Goal: Task Accomplishment & Management: Complete application form

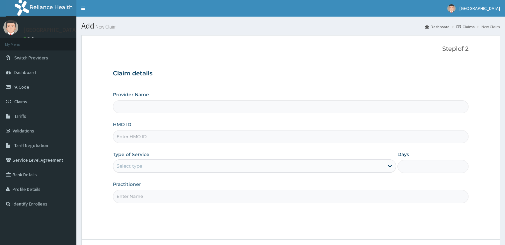
type input "[GEOGRAPHIC_DATA]"
click at [248, 137] on input "HMO ID" at bounding box center [291, 136] width 356 height 13
type input "GBI/10274/D"
click at [245, 170] on div "Select type" at bounding box center [248, 166] width 271 height 11
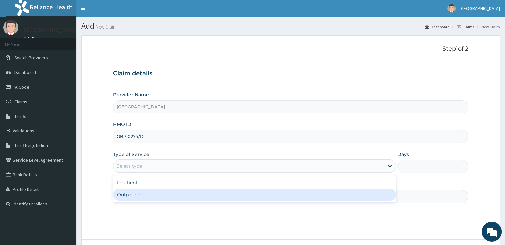
click at [226, 191] on div "Outpatient" at bounding box center [254, 195] width 283 height 12
type input "1"
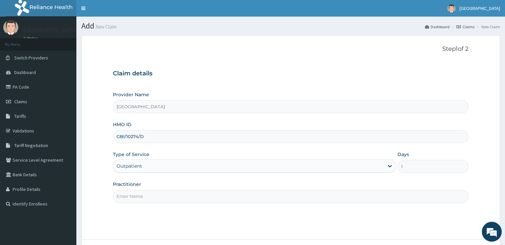
click at [234, 206] on div "Step 1 of 2 Claim details Provider Name Echos Hospital HMO ID GBI/10274/D Type …" at bounding box center [291, 138] width 356 height 184
click at [223, 190] on input "Practitioner" at bounding box center [291, 196] width 356 height 13
type input "DR JOSHUA"
click at [228, 225] on div "Step 1 of 2 Claim details Provider Name Echos Hospital HMO ID GBI/10274/D Type …" at bounding box center [291, 138] width 356 height 184
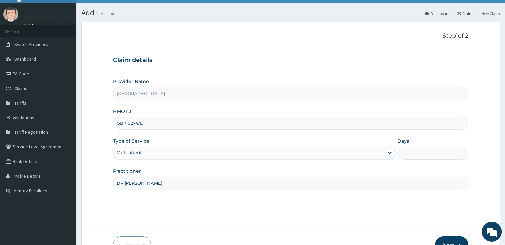
scroll to position [54, 0]
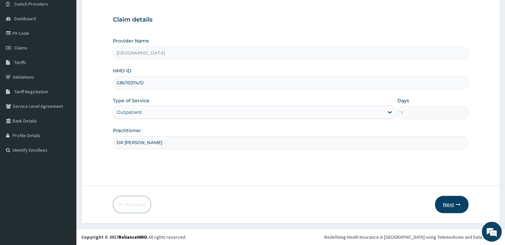
click at [457, 203] on icon "button" at bounding box center [458, 204] width 5 height 5
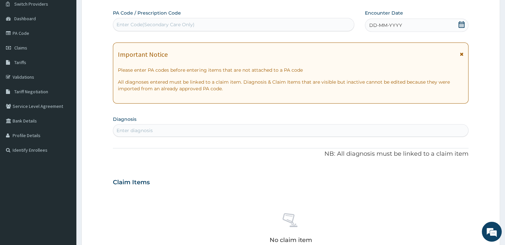
click at [275, 23] on div "Enter Code(Secondary Care Only)" at bounding box center [233, 24] width 241 height 11
click at [462, 24] on icon at bounding box center [462, 24] width 7 height 7
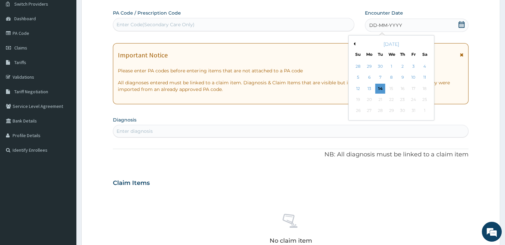
click at [355, 43] on button "Previous Month" at bounding box center [353, 43] width 3 height 3
click at [362, 111] on div "28" at bounding box center [359, 111] width 10 height 10
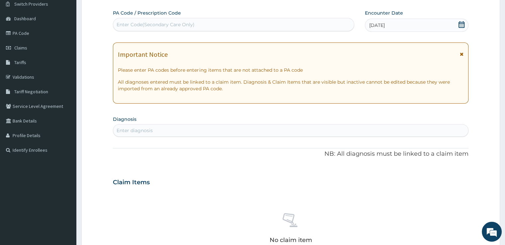
click at [319, 132] on div "Enter diagnosis" at bounding box center [290, 130] width 355 height 11
type input "MALARIA"
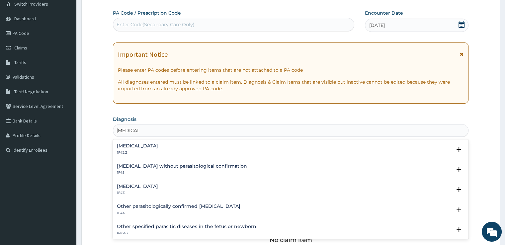
click at [158, 145] on h4 "Plasmodium malariae malaria without complication" at bounding box center [137, 146] width 41 height 5
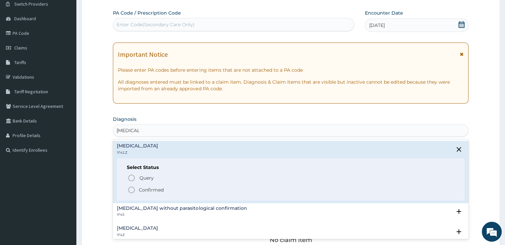
click at [152, 189] on p "Confirmed" at bounding box center [151, 190] width 25 height 7
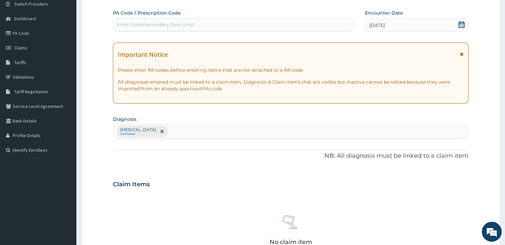
click at [89, 166] on form "Step 2 of 2 PA Code / Prescription Code Enter Code(Secondary Care Only) Encount…" at bounding box center [290, 192] width 419 height 422
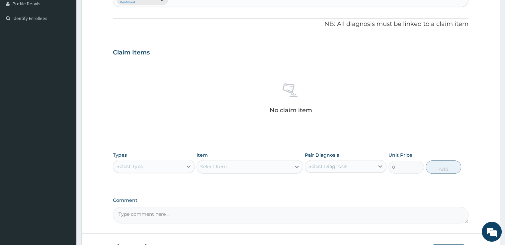
scroll to position [187, 0]
click at [186, 169] on div at bounding box center [189, 165] width 12 height 12
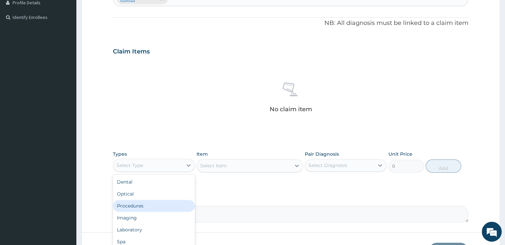
click at [156, 202] on div "Procedures" at bounding box center [154, 206] width 82 height 12
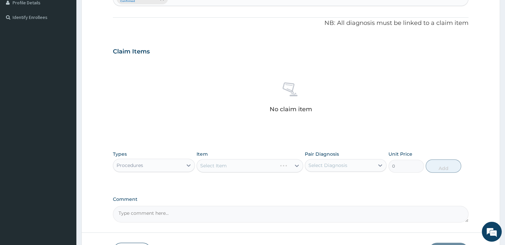
click at [237, 186] on div "PA Code / Prescription Code Enter Code(Secondary Care Only) Encounter Date 28-0…" at bounding box center [291, 50] width 356 height 346
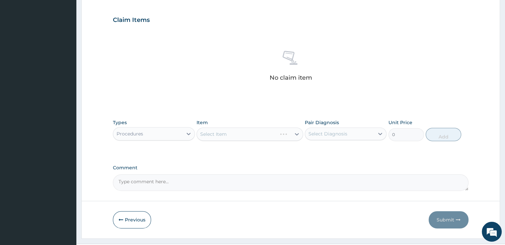
scroll to position [233, 0]
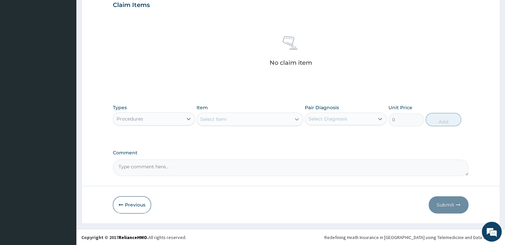
click at [293, 118] on div at bounding box center [297, 119] width 12 height 12
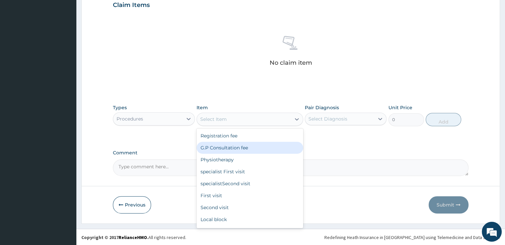
click at [247, 143] on div "G.P Consultation fee" at bounding box center [250, 148] width 107 height 12
type input "2000"
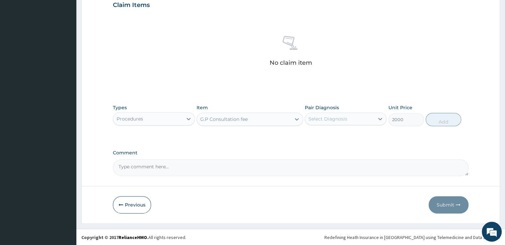
click at [356, 122] on div "Select Diagnosis" at bounding box center [339, 119] width 69 height 11
click at [327, 139] on label "[MEDICAL_DATA]" at bounding box center [336, 135] width 41 height 7
checkbox input "true"
click at [446, 119] on button "Add" at bounding box center [444, 119] width 36 height 13
type input "0"
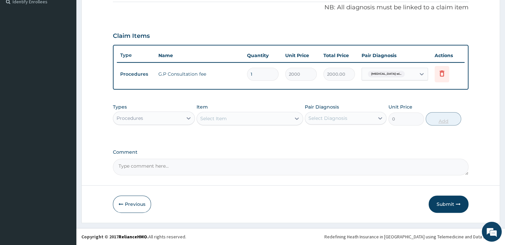
scroll to position [201, 0]
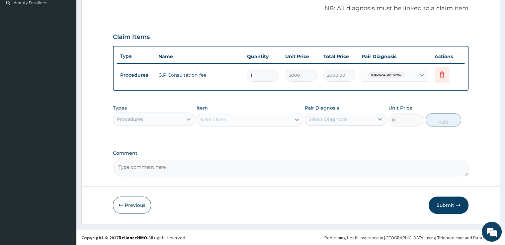
click at [186, 117] on icon at bounding box center [188, 119] width 7 height 7
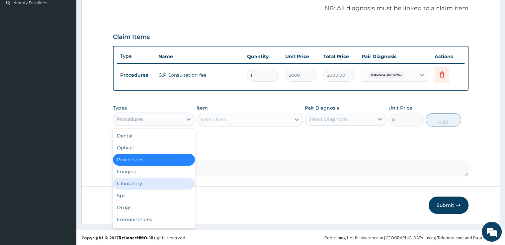
click at [130, 184] on div "Laboratory" at bounding box center [154, 184] width 82 height 12
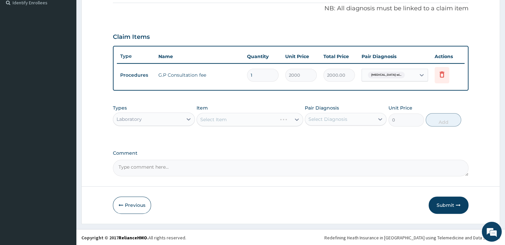
click at [259, 118] on div "Select Item" at bounding box center [250, 119] width 107 height 13
click at [295, 119] on icon at bounding box center [297, 119] width 7 height 7
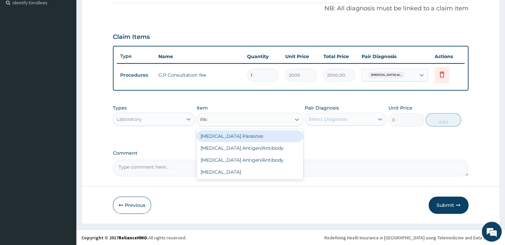
type input "PARA"
click at [258, 138] on div "[MEDICAL_DATA] Parasites" at bounding box center [250, 136] width 107 height 12
type input "1000"
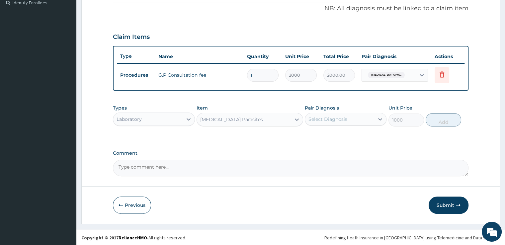
click at [341, 121] on div "Select Diagnosis" at bounding box center [328, 119] width 39 height 7
click at [330, 139] on label "[MEDICAL_DATA]" at bounding box center [336, 135] width 41 height 7
checkbox input "true"
click at [441, 119] on button "Add" at bounding box center [444, 119] width 36 height 13
type input "0"
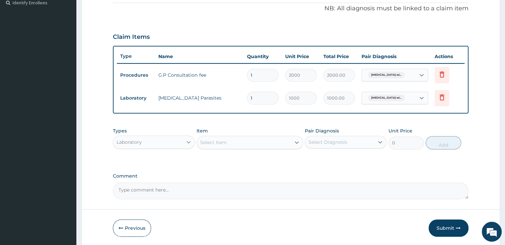
click at [187, 141] on icon at bounding box center [188, 142] width 7 height 7
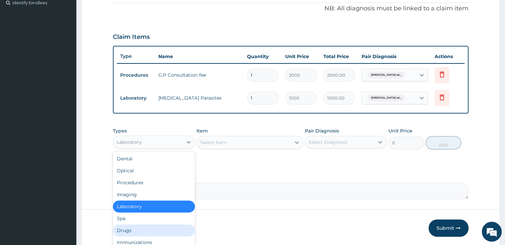
click at [132, 229] on div "Drugs" at bounding box center [154, 231] width 82 height 12
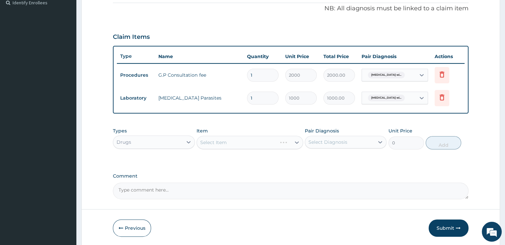
click at [294, 138] on div "Select Item" at bounding box center [250, 142] width 107 height 13
click at [294, 144] on icon at bounding box center [297, 142] width 7 height 7
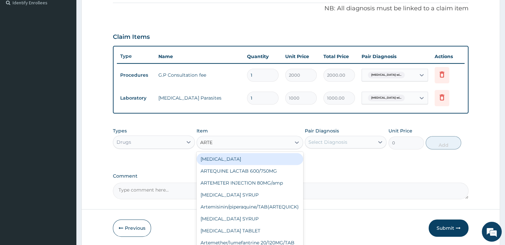
type input "ARTEM"
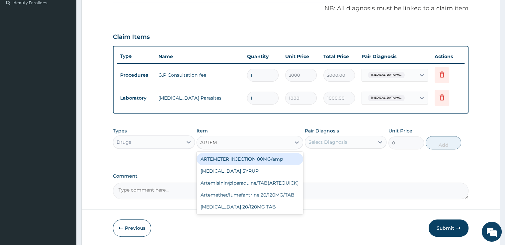
click at [263, 161] on div "ARTEMETER INJECTION 80MG/amp" at bounding box center [250, 159] width 107 height 12
type input "650"
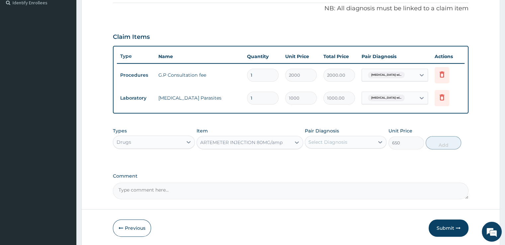
click at [359, 146] on div "Select Diagnosis" at bounding box center [339, 142] width 69 height 11
click at [316, 162] on label "[MEDICAL_DATA]" at bounding box center [336, 158] width 41 height 7
checkbox input "true"
click at [447, 143] on button "Add" at bounding box center [444, 142] width 36 height 13
type input "0"
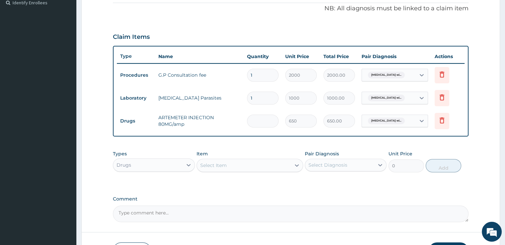
type input "0.00"
type input "2"
type input "1300.00"
type input "2"
click at [150, 216] on textarea "Comment" at bounding box center [291, 214] width 356 height 17
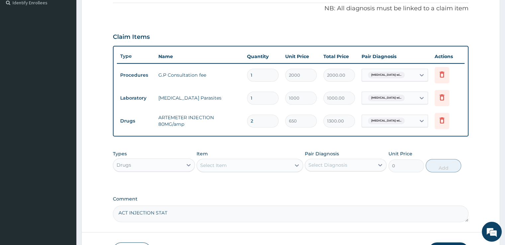
type textarea "ACT INJECTION STAT"
click at [267, 167] on div "Select Item" at bounding box center [244, 165] width 94 height 11
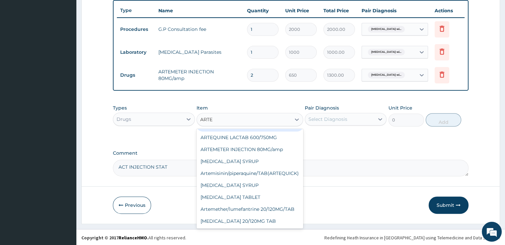
scroll to position [22, 0]
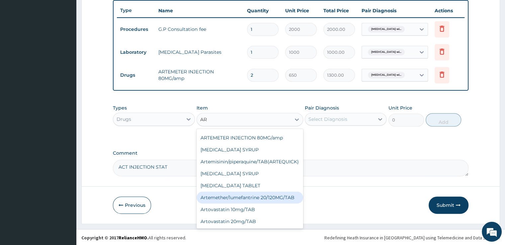
type input "A"
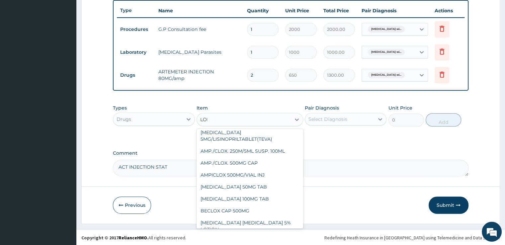
scroll to position [0, 0]
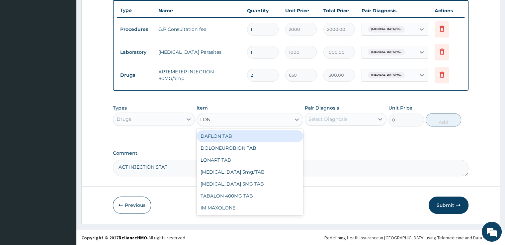
type input "LONA"
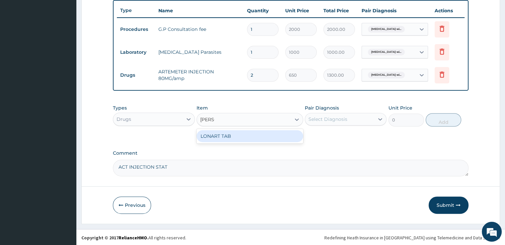
type input "2000"
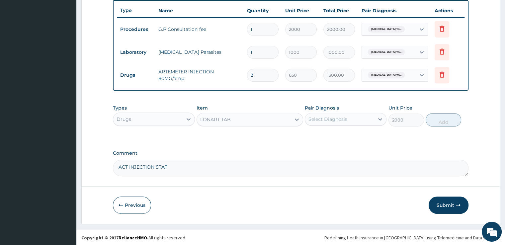
click at [356, 118] on div "Select Diagnosis" at bounding box center [339, 119] width 69 height 11
click at [318, 139] on label "[MEDICAL_DATA]" at bounding box center [336, 135] width 41 height 7
checkbox input "true"
click at [449, 116] on button "Add" at bounding box center [444, 119] width 36 height 13
type input "0"
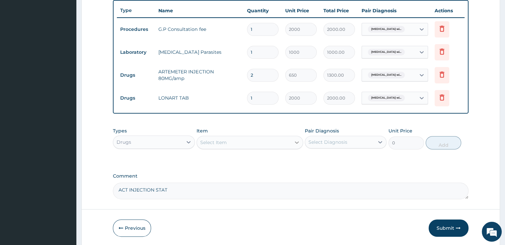
click at [296, 142] on icon at bounding box center [297, 142] width 7 height 7
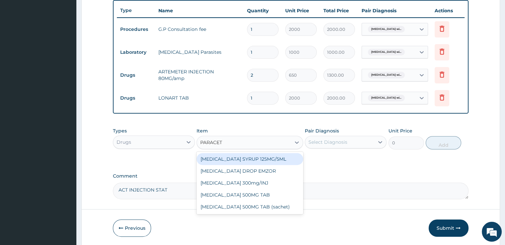
type input "PARACETA"
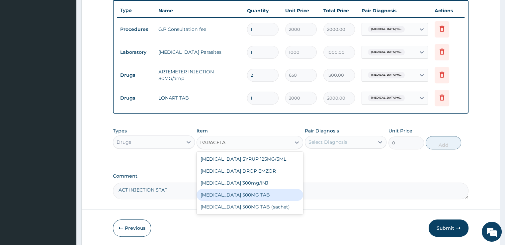
click at [244, 194] on div "[MEDICAL_DATA] 500MG TAB" at bounding box center [250, 195] width 107 height 12
type input "10"
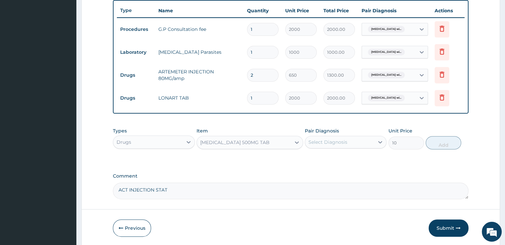
click at [359, 143] on div "Select Diagnosis" at bounding box center [339, 142] width 69 height 11
click at [341, 161] on label "[MEDICAL_DATA]" at bounding box center [336, 158] width 41 height 7
checkbox input "true"
click at [456, 140] on button "Add" at bounding box center [444, 142] width 36 height 13
type input "0"
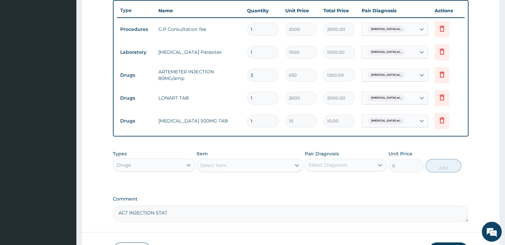
type input "18"
type input "180.00"
type input "18"
click at [299, 166] on icon at bounding box center [297, 165] width 7 height 7
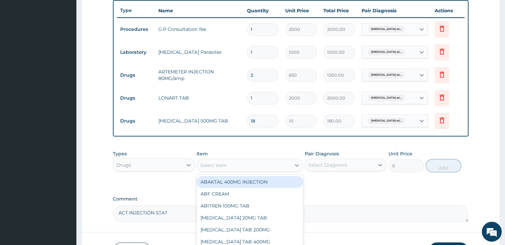
click at [346, 203] on div "Comment ACT INJECTION STAT" at bounding box center [291, 209] width 356 height 26
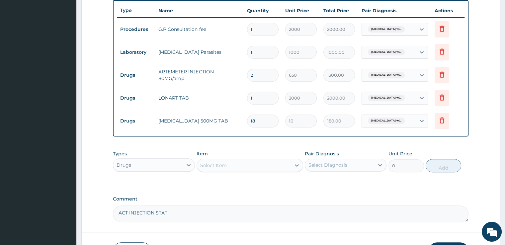
scroll to position [33, 0]
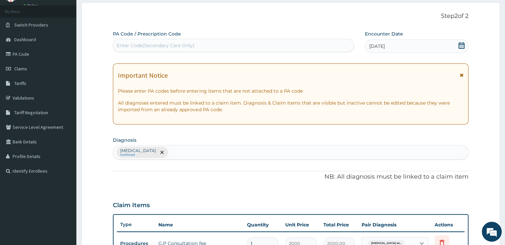
click at [397, 155] on div "Plasmodium malariae malaria without complication Confirmed" at bounding box center [290, 153] width 355 height 14
type input "FEVER"
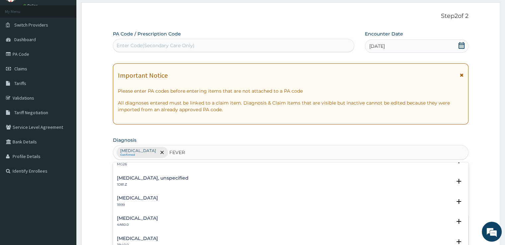
scroll to position [0, 0]
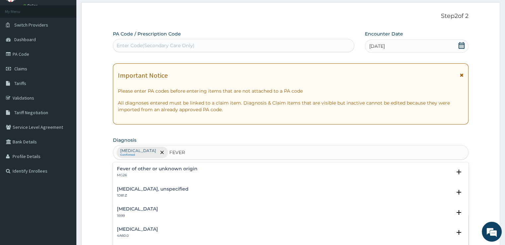
click at [174, 170] on h4 "Fever of other or unknown origin" at bounding box center [157, 168] width 81 height 5
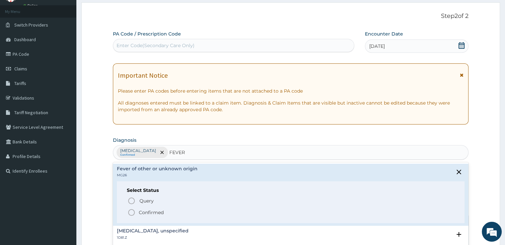
click at [151, 215] on p "Confirmed" at bounding box center [151, 212] width 25 height 7
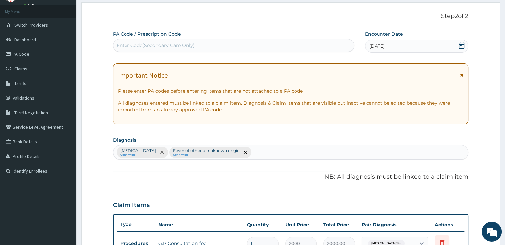
click at [345, 153] on div "Plasmodium malariae malaria without complication Confirmed Fever of other or un…" at bounding box center [290, 153] width 355 height 14
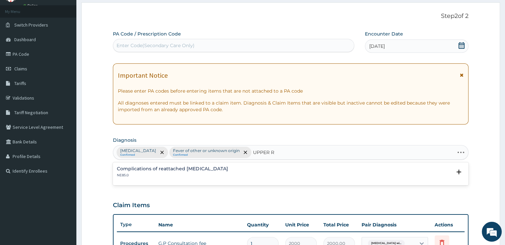
type input "UPPER"
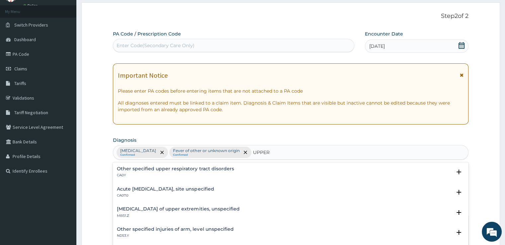
click at [214, 188] on h4 "Acute upper respiratory infection, site unspecified" at bounding box center [165, 189] width 97 height 5
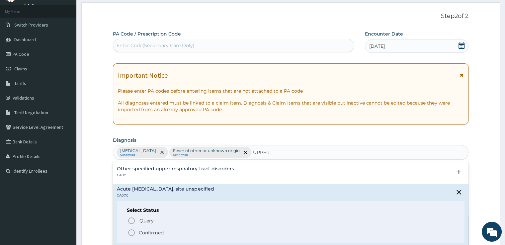
click at [132, 233] on icon "status option filled" at bounding box center [132, 233] width 8 height 8
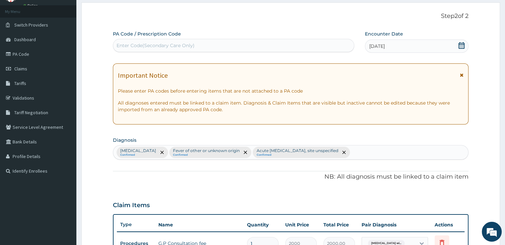
click at [158, 185] on div "PA Code / Prescription Code Enter Code(Secondary Care Only) Encounter Date 28-0…" at bounding box center [291, 234] width 356 height 406
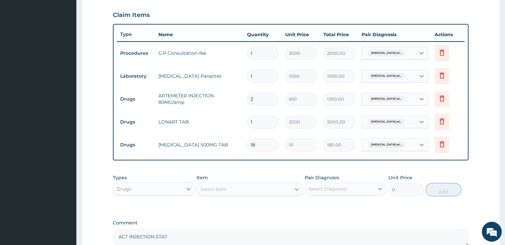
scroll to position [232, 0]
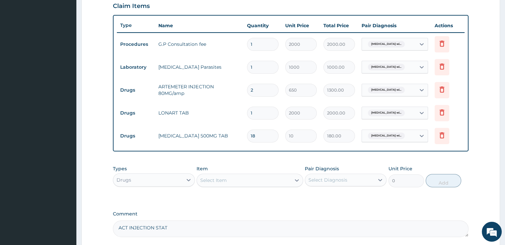
click at [289, 182] on div "Select Item" at bounding box center [244, 180] width 94 height 11
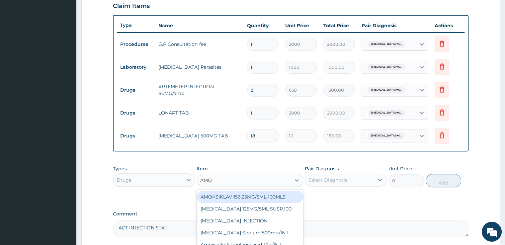
type input "AMOX"
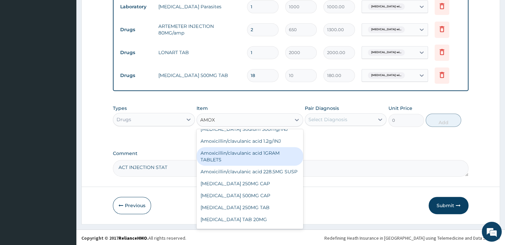
scroll to position [34, 0]
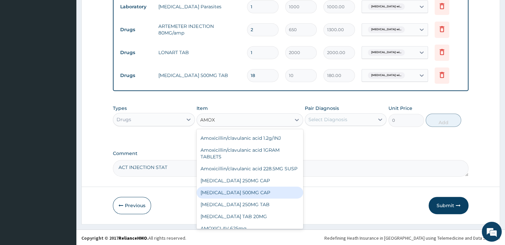
click at [259, 196] on div "[MEDICAL_DATA] 500MG CAP" at bounding box center [250, 193] width 107 height 12
type input "60"
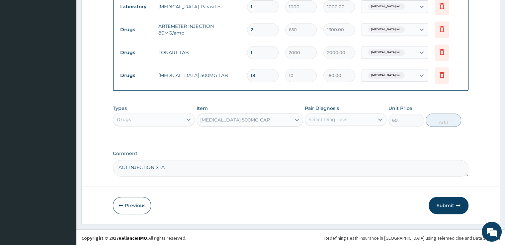
click at [371, 117] on div "Select Diagnosis" at bounding box center [339, 119] width 69 height 11
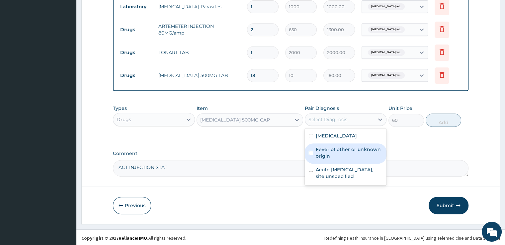
click at [326, 159] on label "Fever of other or unknown origin" at bounding box center [349, 152] width 67 height 13
checkbox input "true"
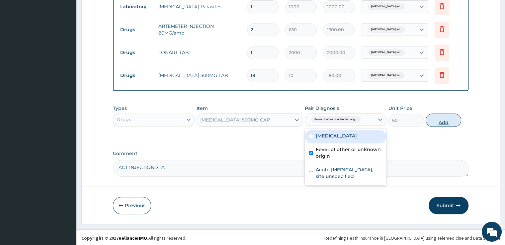
click at [445, 118] on button "Add" at bounding box center [444, 120] width 36 height 13
type input "0"
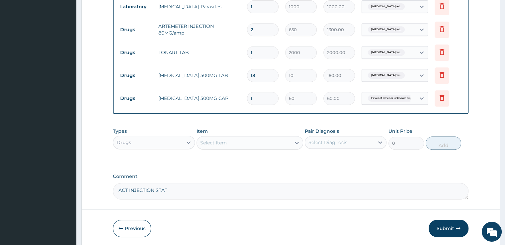
type input "10"
type input "600.00"
type input "10"
click at [222, 143] on div "Select Item" at bounding box center [213, 143] width 27 height 7
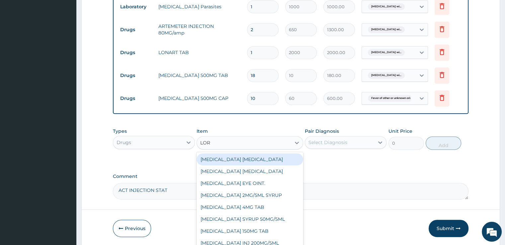
type input "LORA"
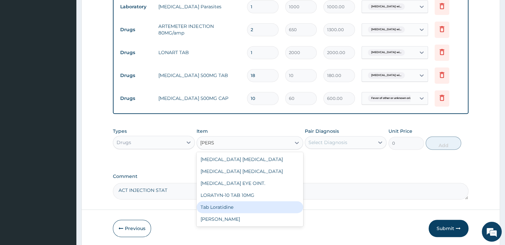
click at [220, 206] on div "Tab Loratidine" at bounding box center [250, 207] width 107 height 12
type input "50"
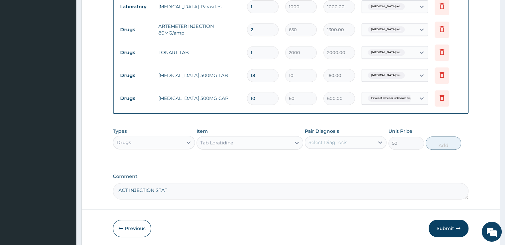
click at [330, 141] on div "Select Diagnosis" at bounding box center [328, 142] width 39 height 7
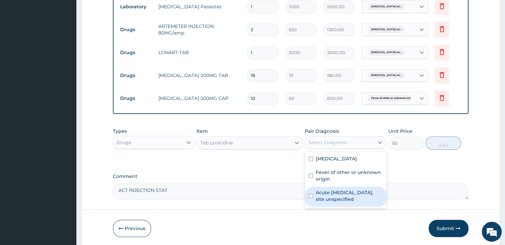
click at [312, 198] on input "checkbox" at bounding box center [311, 196] width 4 height 4
checkbox input "true"
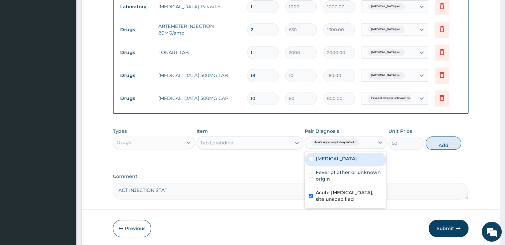
click at [439, 161] on div "Types Drugs Item Tab Loratidine Pair Diagnosis option Acute upper respiratory i…" at bounding box center [291, 144] width 356 height 39
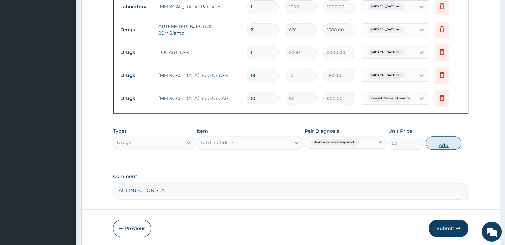
click at [446, 145] on button "Add" at bounding box center [444, 143] width 36 height 13
type input "0"
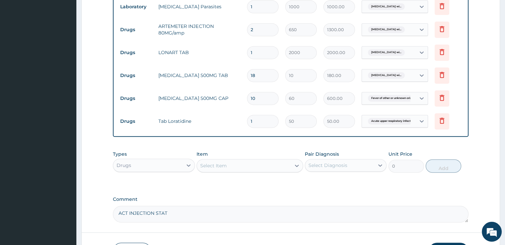
type input "0.00"
type input "5"
type input "250.00"
type input "5"
click at [312, 182] on div "Types Drugs Item Select Item Pair Diagnosis Select Diagnosis Unit Price 0 Add" at bounding box center [291, 167] width 356 height 39
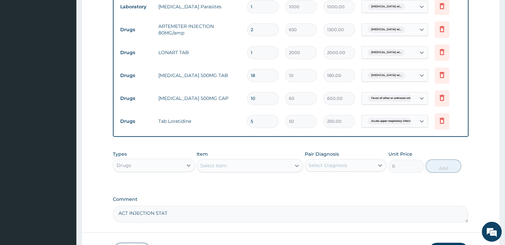
click at [175, 211] on textarea "ACT INJECTION STAT" at bounding box center [291, 214] width 356 height 17
type textarea "ACT INJECTION STAT FOLLOWING ACT TABS DUE TO SEVER MALARIA"
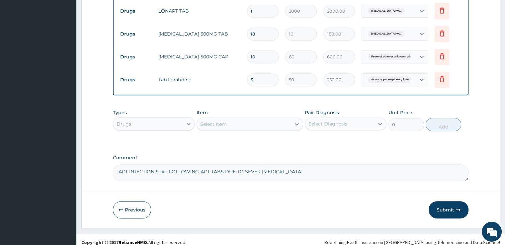
scroll to position [339, 0]
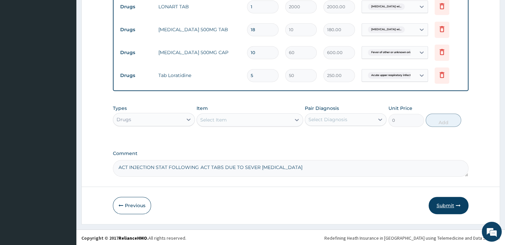
click at [443, 202] on button "Submit" at bounding box center [449, 205] width 40 height 17
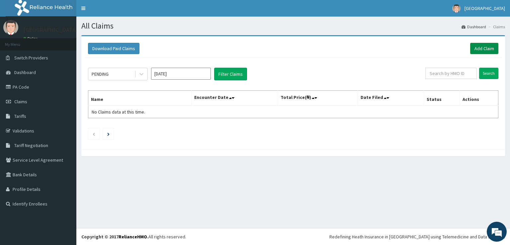
click at [474, 49] on link "Add Claim" at bounding box center [484, 48] width 28 height 11
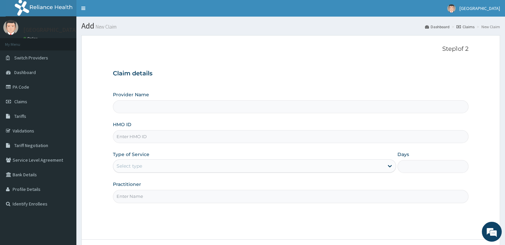
type input "[GEOGRAPHIC_DATA]"
click at [339, 142] on input "HMO ID" at bounding box center [291, 136] width 356 height 13
type input "XIA/10452/A"
click at [312, 170] on div "Select type" at bounding box center [248, 166] width 271 height 11
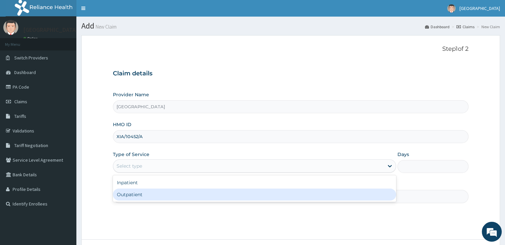
click at [257, 193] on div "Outpatient" at bounding box center [254, 195] width 283 height 12
type input "1"
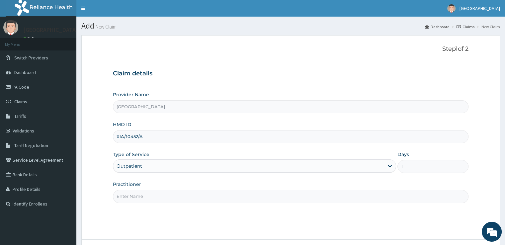
click at [227, 198] on input "Practitioner" at bounding box center [291, 196] width 356 height 13
type input "DR IYERE"
click at [396, 207] on div "Step 1 of 2 Claim details Provider Name Echos Hospital HMO ID XIA/10452/A Type …" at bounding box center [291, 138] width 356 height 184
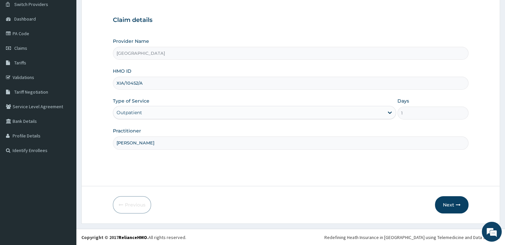
scroll to position [54, 0]
click at [441, 207] on button "Next" at bounding box center [452, 204] width 34 height 17
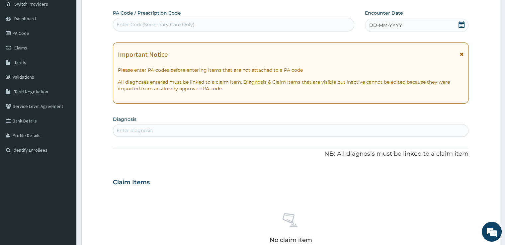
click at [460, 24] on icon at bounding box center [462, 24] width 7 height 7
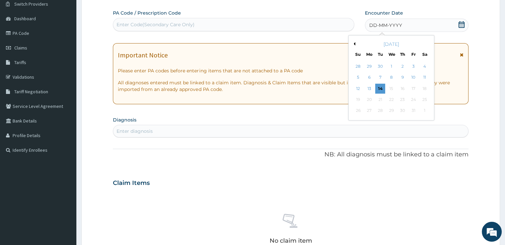
click at [355, 45] on button "Previous Month" at bounding box center [353, 43] width 3 height 3
click at [367, 108] on div "29" at bounding box center [370, 111] width 10 height 10
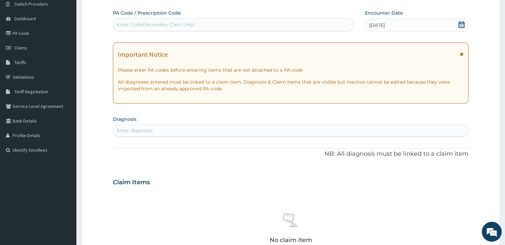
click at [253, 24] on div "Enter Code(Secondary Care Only)" at bounding box center [233, 24] width 241 height 11
type input "PA/C30F2F"
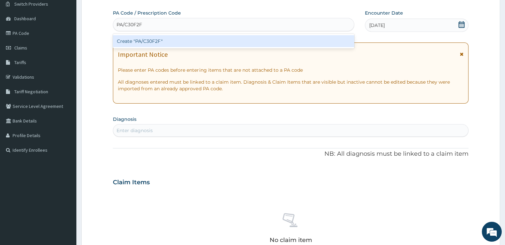
click at [223, 38] on div "Create "PA/C30F2F"" at bounding box center [234, 41] width 242 height 12
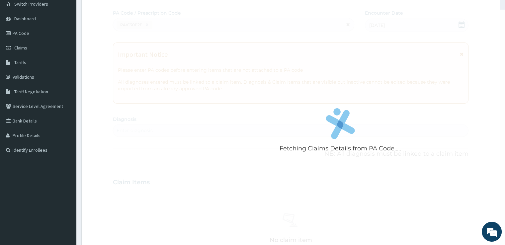
click at [228, 137] on div "Fetching Claims Details from PA Code....." at bounding box center [340, 132] width 455 height 245
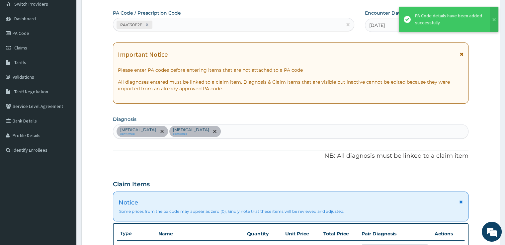
scroll to position [222, 0]
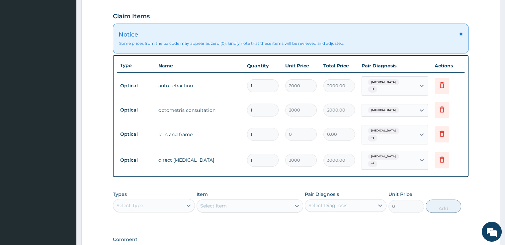
click at [261, 130] on input "1" at bounding box center [263, 134] width 32 height 13
click at [330, 222] on div "PA Code / Prescription Code PA/C30F2F Encounter Date 29-09-2025 Important Notic…" at bounding box center [291, 52] width 356 height 421
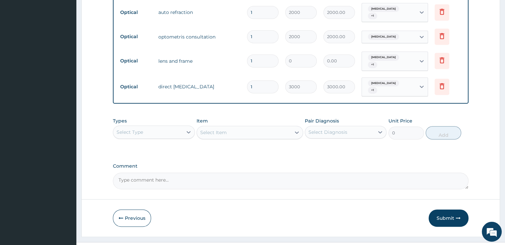
scroll to position [299, 0]
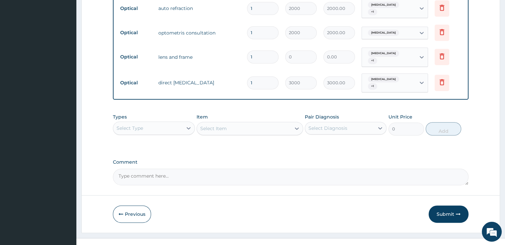
click at [240, 169] on textarea "Comment" at bounding box center [291, 177] width 356 height 17
type textarea "GLASSES OF N10,000 APPROVED"
click at [258, 32] on input "1" at bounding box center [263, 32] width 32 height 13
click at [190, 125] on icon at bounding box center [188, 128] width 7 height 7
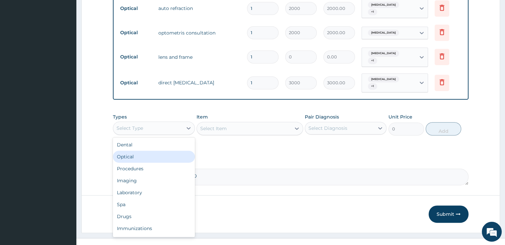
click at [156, 151] on div "Optical" at bounding box center [154, 157] width 82 height 12
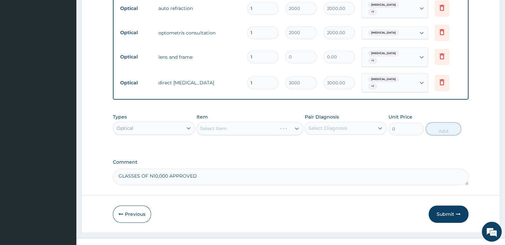
click at [224, 123] on div "Select Item" at bounding box center [250, 128] width 107 height 13
click at [280, 123] on div "Select Item" at bounding box center [244, 128] width 94 height 11
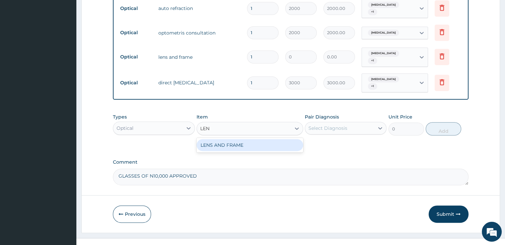
type input "LENS"
click at [263, 139] on div "LENS AND FRAME" at bounding box center [250, 145] width 107 height 12
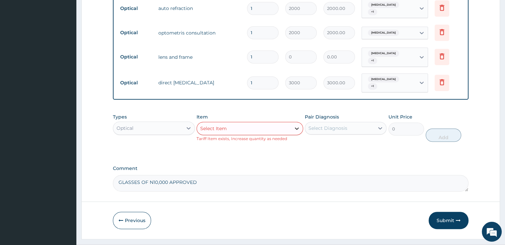
click at [293, 123] on div at bounding box center [297, 129] width 12 height 12
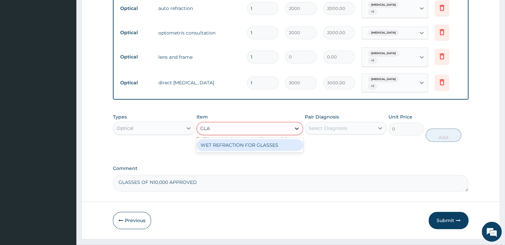
type input "GLAS"
click at [278, 139] on div "WET REFRACTION FOR GLASSES" at bounding box center [250, 145] width 107 height 12
type input "1500"
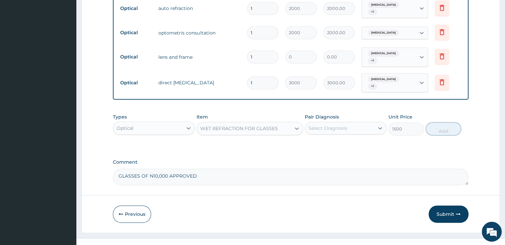
click at [340, 125] on div "Select Diagnosis" at bounding box center [328, 128] width 39 height 7
click at [332, 155] on label "Presbyopia" at bounding box center [336, 158] width 41 height 7
checkbox input "true"
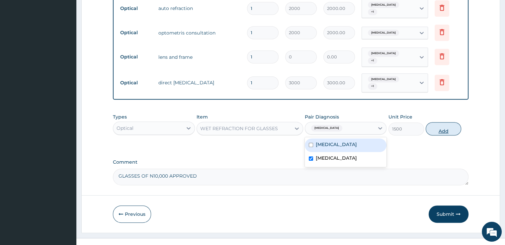
click at [435, 123] on button "Add" at bounding box center [444, 128] width 36 height 13
type input "0"
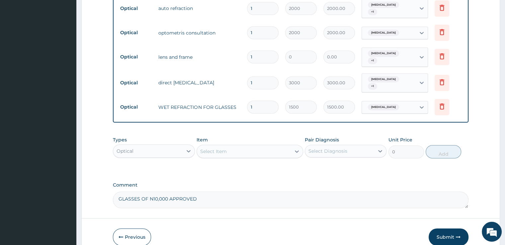
click at [251, 101] on input "1" at bounding box center [263, 107] width 32 height 13
type input "0.00"
type input "6"
type input "9000.00"
type input "66"
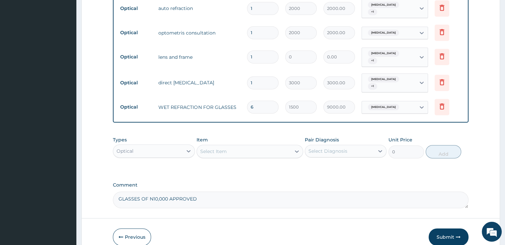
type input "99000.00"
type input "6"
type input "9000.00"
type input "0.00"
click at [273, 146] on div "Select Item" at bounding box center [244, 151] width 94 height 11
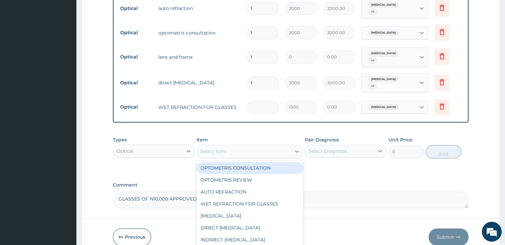
click at [271, 147] on div "Select Item" at bounding box center [244, 151] width 94 height 11
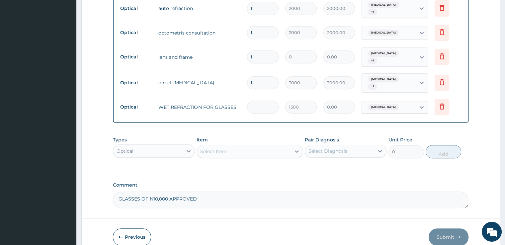
click at [271, 147] on div "Select Item" at bounding box center [244, 151] width 94 height 11
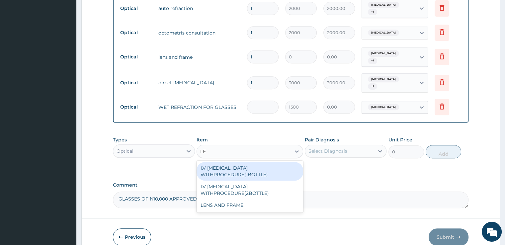
type input "LEN"
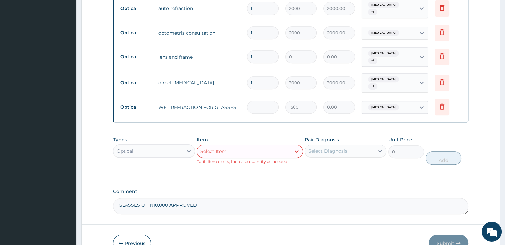
click at [429, 161] on div "Types Optical Item option LENS AND FRAME, selected. Select is focused ,type to …" at bounding box center [291, 155] width 356 height 45
click at [300, 148] on icon at bounding box center [297, 151] width 7 height 7
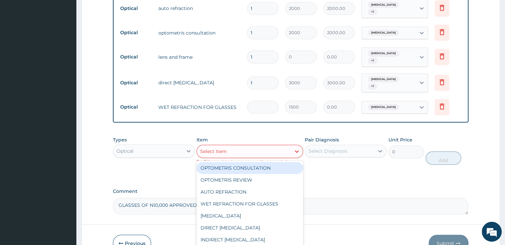
click at [178, 146] on div "Optical" at bounding box center [147, 151] width 69 height 11
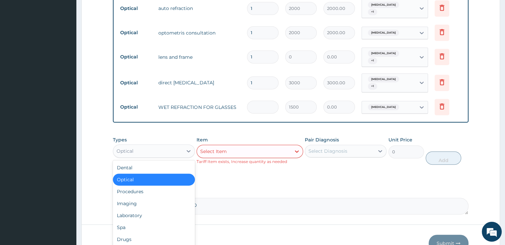
click at [226, 189] on label "Comment" at bounding box center [291, 192] width 356 height 6
click at [226, 198] on textarea "GLASSES OF N10,000 APPROVED" at bounding box center [291, 206] width 356 height 17
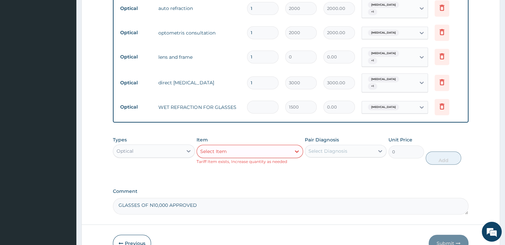
click at [368, 160] on div "Types Optical Item Select Item Tariff Item exists, Increase quantity as needed …" at bounding box center [291, 155] width 356 height 45
click at [401, 163] on div "Types Optical Item Select Item Tariff Item exists, Increase quantity as needed …" at bounding box center [291, 155] width 356 height 45
click at [441, 102] on icon at bounding box center [442, 106] width 8 height 8
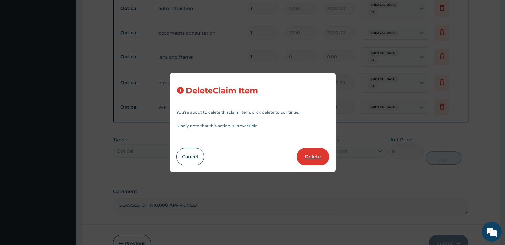
click at [312, 156] on button "Delete" at bounding box center [313, 156] width 32 height 17
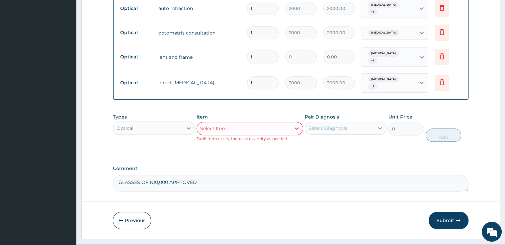
click at [341, 136] on div "Types Optical Item Select Item Tariff Item exists, Increase quantity as needed …" at bounding box center [291, 132] width 356 height 45
click at [455, 212] on button "Submit" at bounding box center [449, 220] width 40 height 17
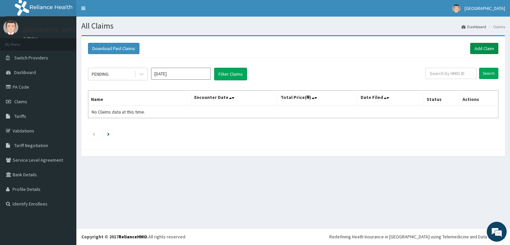
click at [478, 51] on link "Add Claim" at bounding box center [484, 48] width 28 height 11
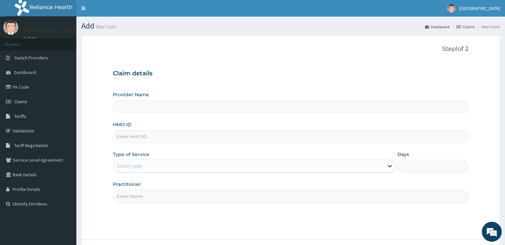
type input "[GEOGRAPHIC_DATA]"
click at [209, 135] on input "HMO ID" at bounding box center [291, 136] width 356 height 13
type input "REL/10725/A"
click at [192, 167] on div "Select type" at bounding box center [248, 166] width 271 height 11
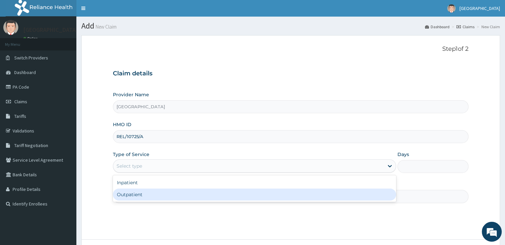
click at [177, 191] on div "Outpatient" at bounding box center [254, 195] width 283 height 12
type input "1"
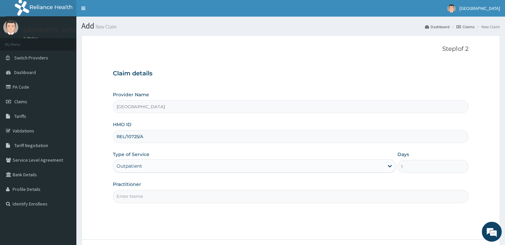
click at [298, 198] on input "Practitioner" at bounding box center [291, 196] width 356 height 13
type input "DR [PERSON_NAME]"
click at [423, 218] on div "Step 1 of 2 Claim details Provider Name Echos Hospital HMO ID REL/10725/A Type …" at bounding box center [291, 138] width 356 height 184
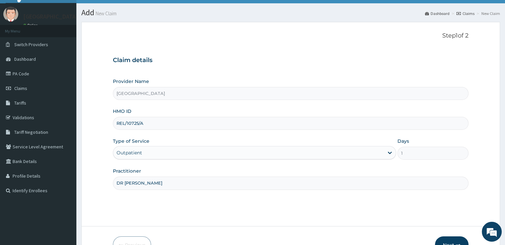
scroll to position [27, 0]
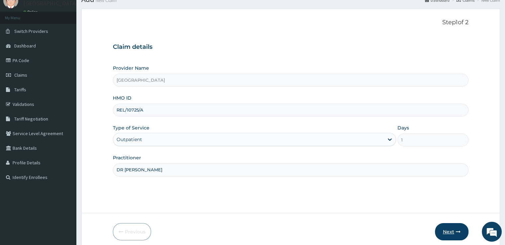
click at [450, 229] on button "Next" at bounding box center [452, 231] width 34 height 17
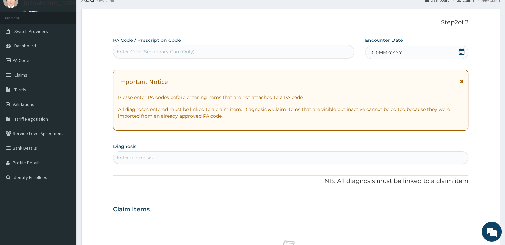
click at [463, 50] on icon at bounding box center [462, 52] width 7 height 7
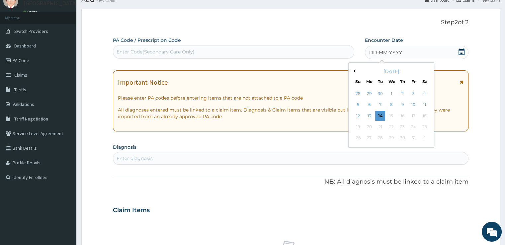
click at [355, 72] on button "Previous Month" at bounding box center [353, 70] width 3 height 3
click at [367, 139] on div "29" at bounding box center [370, 138] width 10 height 10
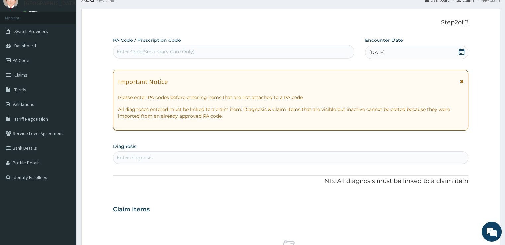
click at [230, 50] on div "Enter Code(Secondary Care Only)" at bounding box center [233, 52] width 241 height 11
type input "PA/383800"
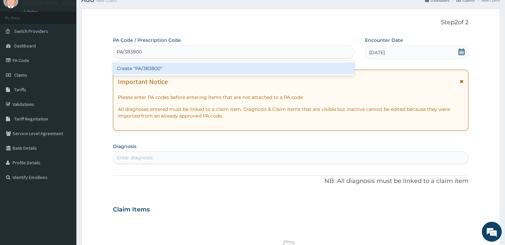
click at [192, 71] on div "Create "PA/383800"" at bounding box center [234, 68] width 242 height 12
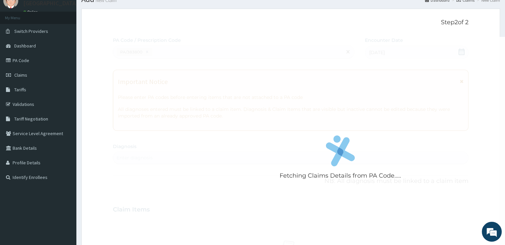
scroll to position [290, 0]
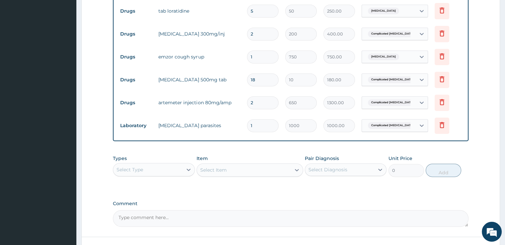
scroll to position [289, 0]
click at [169, 166] on div "Select Type" at bounding box center [147, 169] width 69 height 11
click at [138, 207] on div "Procedures" at bounding box center [154, 210] width 82 height 12
click at [252, 169] on div "Select Item" at bounding box center [250, 169] width 107 height 13
click at [294, 168] on icon at bounding box center [297, 169] width 7 height 7
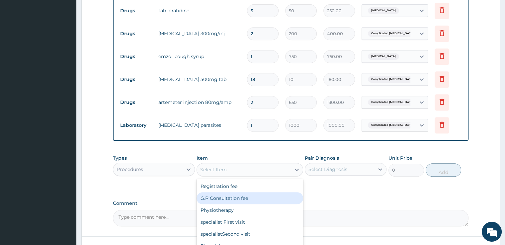
click at [250, 195] on div "G.P Consultation fee" at bounding box center [250, 198] width 107 height 12
type input "2000"
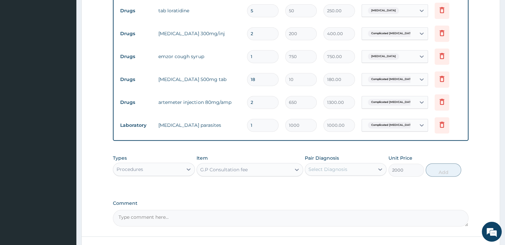
click at [355, 165] on div "Select Diagnosis" at bounding box center [339, 169] width 69 height 11
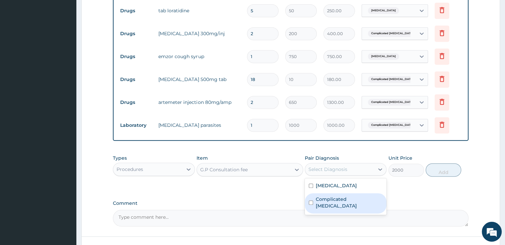
click at [326, 200] on label "Complicated malaria" at bounding box center [349, 202] width 67 height 13
checkbox input "true"
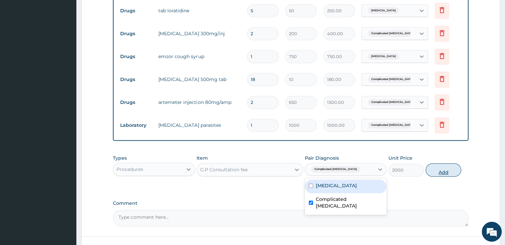
click at [447, 168] on button "Add" at bounding box center [444, 169] width 36 height 13
type input "0"
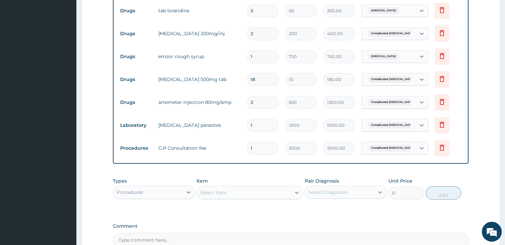
click at [475, 170] on form "Step 2 of 2 PA Code / Prescription Code PA/383800 Encounter Date 29-09-2025 Imp…" at bounding box center [290, 21] width 419 height 551
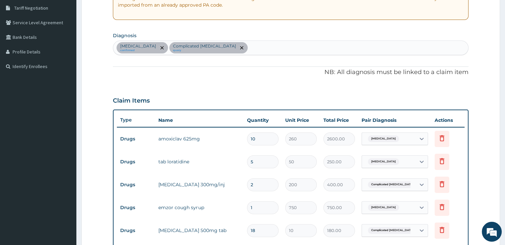
scroll to position [179, 0]
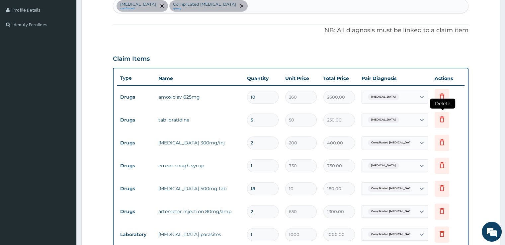
click at [444, 119] on icon at bounding box center [442, 119] width 5 height 6
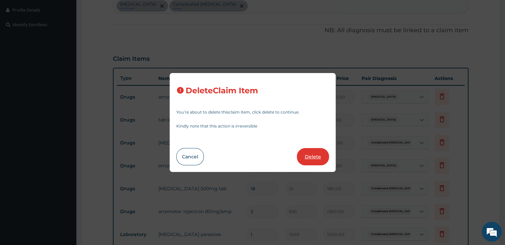
click at [313, 156] on button "Delete" at bounding box center [313, 156] width 32 height 17
type input "2"
type input "200"
type input "400.00"
type input "1"
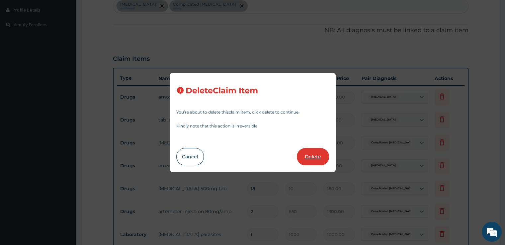
type input "750"
type input "750.00"
type input "18"
type input "10"
type input "180.00"
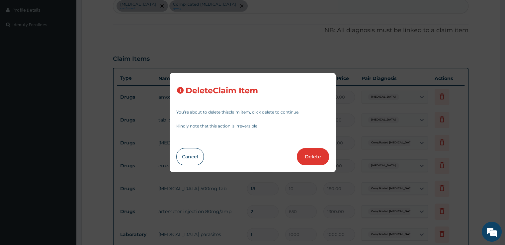
type input "2"
type input "650"
type input "1300.00"
type input "1"
type input "1000"
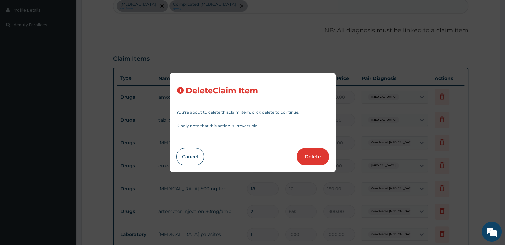
type input "1000.00"
type input "2000"
type input "2000.00"
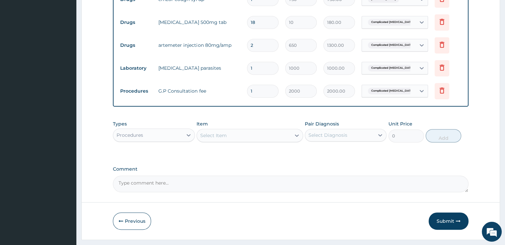
scroll to position [339, 0]
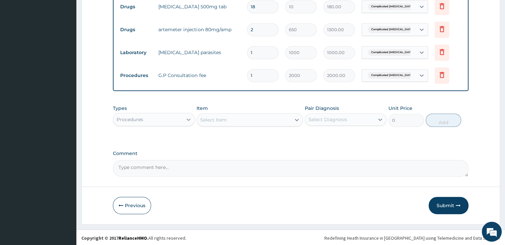
click at [186, 120] on icon at bounding box center [188, 119] width 7 height 7
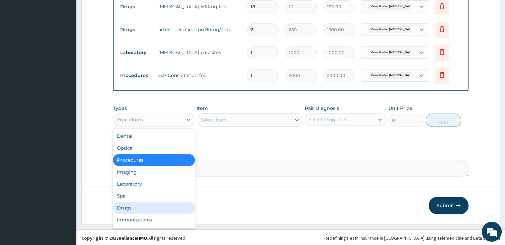
click at [133, 206] on div "Drugs" at bounding box center [154, 208] width 82 height 12
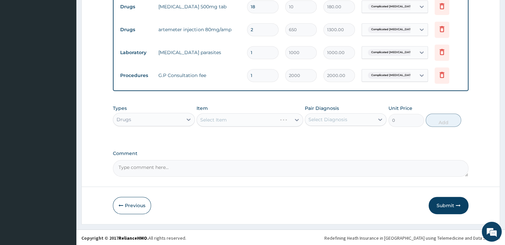
click at [240, 123] on div "Select Item" at bounding box center [250, 119] width 107 height 13
click at [249, 116] on div "Select Item" at bounding box center [244, 120] width 94 height 11
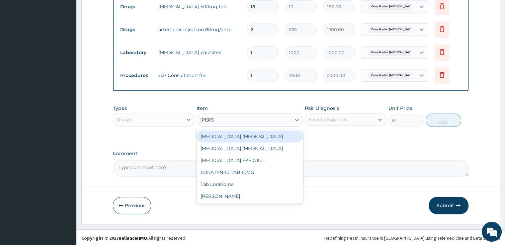
type input "LORAT"
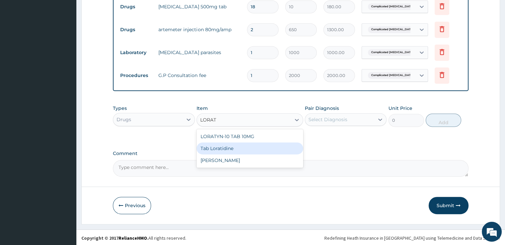
click at [237, 149] on div "Tab Loratidine" at bounding box center [250, 149] width 107 height 12
type input "50"
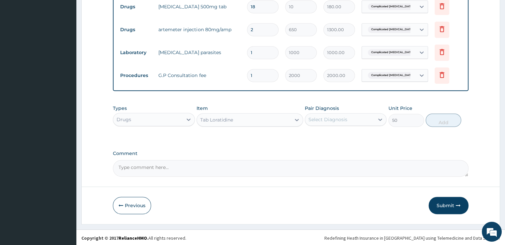
click at [364, 121] on div "Select Diagnosis" at bounding box center [339, 119] width 69 height 11
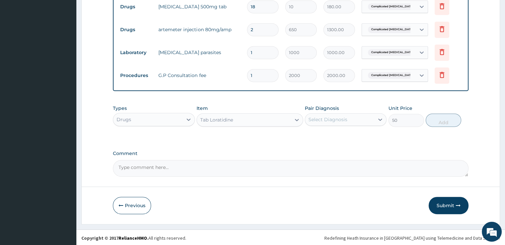
scroll to position [124, 0]
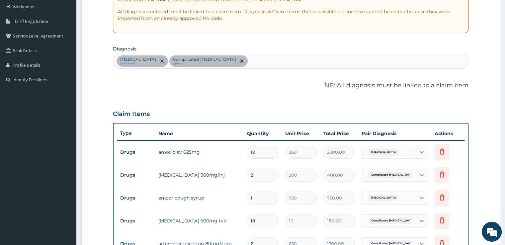
click at [280, 60] on div "Upper respiratory infection confirmed Complicated malaria query" at bounding box center [290, 61] width 355 height 14
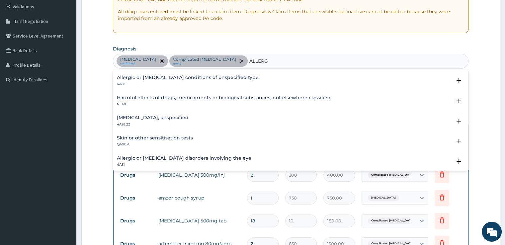
type input "ALLERGY"
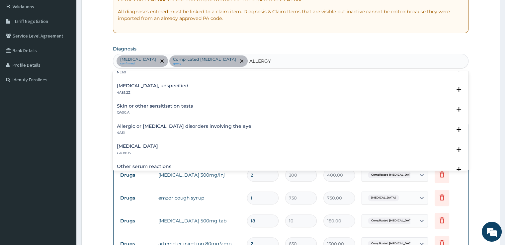
scroll to position [29, 0]
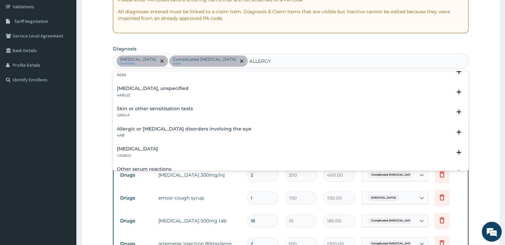
click at [158, 149] on h4 "Other allergic rhinitis" at bounding box center [137, 149] width 41 height 5
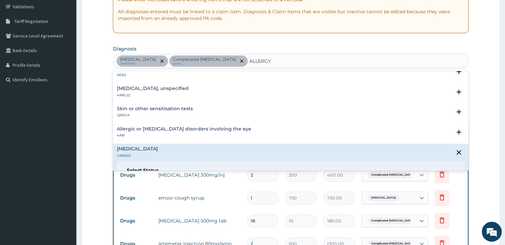
scroll to position [92, 0]
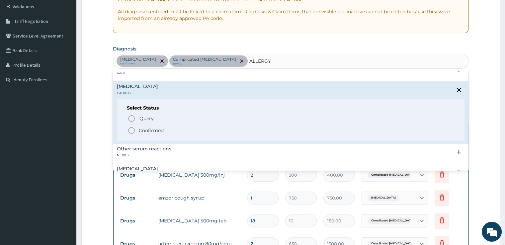
click at [140, 130] on p "Confirmed" at bounding box center [151, 130] width 25 height 7
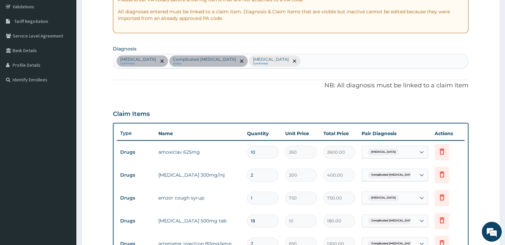
click at [93, 126] on form "Step 2 of 2 PA Code / Prescription Code PA/383800 Encounter Date 29-09-2025 Imp…" at bounding box center [290, 175] width 419 height 528
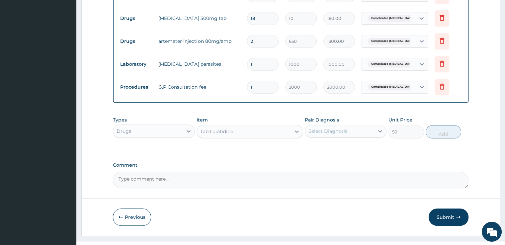
scroll to position [339, 0]
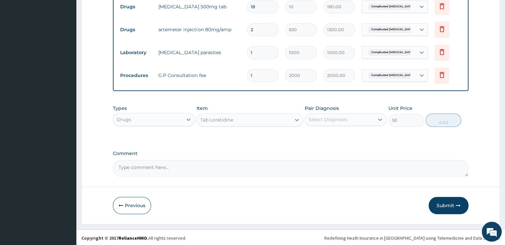
click at [344, 123] on div "Select Diagnosis" at bounding box center [339, 119] width 69 height 11
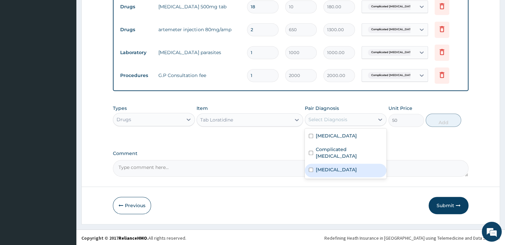
click at [333, 166] on label "Other allergic rhinitis" at bounding box center [336, 169] width 41 height 7
checkbox input "true"
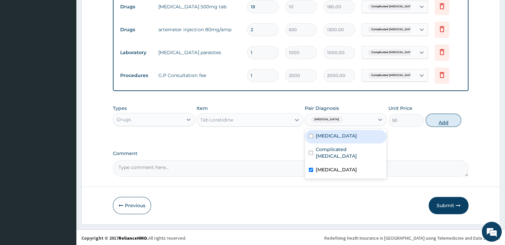
click at [451, 121] on button "Add" at bounding box center [444, 120] width 36 height 13
type input "0"
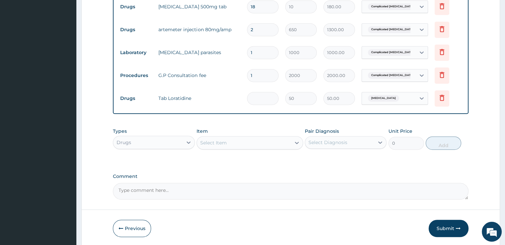
type input "0.00"
type input "5"
type input "250.00"
type input "5"
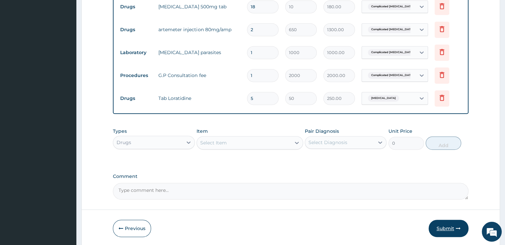
click at [434, 220] on button "Submit" at bounding box center [449, 228] width 40 height 17
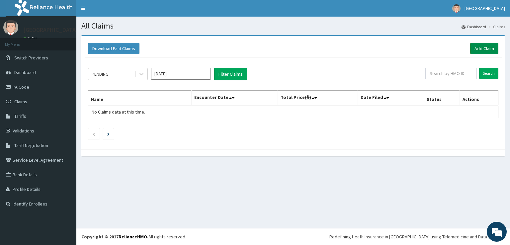
click at [482, 52] on link "Add Claim" at bounding box center [484, 48] width 28 height 11
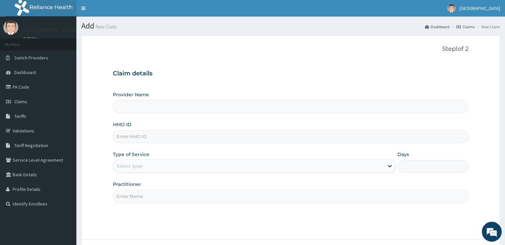
type input "[GEOGRAPHIC_DATA]"
click at [223, 126] on div "HMO ID" at bounding box center [291, 132] width 356 height 22
click at [211, 136] on input "HMO ID" at bounding box center [291, 136] width 356 height 13
type input "GBI/10274/C"
click at [222, 165] on div "Select type" at bounding box center [248, 166] width 271 height 11
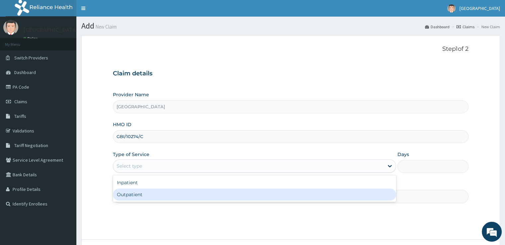
click at [188, 191] on div "Outpatient" at bounding box center [254, 195] width 283 height 12
type input "1"
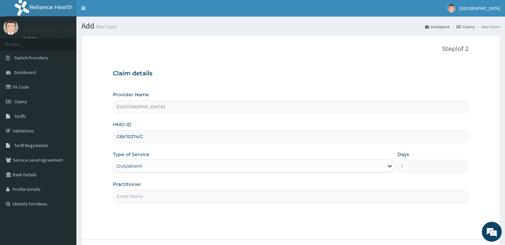
click at [338, 217] on div "Step 1 of 2 Claim details Provider Name [GEOGRAPHIC_DATA] HMO ID GBI/10274/C Ty…" at bounding box center [291, 138] width 356 height 184
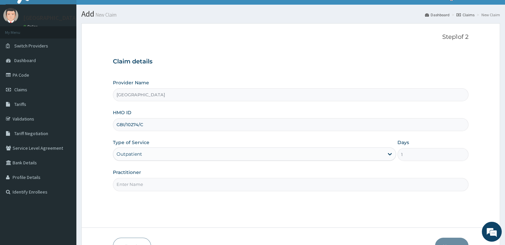
scroll to position [13, 0]
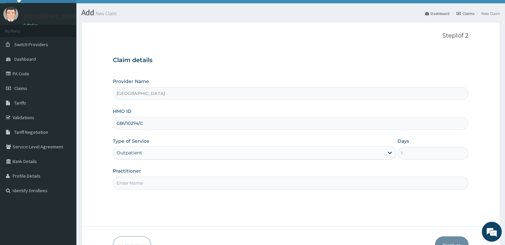
click at [363, 182] on input "Practitioner" at bounding box center [291, 183] width 356 height 13
type input "DR [PERSON_NAME]"
click at [276, 212] on div "Step 1 of 2 Claim details Provider Name [GEOGRAPHIC_DATA] HMO ID GBI/10274/C Ty…" at bounding box center [291, 124] width 356 height 184
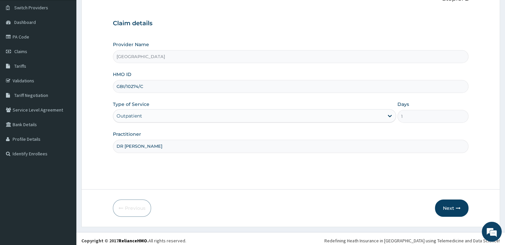
scroll to position [54, 0]
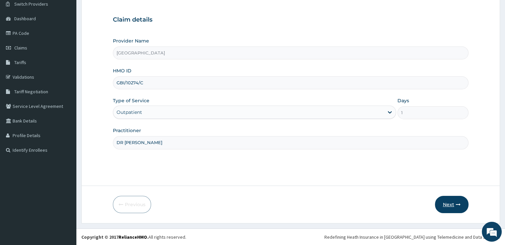
click at [460, 206] on icon "button" at bounding box center [458, 204] width 5 height 5
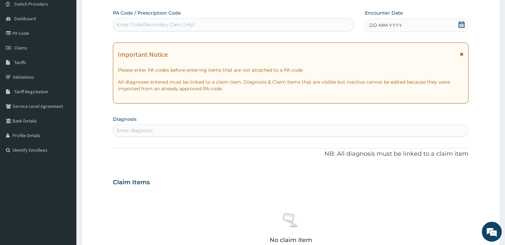
click at [262, 22] on div "Enter Code(Secondary Care Only)" at bounding box center [233, 24] width 241 height 11
click at [463, 25] on icon at bounding box center [462, 24] width 7 height 7
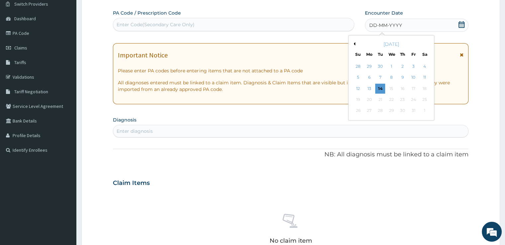
click at [354, 42] on button "Previous Month" at bounding box center [353, 43] width 3 height 3
click at [354, 112] on div "28" at bounding box center [359, 111] width 10 height 10
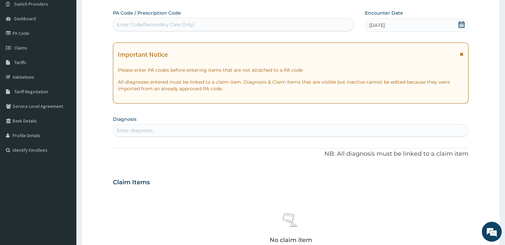
click at [252, 25] on div "Enter Code(Secondary Care Only)" at bounding box center [233, 24] width 241 height 11
click at [278, 129] on div "Enter diagnosis" at bounding box center [290, 130] width 355 height 11
type input "[MEDICAL_DATA]"
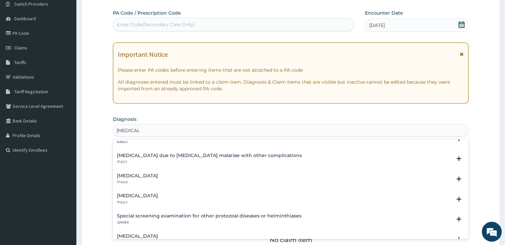
scroll to position [199, 0]
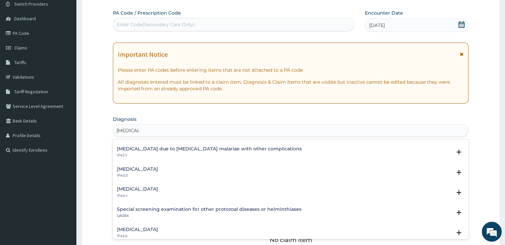
click at [158, 195] on p "1F40.Y" at bounding box center [137, 196] width 41 height 5
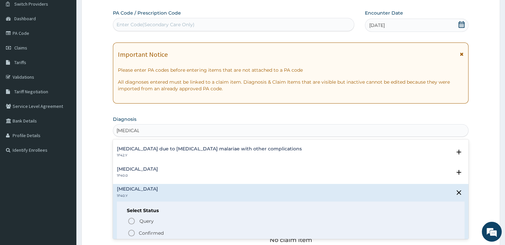
click at [175, 231] on span "Confirmed" at bounding box center [291, 233] width 327 height 8
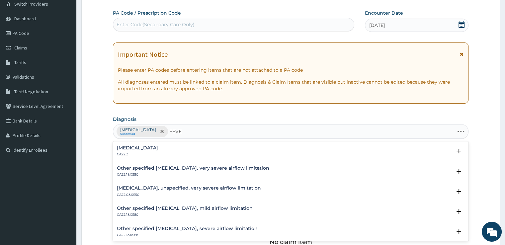
type input "FEVER"
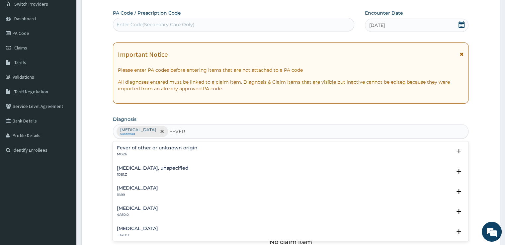
drag, startPoint x: 160, startPoint y: 143, endPoint x: 158, endPoint y: 147, distance: 4.0
click at [158, 147] on div "Fever of other or unknown origin MG26 Select Status Query Query covers suspecte…" at bounding box center [291, 153] width 356 height 20
click at [158, 147] on h4 "Fever of other or unknown origin" at bounding box center [157, 148] width 81 height 5
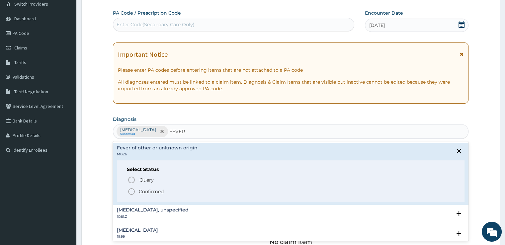
click at [143, 189] on p "Confirmed" at bounding box center [151, 191] width 25 height 7
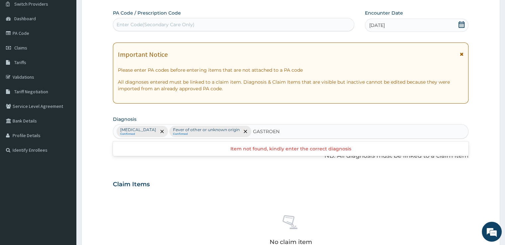
type input "GASTROE"
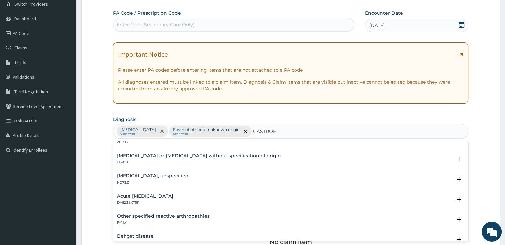
scroll to position [450, 0]
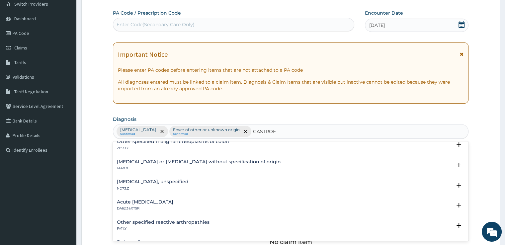
click at [212, 162] on h4 "[MEDICAL_DATA] or [MEDICAL_DATA] without specification of origin" at bounding box center [199, 161] width 164 height 5
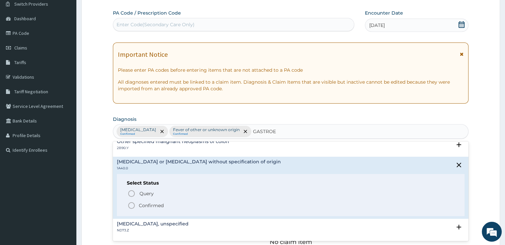
click at [173, 209] on span "Confirmed" at bounding box center [291, 206] width 327 height 8
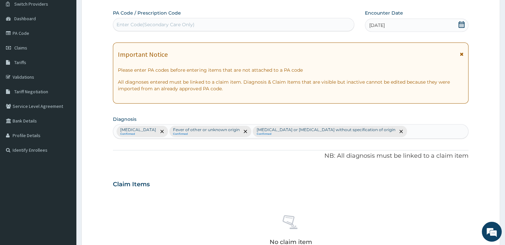
click at [238, 180] on div "PA Code / Prescription Code Enter Code(Secondary Care Only) Encounter Date [DAT…" at bounding box center [291, 183] width 356 height 346
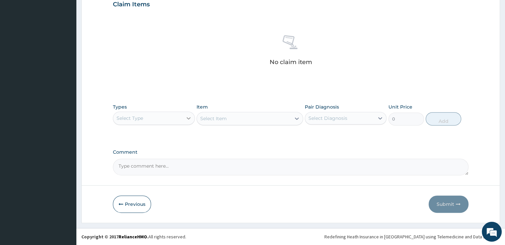
click at [190, 117] on icon at bounding box center [188, 118] width 7 height 7
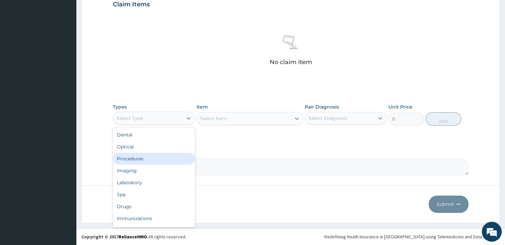
click at [159, 156] on div "Procedures" at bounding box center [154, 159] width 82 height 12
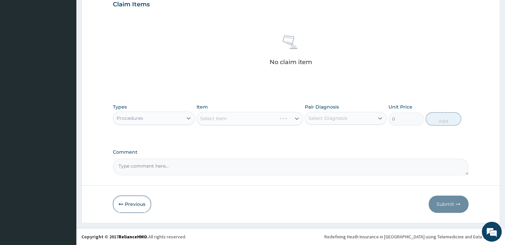
click at [237, 121] on div "Select Item" at bounding box center [250, 118] width 107 height 13
click at [254, 118] on div "Select Item" at bounding box center [244, 118] width 94 height 11
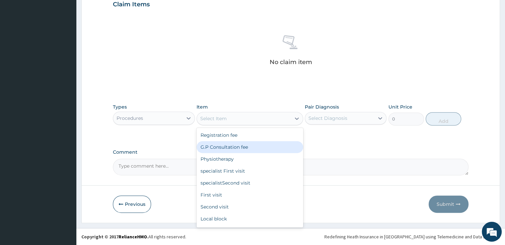
click at [235, 145] on div "G.P Consultation fee" at bounding box center [250, 147] width 107 height 12
type input "2000"
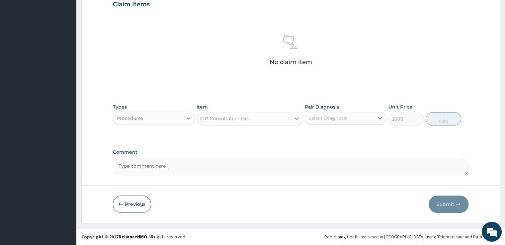
click at [364, 116] on div "Select Diagnosis" at bounding box center [339, 118] width 69 height 11
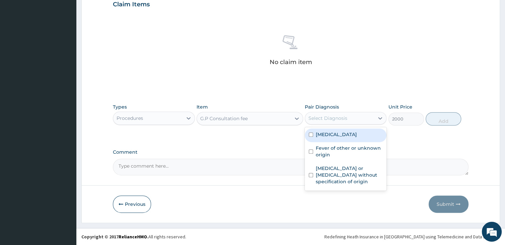
click at [339, 138] on label "[MEDICAL_DATA]" at bounding box center [336, 134] width 41 height 7
checkbox input "true"
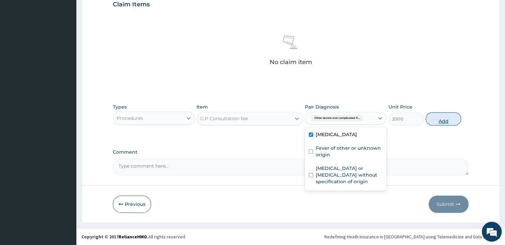
click at [448, 123] on button "Add" at bounding box center [444, 118] width 36 height 13
type input "0"
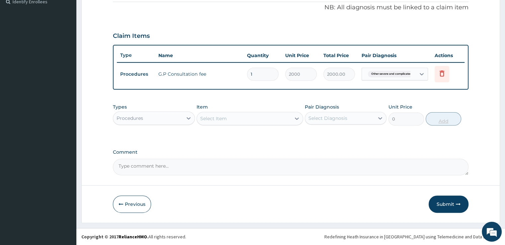
scroll to position [211, 0]
click at [174, 121] on div "Procedures" at bounding box center [147, 118] width 69 height 11
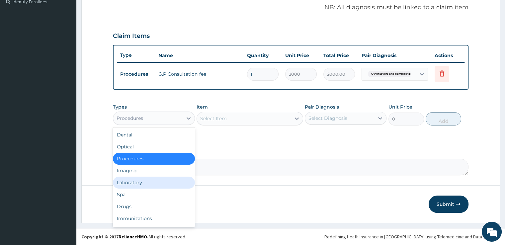
click at [139, 181] on div "Laboratory" at bounding box center [154, 183] width 82 height 12
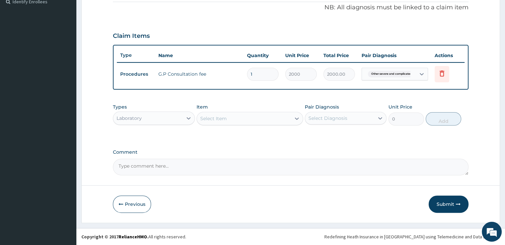
click at [237, 122] on div "Select Item" at bounding box center [244, 118] width 94 height 11
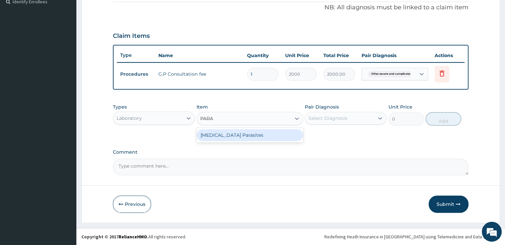
type input "PARAS"
click at [233, 138] on div "[MEDICAL_DATA] Parasites" at bounding box center [250, 135] width 107 height 12
type input "1000"
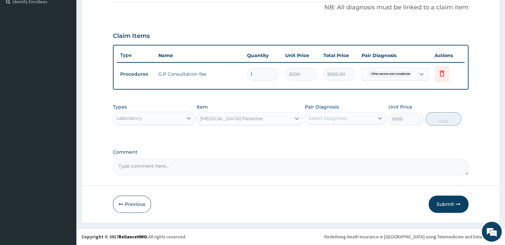
click at [342, 119] on div "Select Diagnosis" at bounding box center [328, 118] width 39 height 7
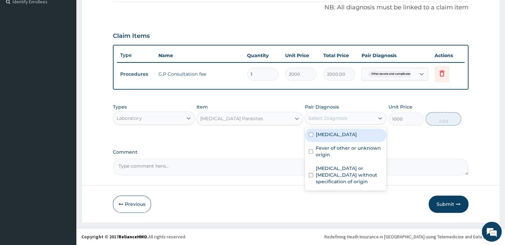
click at [326, 138] on label "[MEDICAL_DATA]" at bounding box center [336, 134] width 41 height 7
checkbox input "true"
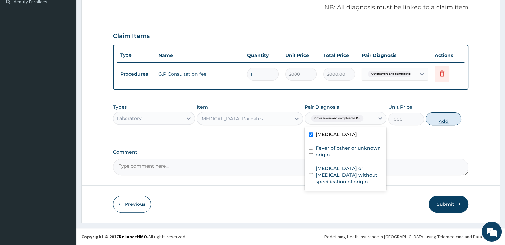
click at [431, 122] on button "Add" at bounding box center [444, 118] width 36 height 13
type input "0"
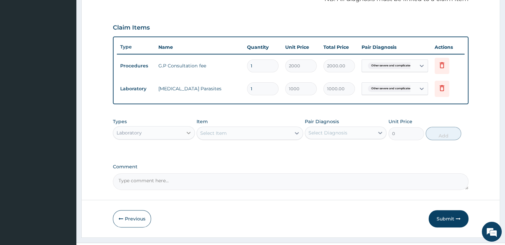
click at [183, 139] on div at bounding box center [189, 133] width 12 height 12
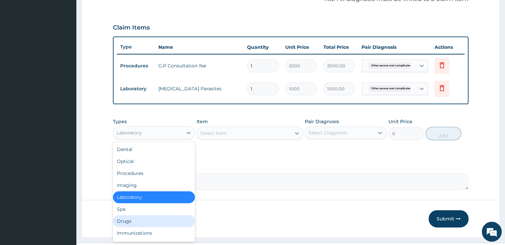
click at [129, 227] on div "Drugs" at bounding box center [154, 221] width 82 height 12
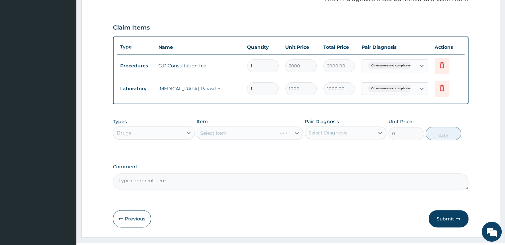
click at [276, 140] on div "Select Item" at bounding box center [250, 133] width 107 height 13
click at [289, 139] on div "Select Item" at bounding box center [244, 133] width 94 height 11
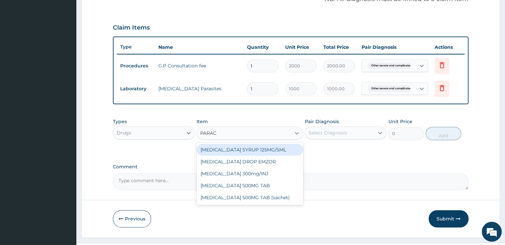
type input "PARACE"
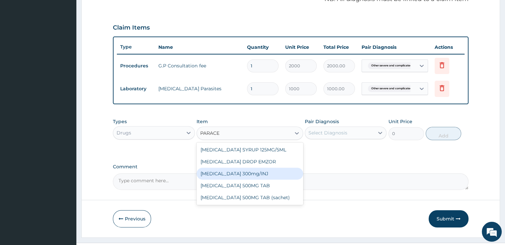
click at [256, 180] on div "[MEDICAL_DATA] 300mg/INJ" at bounding box center [250, 174] width 107 height 12
type input "200"
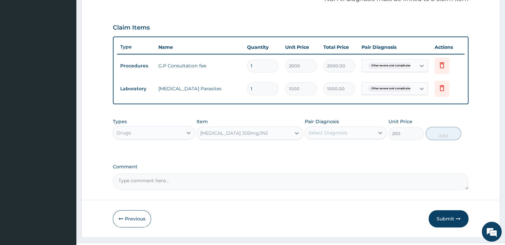
click at [360, 138] on div "Select Diagnosis" at bounding box center [339, 133] width 69 height 11
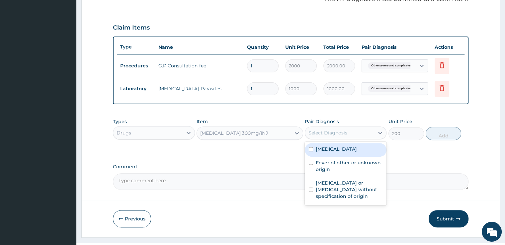
click at [349, 153] on label "[MEDICAL_DATA]" at bounding box center [336, 149] width 41 height 7
checkbox input "true"
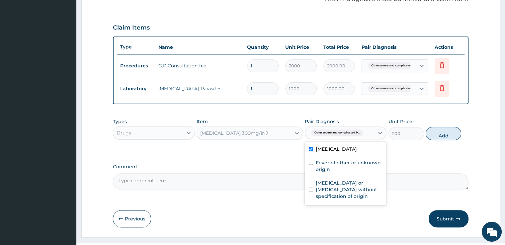
click at [444, 140] on button "Add" at bounding box center [444, 133] width 36 height 13
type input "0"
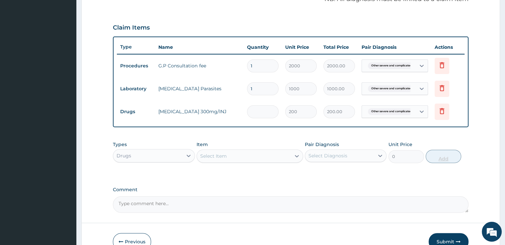
type input "0.00"
type input "2"
type input "400.00"
type input "2"
click at [280, 161] on div "Select Item" at bounding box center [244, 156] width 94 height 11
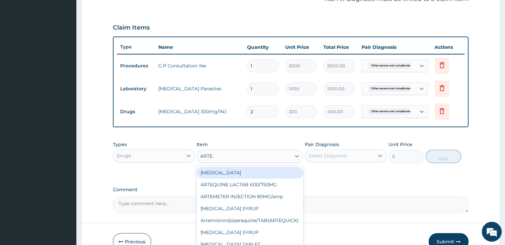
type input "ARTEM"
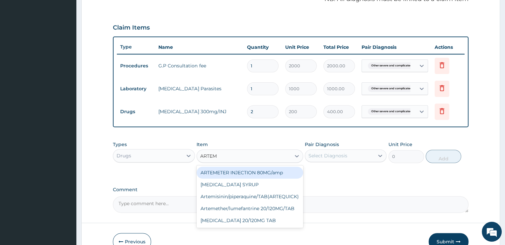
click at [264, 179] on div "ARTEMETER INJECTION 80MG/amp" at bounding box center [250, 173] width 107 height 12
type input "650"
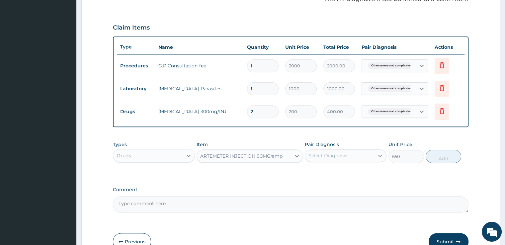
click at [377, 159] on icon at bounding box center [380, 156] width 7 height 7
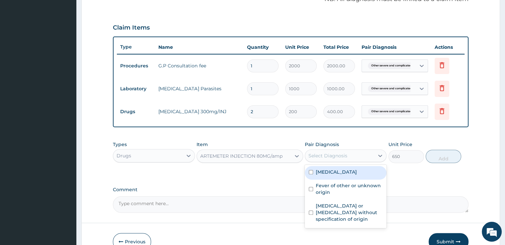
click at [343, 175] on label "[MEDICAL_DATA]" at bounding box center [336, 172] width 41 height 7
checkbox input "true"
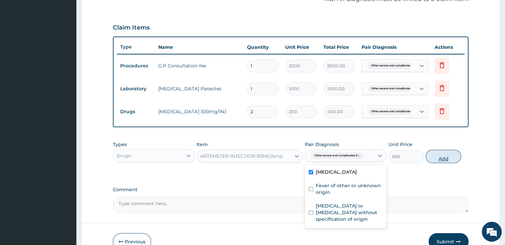
click at [450, 163] on button "Add" at bounding box center [444, 156] width 36 height 13
type input "0"
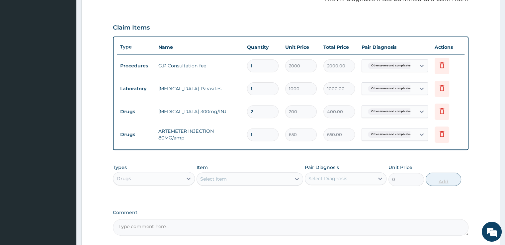
type input "0.00"
type input "2"
type input "1300.00"
type input "2"
click at [274, 184] on div "Select Item" at bounding box center [244, 179] width 94 height 11
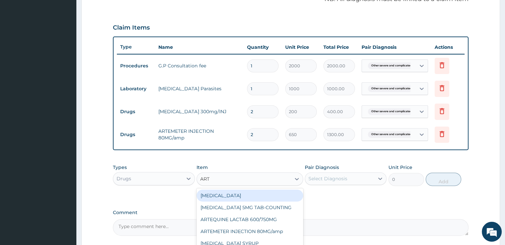
type input "ARTE"
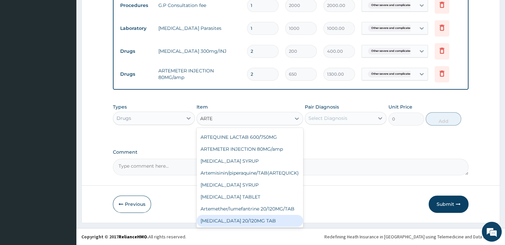
scroll to position [20, 0]
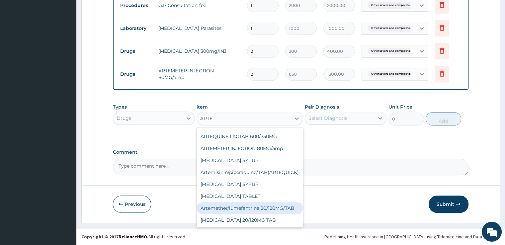
type input "80"
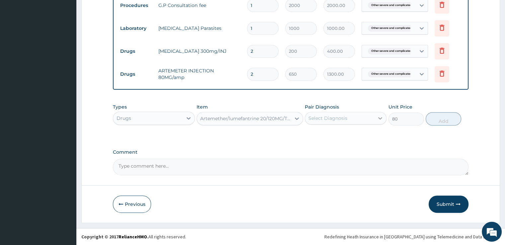
click at [381, 122] on div at bounding box center [380, 118] width 12 height 12
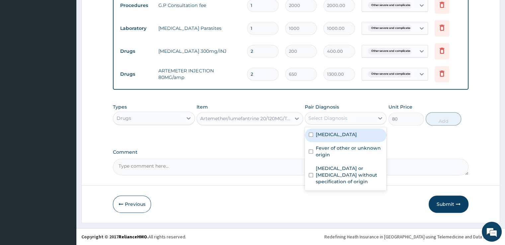
click at [357, 138] on label "[MEDICAL_DATA]" at bounding box center [336, 134] width 41 height 7
checkbox input "true"
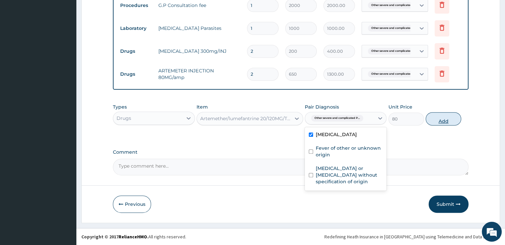
click at [448, 119] on button "Add" at bounding box center [444, 118] width 36 height 13
type input "0"
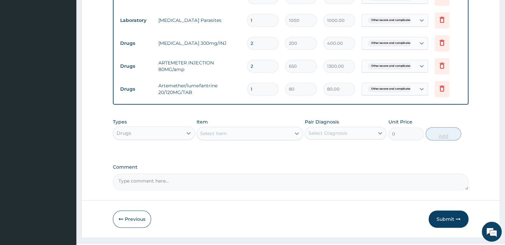
type input "0.00"
type input "6"
type input "480.00"
type input "6"
click at [293, 140] on div at bounding box center [297, 134] width 12 height 12
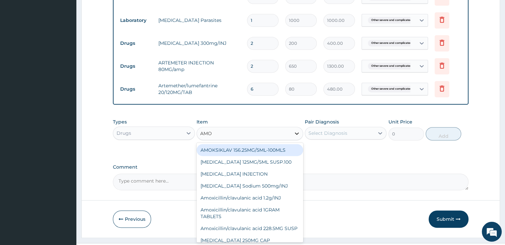
type input "AMOX"
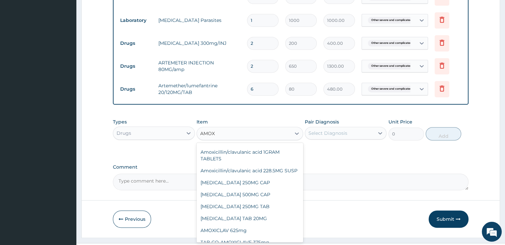
scroll to position [47, 0]
click at [244, 200] on div "[MEDICAL_DATA] 500MG CAP" at bounding box center [250, 194] width 107 height 12
type input "60"
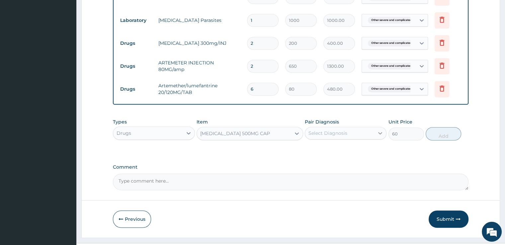
click at [379, 135] on icon at bounding box center [381, 133] width 4 height 2
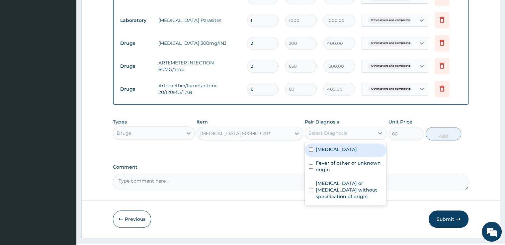
click at [357, 153] on label "[MEDICAL_DATA]" at bounding box center [336, 149] width 41 height 7
checkbox input "true"
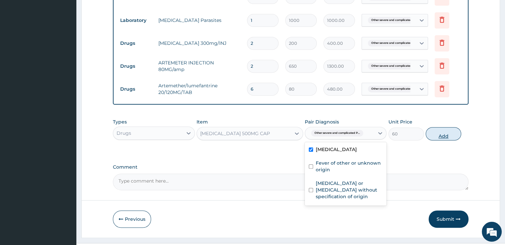
click at [447, 141] on button "Add" at bounding box center [444, 133] width 36 height 13
type input "0"
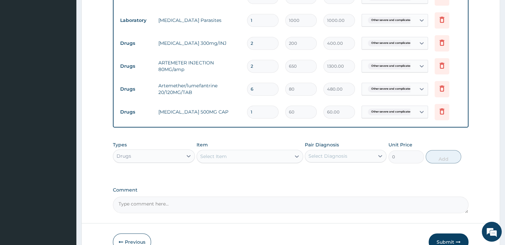
click at [244, 162] on div "Select Item" at bounding box center [244, 156] width 94 height 11
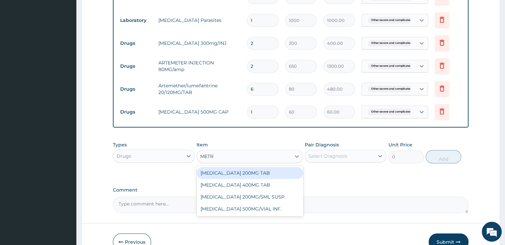
type input "METRO"
click at [244, 179] on div "METRONIDAZOLE 200MG TAB" at bounding box center [250, 173] width 107 height 12
type input "20"
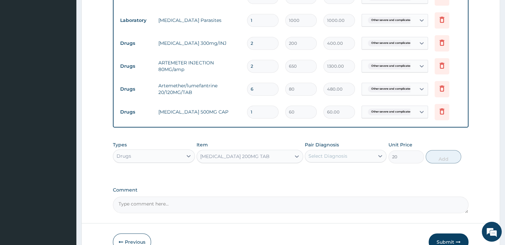
click at [337, 159] on div "Select Diagnosis" at bounding box center [328, 156] width 39 height 7
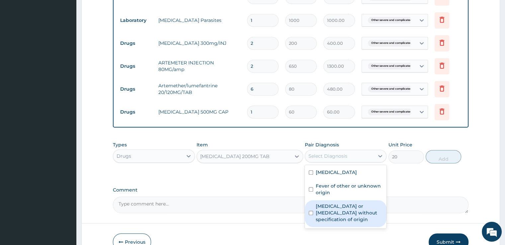
click at [325, 223] on label "Gastroenteritis or colitis without specification of origin" at bounding box center [349, 213] width 67 height 20
checkbox input "true"
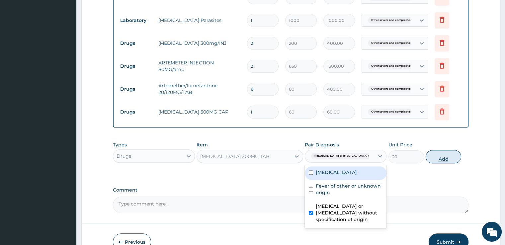
click at [438, 163] on button "Add" at bounding box center [444, 156] width 36 height 13
type input "0"
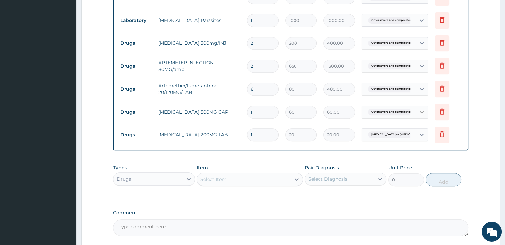
click at [420, 115] on icon at bounding box center [422, 112] width 7 height 7
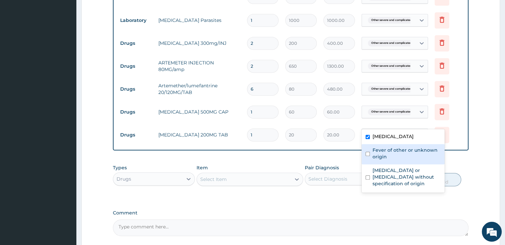
click at [398, 160] on label "Fever of other or unknown origin" at bounding box center [407, 153] width 68 height 13
checkbox input "true"
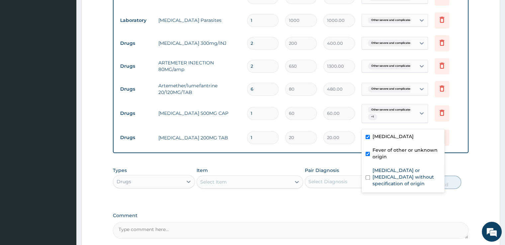
click at [258, 120] on input "1" at bounding box center [263, 113] width 32 height 13
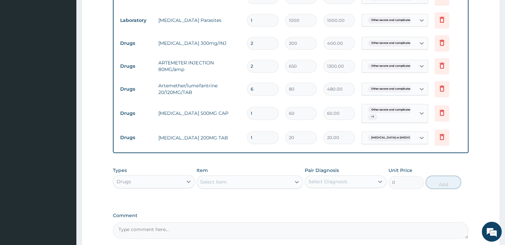
type input "10"
type input "600.00"
type input "10"
click at [256, 144] on input "1" at bounding box center [263, 137] width 32 height 13
type input "15"
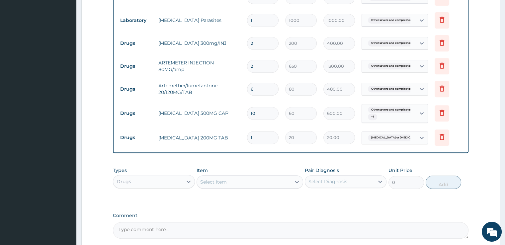
type input "300.00"
type input "15"
click at [392, 220] on div "PA Code / Prescription Code Enter Code(Secondary Care Only) Encounter Date 28-0…" at bounding box center [291, 11] width 356 height 455
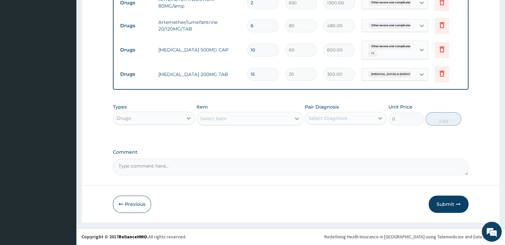
scroll to position [351, 0]
click at [459, 204] on icon "button" at bounding box center [458, 204] width 5 height 5
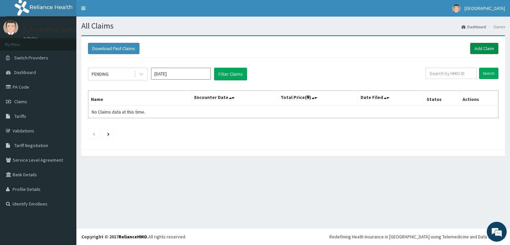
click at [487, 48] on link "Add Claim" at bounding box center [484, 48] width 28 height 11
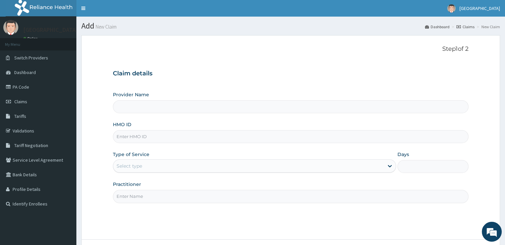
click at [324, 133] on input "HMO ID" at bounding box center [291, 136] width 356 height 13
type input "bn1/10003/b"
click at [259, 113] on input "Provider Name" at bounding box center [291, 106] width 356 height 13
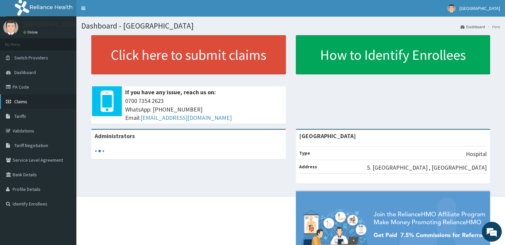
click at [32, 99] on link "Claims" at bounding box center [38, 101] width 76 height 15
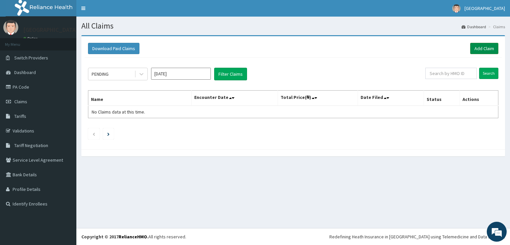
click at [480, 53] on link "Add Claim" at bounding box center [484, 48] width 28 height 11
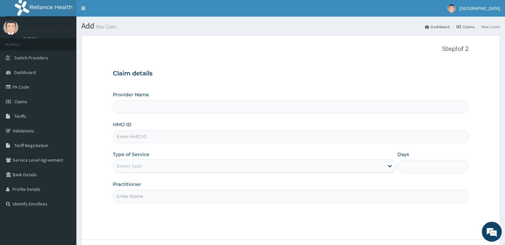
type input "[GEOGRAPHIC_DATA]"
click at [203, 136] on input "HMO ID" at bounding box center [291, 136] width 356 height 13
type input "bni/10003/b"
click at [154, 170] on div "Select type" at bounding box center [248, 166] width 271 height 11
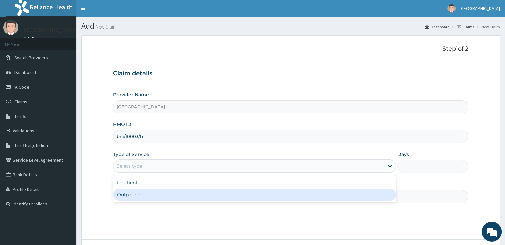
click at [144, 198] on div "Outpatient" at bounding box center [254, 195] width 283 height 12
type input "1"
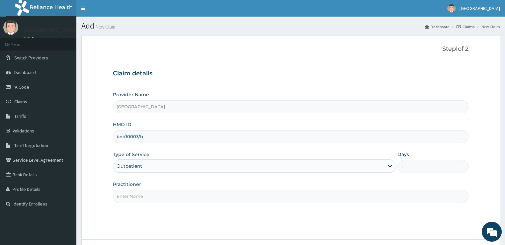
click at [159, 216] on div "Step 1 of 2 Claim details Provider Name [GEOGRAPHIC_DATA] HMO ID bni/10003/b Ty…" at bounding box center [291, 138] width 356 height 184
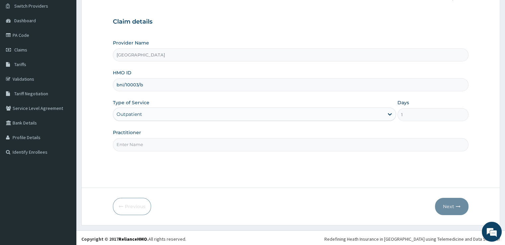
scroll to position [54, 0]
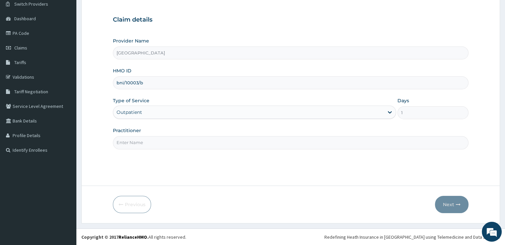
click at [137, 143] on input "Practitioner" at bounding box center [291, 142] width 356 height 13
type input "DR [PERSON_NAME]"
click at [444, 206] on button "Next" at bounding box center [452, 204] width 34 height 17
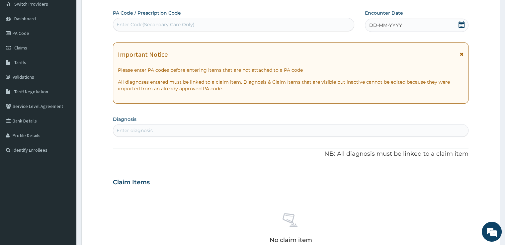
click at [278, 26] on div "Enter Code(Secondary Care Only)" at bounding box center [233, 24] width 241 height 11
click at [391, 26] on span "DD-MM-YYYY" at bounding box center [385, 25] width 33 height 7
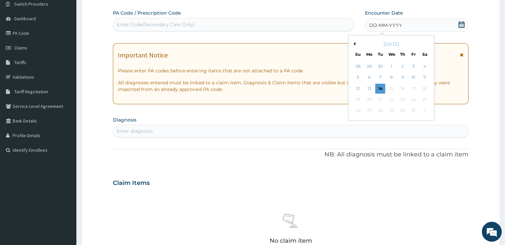
click at [356, 45] on div "[DATE]" at bounding box center [392, 44] width 80 height 7
click at [354, 45] on button "Previous Month" at bounding box center [353, 43] width 3 height 3
click at [383, 100] on div "23" at bounding box center [380, 100] width 10 height 10
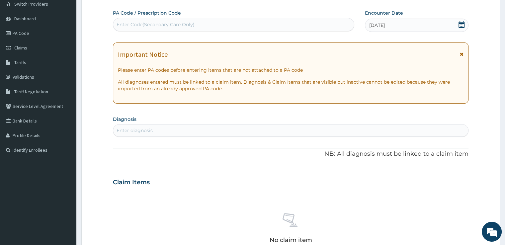
click at [225, 23] on div "Enter Code(Secondary Care Only)" at bounding box center [233, 24] width 241 height 11
type input "PA/FB8F32"
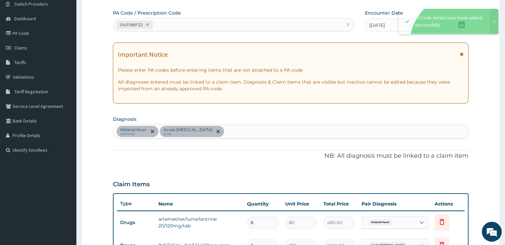
scroll to position [245, 0]
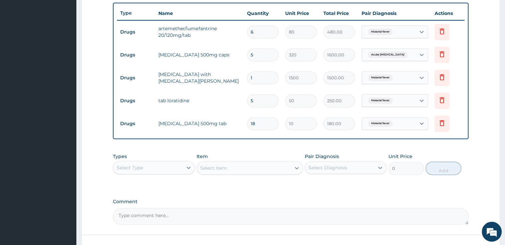
click at [179, 166] on div "Select Type" at bounding box center [147, 167] width 69 height 11
click at [145, 210] on div "Procedures" at bounding box center [154, 208] width 82 height 12
click at [228, 171] on div "Select Item" at bounding box center [250, 167] width 107 height 13
click at [287, 166] on div "Select Item" at bounding box center [244, 168] width 94 height 11
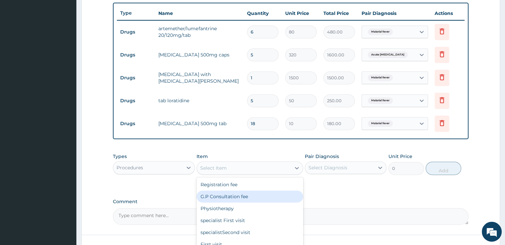
click at [257, 195] on div "G.P Consultation fee" at bounding box center [250, 197] width 107 height 12
type input "2000"
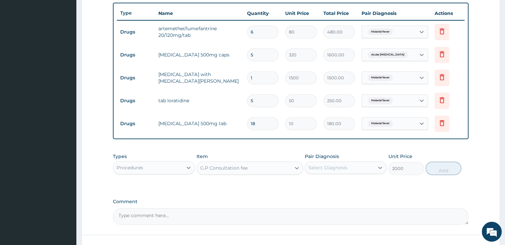
click at [337, 164] on div "Select Diagnosis" at bounding box center [328, 167] width 39 height 7
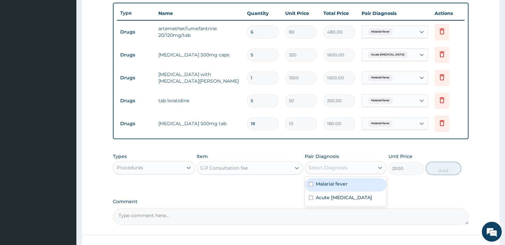
click at [328, 186] on div "Malarial fever" at bounding box center [346, 185] width 82 height 14
checkbox input "true"
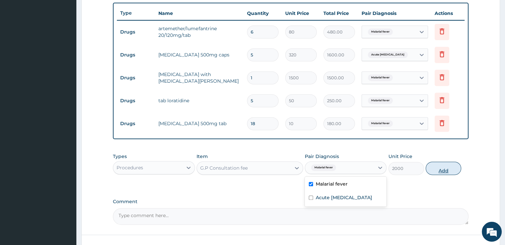
click at [432, 168] on button "Add" at bounding box center [444, 168] width 36 height 13
type input "0"
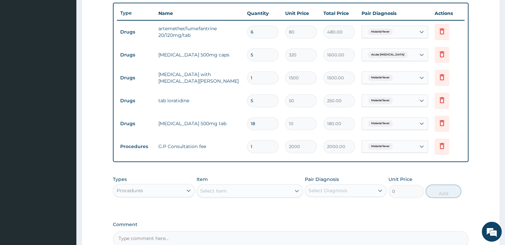
scroll to position [316, 0]
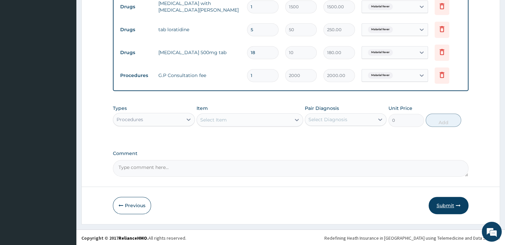
click at [448, 199] on button "Submit" at bounding box center [449, 205] width 40 height 17
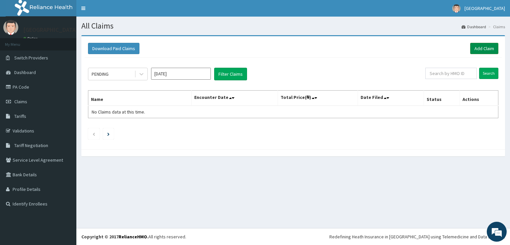
click at [485, 46] on link "Add Claim" at bounding box center [484, 48] width 28 height 11
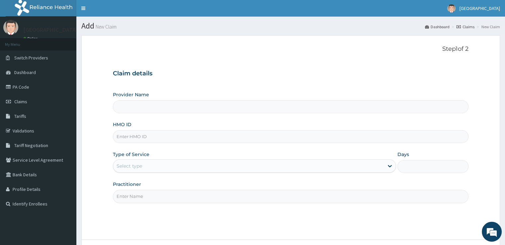
click at [296, 136] on input "HMO ID" at bounding box center [291, 136] width 356 height 13
type input "[GEOGRAPHIC_DATA]"
type input "hse/10182/a"
click at [260, 167] on div "Select type" at bounding box center [248, 166] width 271 height 11
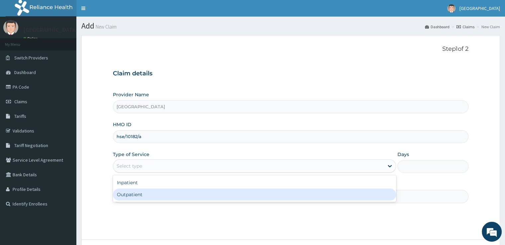
click at [218, 192] on div "Outpatient" at bounding box center [254, 195] width 283 height 12
type input "1"
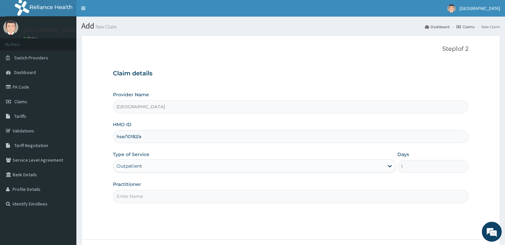
click at [314, 200] on input "Practitioner" at bounding box center [291, 196] width 356 height 13
type input "DR PEACE"
click at [142, 214] on div "Step 1 of 2 Claim details Provider Name Echos Hospital HMO ID hse/10182/a Type …" at bounding box center [291, 138] width 356 height 184
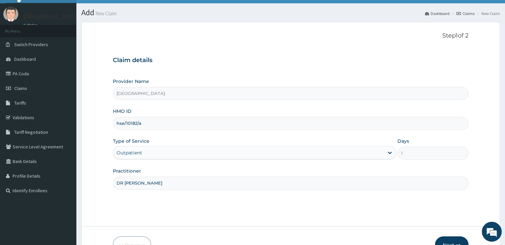
scroll to position [54, 0]
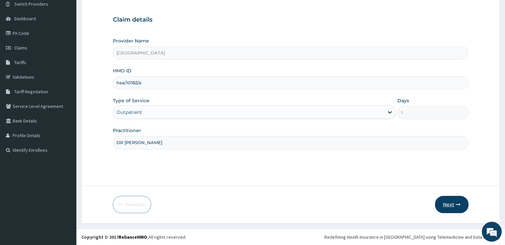
click at [452, 205] on button "Next" at bounding box center [452, 204] width 34 height 17
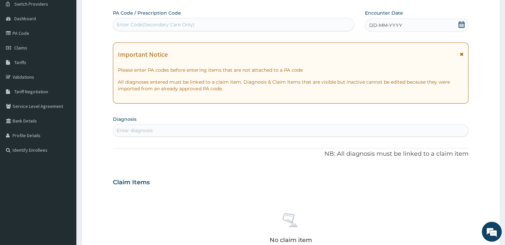
click at [283, 24] on div "Enter Code(Secondary Care Only)" at bounding box center [233, 24] width 241 height 11
click at [454, 28] on div "DD-MM-YYYY" at bounding box center [416, 25] width 103 height 13
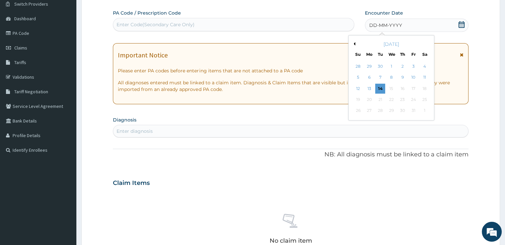
click at [355, 43] on button "Previous Month" at bounding box center [353, 43] width 3 height 3
click at [371, 66] on div "1" at bounding box center [370, 66] width 10 height 10
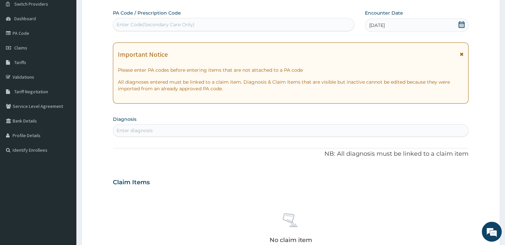
click at [318, 22] on div "Enter Code(Secondary Care Only)" at bounding box center [233, 24] width 241 height 11
type input "4"
type input "P"
click at [262, 119] on section "Diagnosis Enter diagnosis" at bounding box center [291, 125] width 356 height 23
click at [250, 129] on div "Enter diagnosis" at bounding box center [290, 130] width 355 height 11
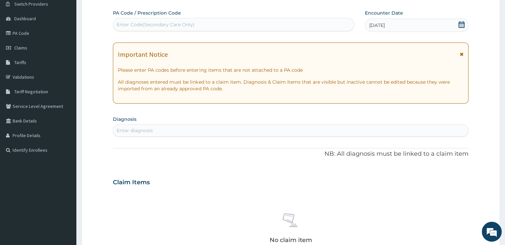
click at [243, 129] on div "Enter diagnosis" at bounding box center [290, 130] width 355 height 11
type input "malaria"
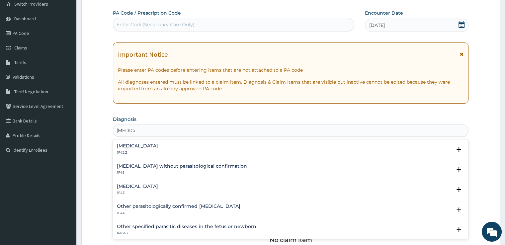
click at [158, 151] on p "1F42.Z" at bounding box center [137, 153] width 41 height 5
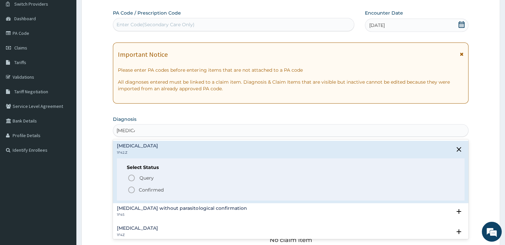
click at [195, 188] on span "Confirmed" at bounding box center [291, 190] width 327 height 8
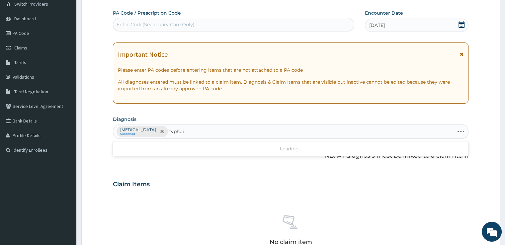
type input "typhoid"
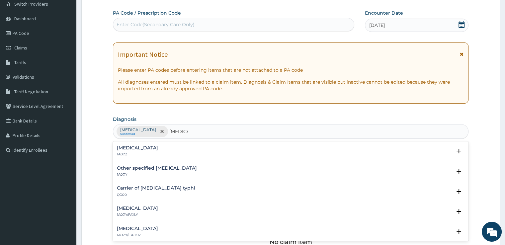
click at [147, 149] on h4 "Typhoid fever, unspecified" at bounding box center [137, 148] width 41 height 5
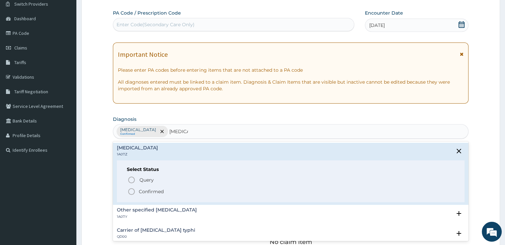
click at [143, 193] on p "Confirmed" at bounding box center [151, 191] width 25 height 7
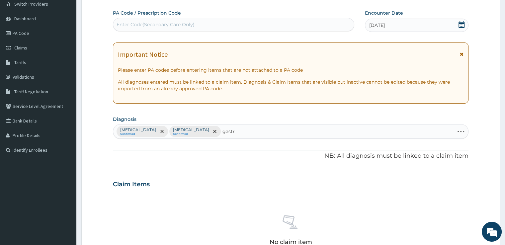
type input "gastro"
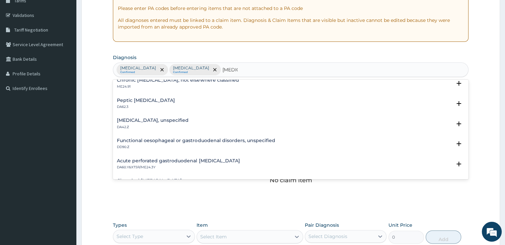
scroll to position [622, 0]
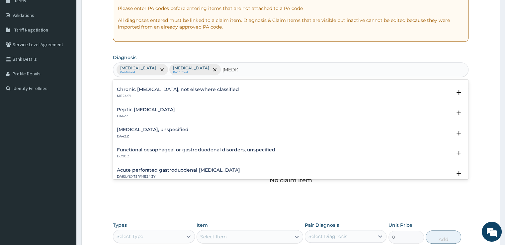
click at [146, 130] on h4 "Gastritis, unspecified" at bounding box center [153, 129] width 72 height 5
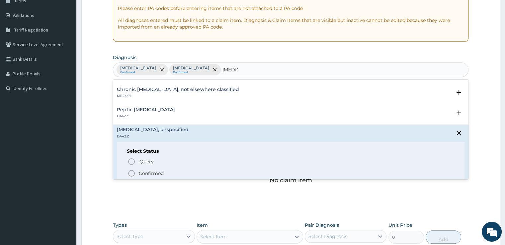
click at [143, 171] on p "Confirmed" at bounding box center [151, 173] width 25 height 7
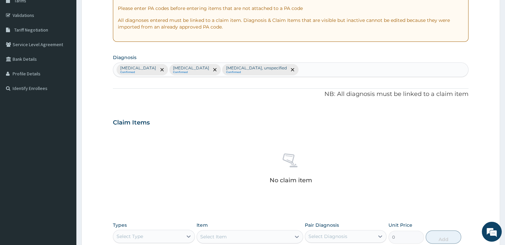
drag, startPoint x: 147, startPoint y: 152, endPoint x: 172, endPoint y: 165, distance: 28.1
click at [172, 165] on div "No claim item" at bounding box center [291, 170] width 356 height 76
click at [158, 189] on div "No claim item" at bounding box center [291, 170] width 356 height 76
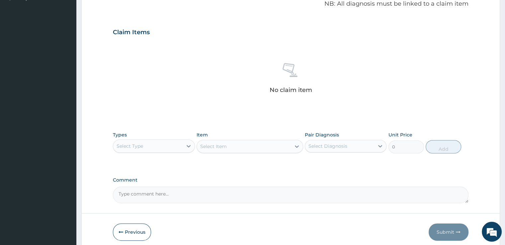
scroll to position [222, 0]
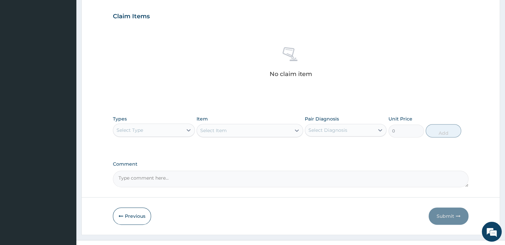
click at [178, 133] on div "Select Type" at bounding box center [147, 130] width 69 height 11
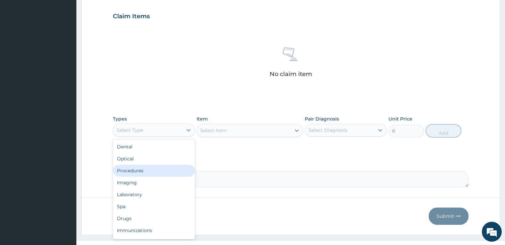
click at [138, 174] on div "Procedures" at bounding box center [154, 171] width 82 height 12
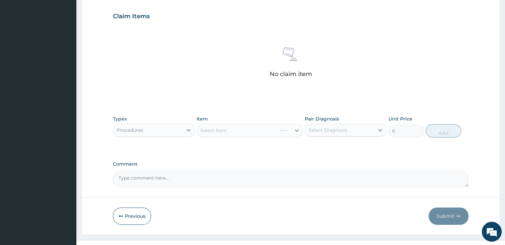
click at [227, 128] on div "Select Item" at bounding box center [250, 130] width 107 height 13
click at [227, 128] on div "Select Item" at bounding box center [244, 130] width 94 height 11
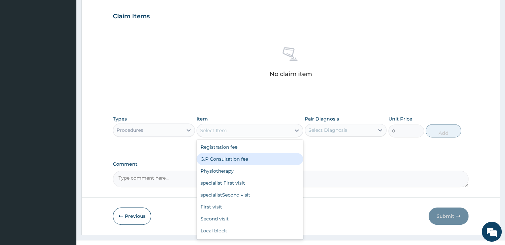
click at [221, 160] on div "G.P Consultation fee" at bounding box center [250, 159] width 107 height 12
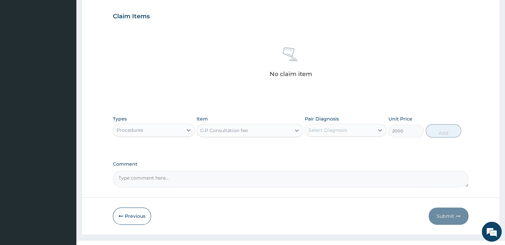
type input "2000"
click at [336, 134] on div "Select Diagnosis" at bounding box center [339, 130] width 69 height 11
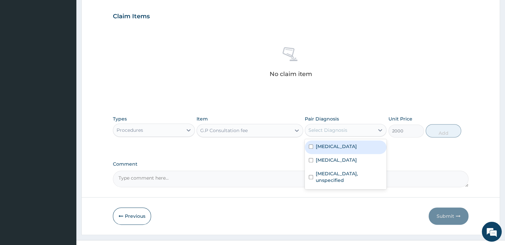
click at [330, 150] on label "Plasmodium malariae malaria without complication" at bounding box center [336, 146] width 41 height 7
checkbox input "true"
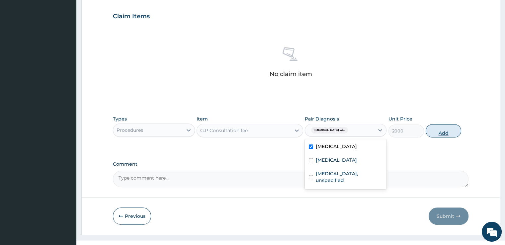
click at [448, 131] on button "Add" at bounding box center [444, 130] width 36 height 13
type input "0"
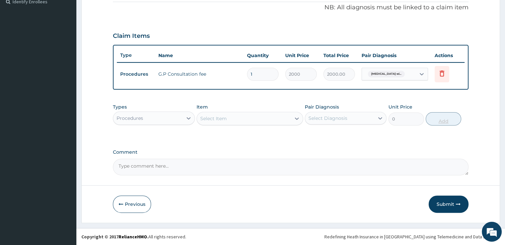
scroll to position [201, 0]
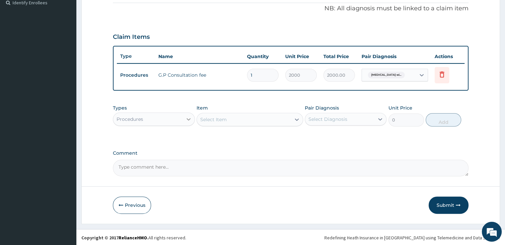
click at [191, 116] on icon at bounding box center [188, 119] width 7 height 7
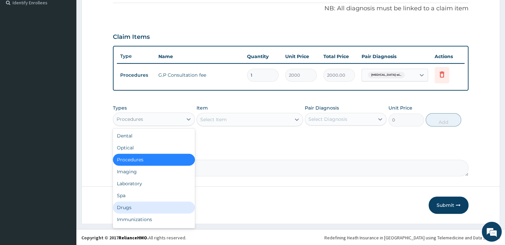
click at [125, 204] on div "Drugs" at bounding box center [154, 208] width 82 height 12
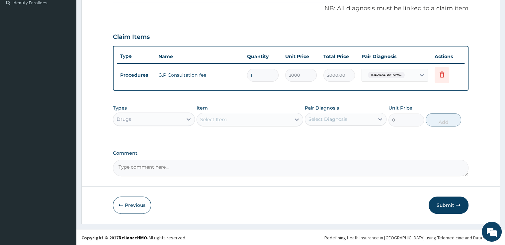
click at [221, 126] on div "Types option Drugs, selected. Select is focused ,type to refine list, press Dow…" at bounding box center [291, 115] width 356 height 29
click at [229, 117] on div "Select Item" at bounding box center [244, 119] width 94 height 11
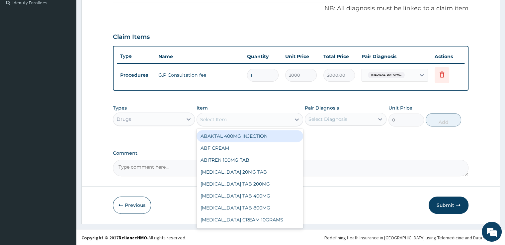
click at [142, 114] on div "Drugs" at bounding box center [147, 119] width 69 height 11
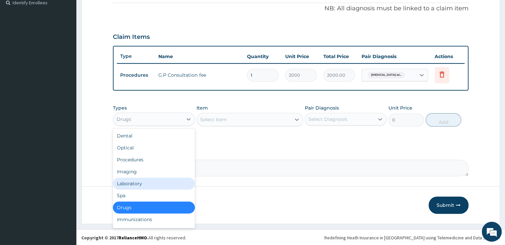
click at [125, 180] on div "Laboratory" at bounding box center [154, 184] width 82 height 12
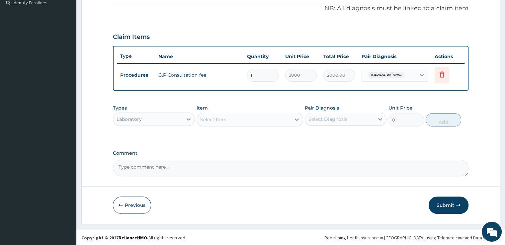
click at [217, 119] on div "Select Item" at bounding box center [213, 119] width 27 height 7
type input "paras"
click at [215, 133] on div "Malaria Parasites" at bounding box center [250, 136] width 107 height 12
type input "1000"
click at [350, 123] on div "Select Diagnosis" at bounding box center [339, 119] width 69 height 11
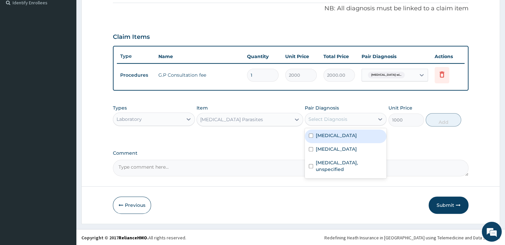
click at [344, 137] on label "Plasmodium malariae malaria without complication" at bounding box center [336, 135] width 41 height 7
checkbox input "true"
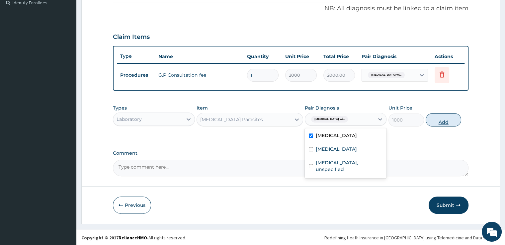
click at [441, 117] on button "Add" at bounding box center [444, 119] width 36 height 13
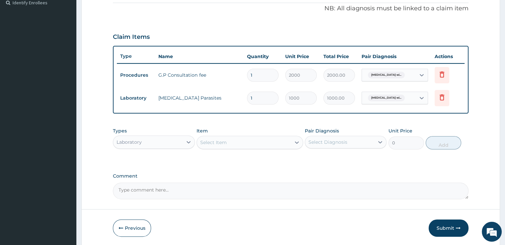
click at [268, 146] on div "Select Item" at bounding box center [244, 142] width 94 height 11
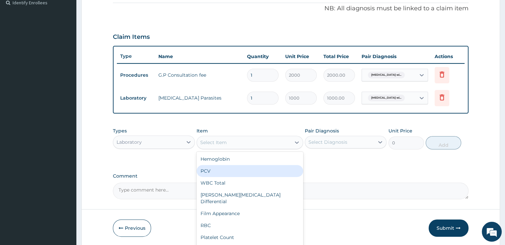
click at [226, 171] on div "PCV" at bounding box center [250, 171] width 107 height 12
type input "1000"
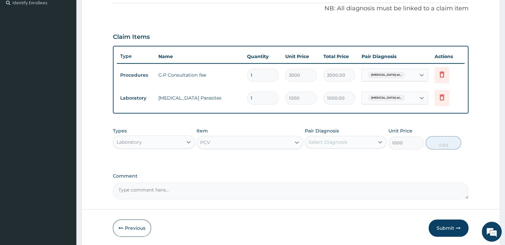
click at [373, 143] on div "Select Diagnosis" at bounding box center [339, 142] width 69 height 11
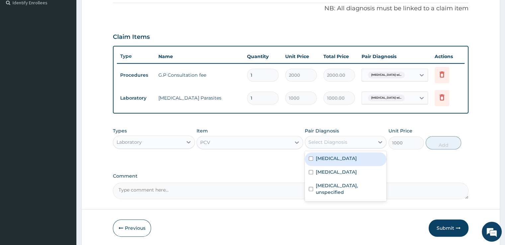
click at [357, 162] on label "Plasmodium malariae malaria without complication" at bounding box center [336, 158] width 41 height 7
checkbox input "true"
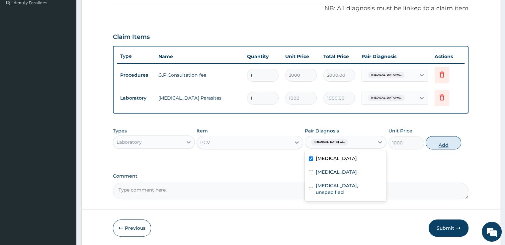
click at [448, 141] on button "Add" at bounding box center [444, 142] width 36 height 13
type input "0"
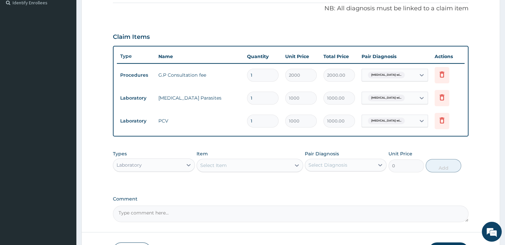
click at [182, 167] on div "Laboratory" at bounding box center [147, 165] width 69 height 11
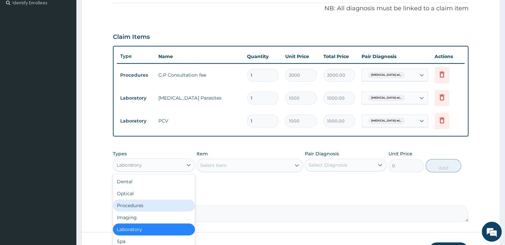
scroll to position [23, 0]
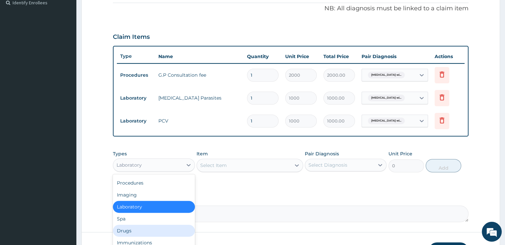
click at [149, 231] on div "Drugs" at bounding box center [154, 231] width 82 height 12
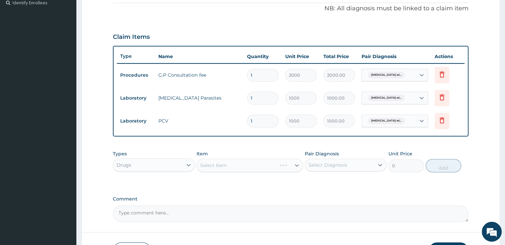
click at [283, 164] on div "Select Item" at bounding box center [250, 165] width 107 height 13
click at [294, 164] on icon at bounding box center [297, 165] width 7 height 7
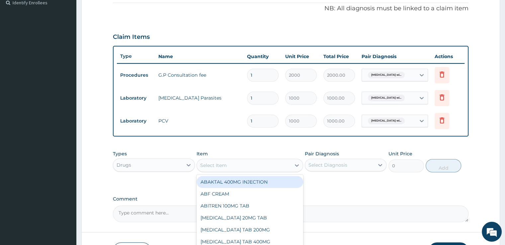
click at [258, 168] on div "Select Item" at bounding box center [244, 165] width 94 height 11
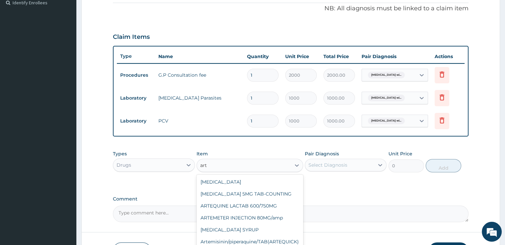
type input "arte"
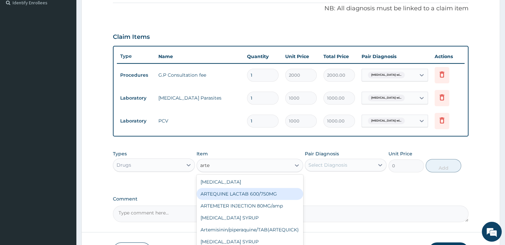
scroll to position [22, 0]
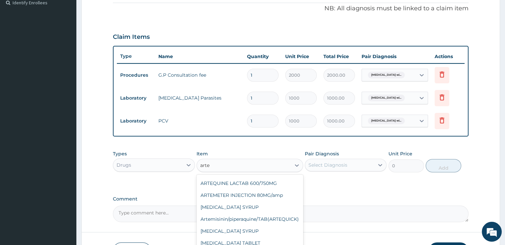
type input "80"
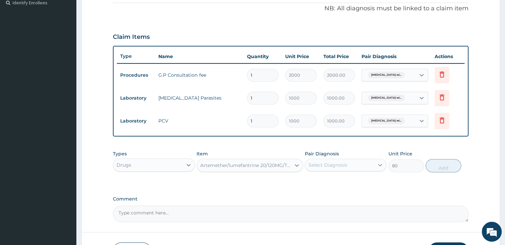
click at [378, 165] on icon at bounding box center [380, 165] width 7 height 7
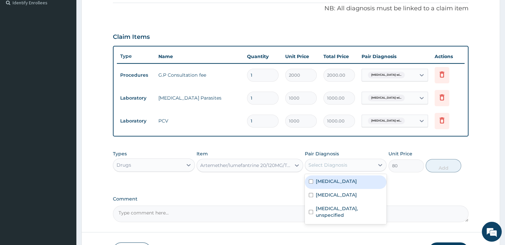
click at [350, 185] on label "Plasmodium malariae malaria without complication" at bounding box center [336, 181] width 41 height 7
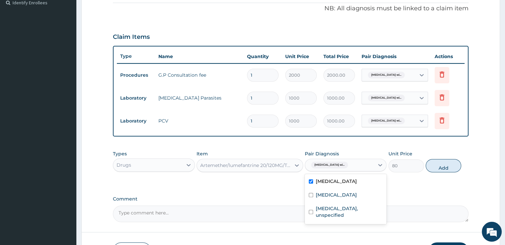
checkbox input "true"
click at [448, 168] on button "Add" at bounding box center [444, 165] width 36 height 13
type input "0"
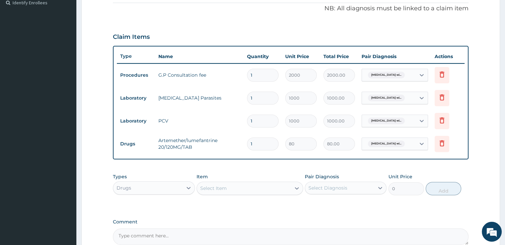
click at [383, 207] on div "Types Drugs Item Select Item Pair Diagnosis Select Diagnosis Unit Price 0 Add" at bounding box center [291, 189] width 356 height 39
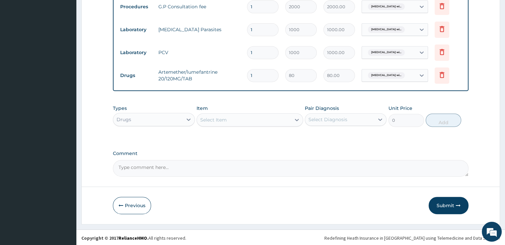
scroll to position [270, 0]
click at [296, 119] on icon at bounding box center [297, 120] width 4 height 2
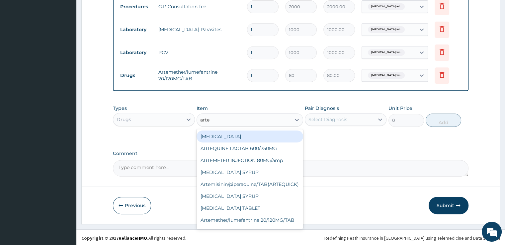
type input "artem"
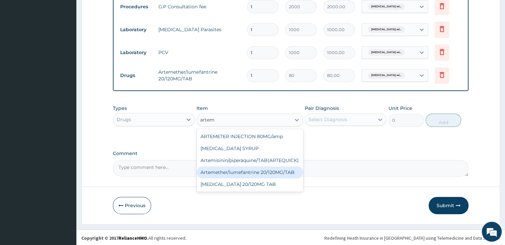
click at [267, 174] on div "Artemether/lumefantrine 20/120MG/TAB" at bounding box center [250, 172] width 107 height 12
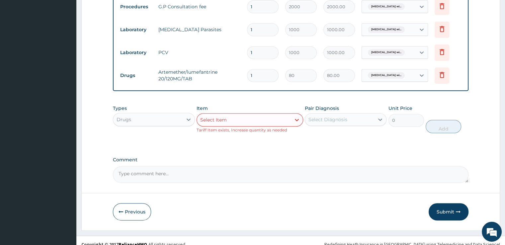
click at [287, 119] on div "Select Item" at bounding box center [244, 120] width 94 height 11
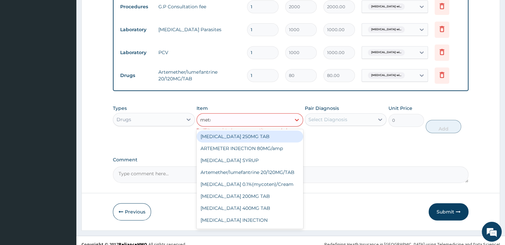
type input "metro"
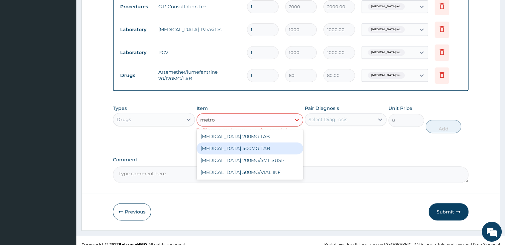
click at [279, 149] on div "METRONIDAZOLE 400MG TAB" at bounding box center [250, 149] width 107 height 12
type input "30"
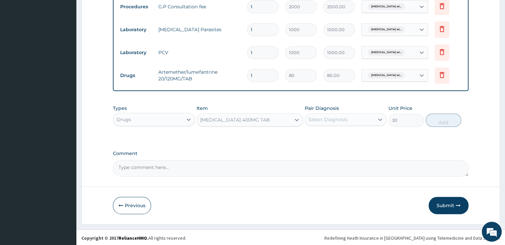
click at [331, 122] on div "Select Diagnosis" at bounding box center [339, 119] width 69 height 11
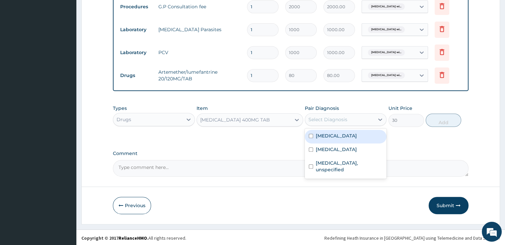
click at [326, 138] on label "Plasmodium malariae malaria without complication" at bounding box center [336, 136] width 41 height 7
checkbox input "true"
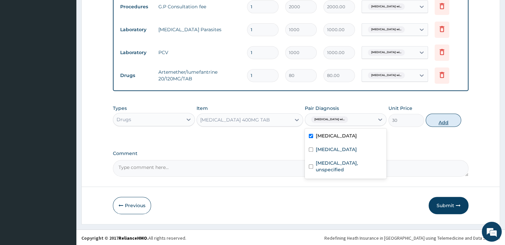
click at [452, 119] on button "Add" at bounding box center [444, 120] width 36 height 13
type input "0"
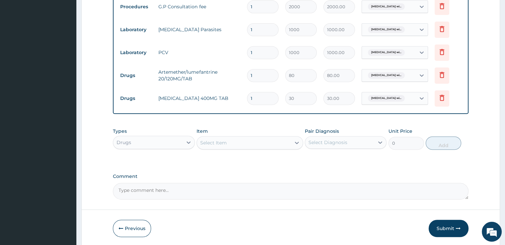
click at [260, 144] on div "Select Item" at bounding box center [244, 143] width 94 height 11
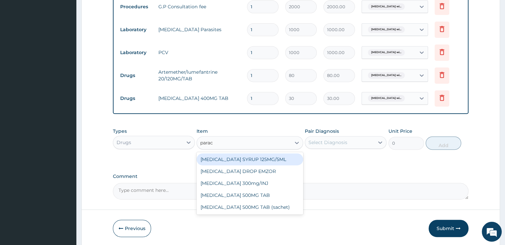
type input "parace"
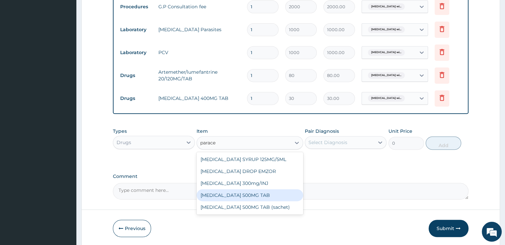
click at [223, 196] on div "PARACETAMOL 500MG TAB" at bounding box center [250, 195] width 107 height 12
type input "10"
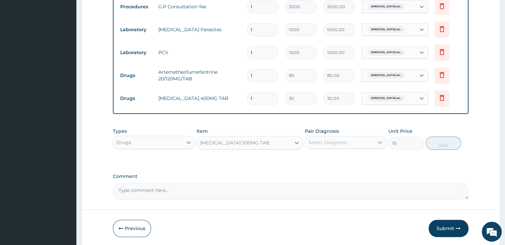
click at [376, 142] on div at bounding box center [380, 143] width 12 height 12
type input "1"
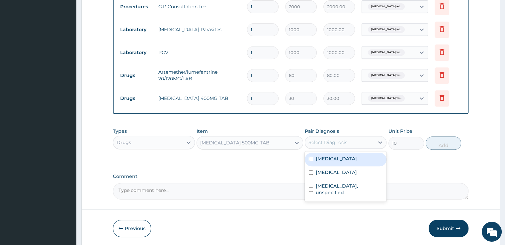
click at [328, 161] on label "Plasmodium malariae malaria without complication" at bounding box center [336, 159] width 41 height 7
checkbox input "true"
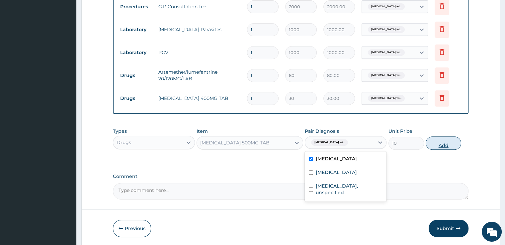
click at [439, 141] on button "Add" at bounding box center [444, 143] width 36 height 13
type input "0"
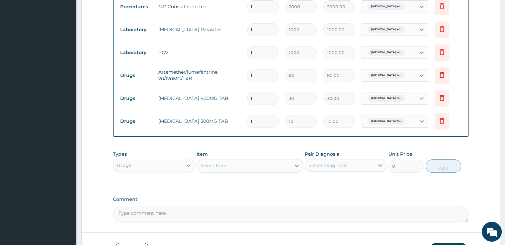
click at [420, 98] on icon at bounding box center [422, 98] width 7 height 7
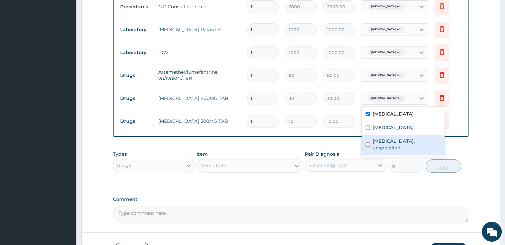
click at [400, 151] on label "Gastritis, unspecified" at bounding box center [407, 144] width 68 height 13
checkbox input "true"
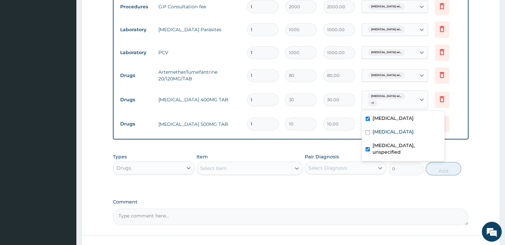
click at [278, 190] on div "PA Code / Prescription Code Enter Code(Secondary Care Only) Encounter Date 01-0…" at bounding box center [291, 10] width 356 height 432
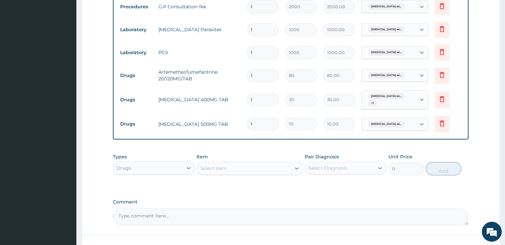
scroll to position [56, 0]
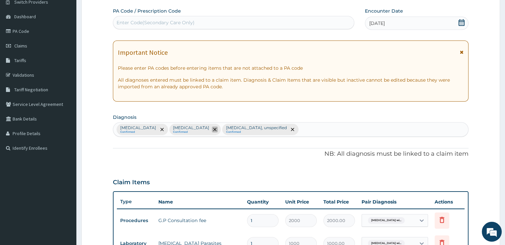
click at [217, 130] on icon "remove selection option" at bounding box center [214, 129] width 3 height 3
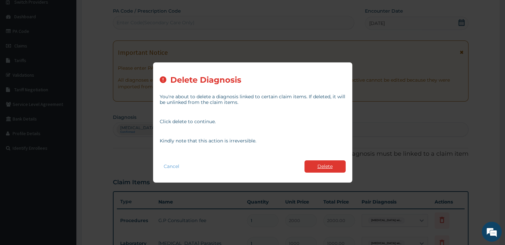
click at [322, 169] on button "Delete" at bounding box center [325, 166] width 41 height 12
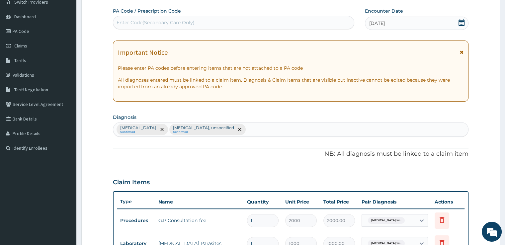
click at [310, 165] on div "PA Code / Prescription Code Enter Code(Secondary Care Only) Encounter Date 01-0…" at bounding box center [291, 224] width 356 height 432
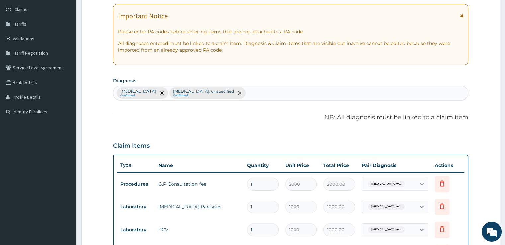
scroll to position [82, 0]
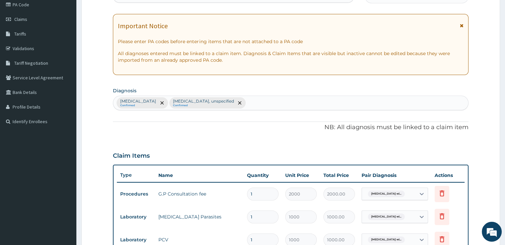
click at [343, 105] on div "Plasmodium malariae malaria without complication Confirmed Gastritis, unspecifi…" at bounding box center [290, 103] width 355 height 14
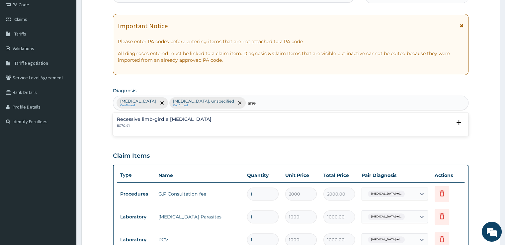
type input "anem"
click at [266, 123] on div "Anaemias or other erythrocyte disorders, unspecified 3A9Z" at bounding box center [291, 123] width 348 height 12
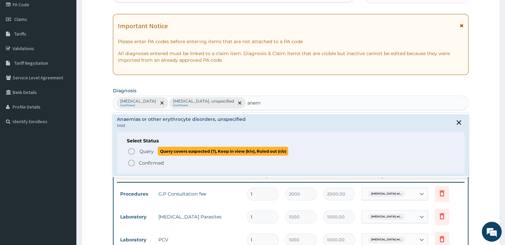
click at [156, 152] on p "Query Query covers suspected (?), Keep in view (kiv), Ruled out (r/o)" at bounding box center [214, 151] width 150 height 9
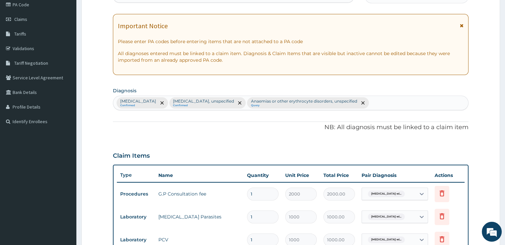
click at [403, 238] on span "Plasmodium malariae malaria wi..." at bounding box center [386, 240] width 37 height 7
click at [472, 189] on form "Step 2 of 2 PA Code / Prescription Code Enter Code(Secondary Care Only) Encount…" at bounding box center [290, 207] width 419 height 508
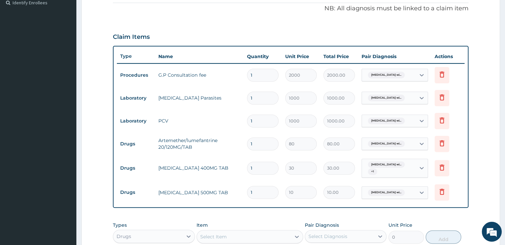
scroll to position [202, 0]
click at [419, 120] on icon at bounding box center [422, 120] width 7 height 7
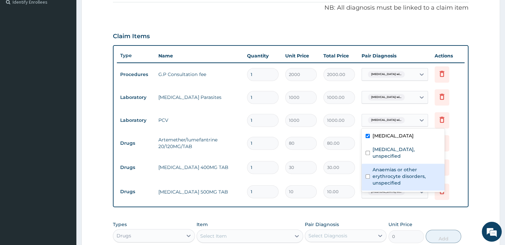
click at [388, 182] on label "Anaemias or other erythrocyte disorders, unspecified" at bounding box center [407, 176] width 68 height 20
checkbox input "true"
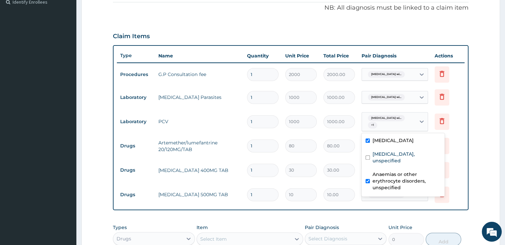
click at [312, 213] on div "PA Code / Prescription Code Enter Code(Secondary Care Only) Encounter Date 01-0…" at bounding box center [291, 78] width 356 height 435
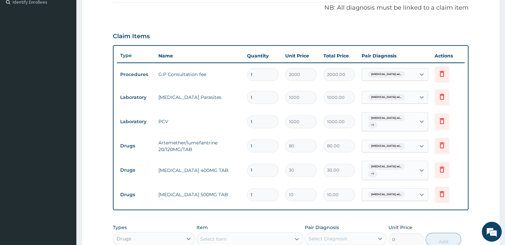
click at [375, 208] on div "Type Name Quantity Unit Price Total Price Pair Diagnosis Actions Procedures G.P…" at bounding box center [291, 127] width 356 height 165
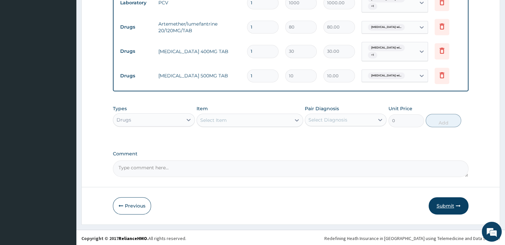
click at [449, 200] on button "Submit" at bounding box center [449, 205] width 40 height 17
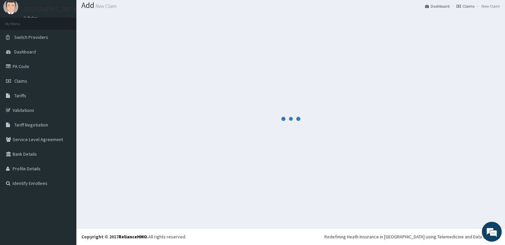
scroll to position [20, 0]
click at [449, 200] on div at bounding box center [290, 119] width 419 height 208
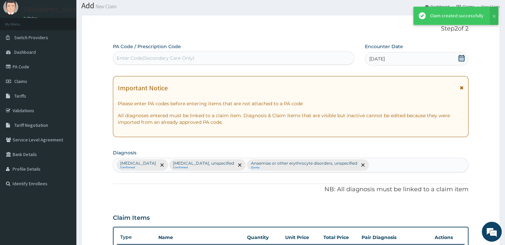
scroll to position [321, 0]
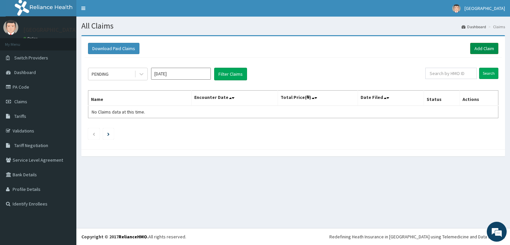
click at [481, 46] on link "Add Claim" at bounding box center [484, 48] width 28 height 11
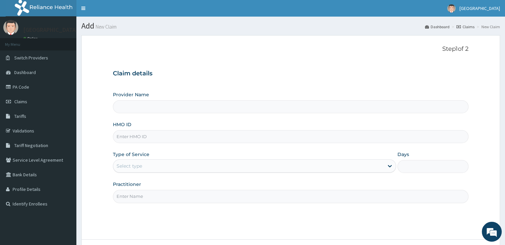
type input "[GEOGRAPHIC_DATA]"
click at [230, 166] on div "Select type" at bounding box center [248, 166] width 271 height 11
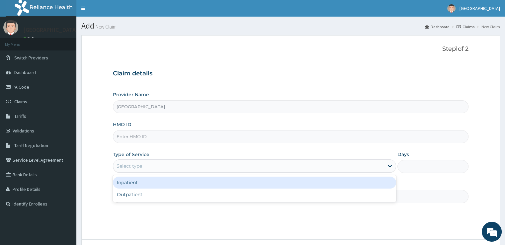
click at [186, 186] on div "Inpatient" at bounding box center [254, 183] width 283 height 12
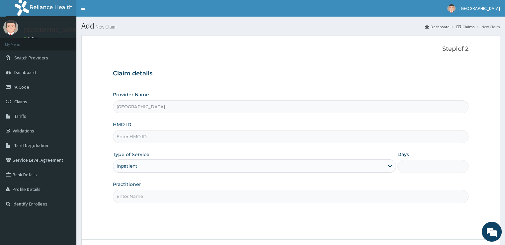
click at [175, 133] on input "HMO ID" at bounding box center [291, 136] width 356 height 13
type input "8"
type input "pfn/10231/c"
click at [195, 200] on input "Practitioner" at bounding box center [291, 196] width 356 height 13
type input "DR [PERSON_NAME]"
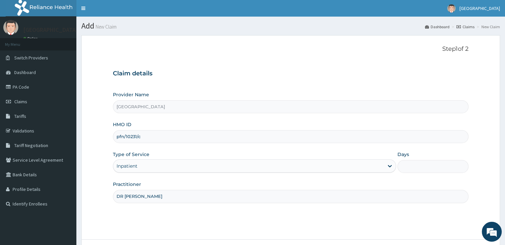
click at [193, 214] on div "Step 1 of 2 Claim details Provider Name [GEOGRAPHIC_DATA] HMO ID pfn/10231/c Ty…" at bounding box center [291, 138] width 356 height 184
click at [423, 164] on input "Days" at bounding box center [433, 166] width 71 height 13
type input "3"
click at [400, 209] on div "Step 1 of 2 Claim details Provider Name [GEOGRAPHIC_DATA] HMO ID pfn/10231/c Ty…" at bounding box center [291, 138] width 356 height 184
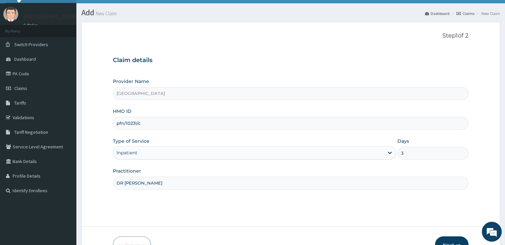
scroll to position [54, 0]
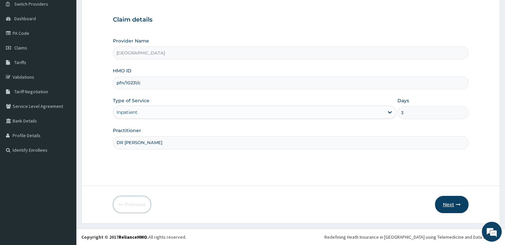
click at [444, 201] on button "Next" at bounding box center [452, 204] width 34 height 17
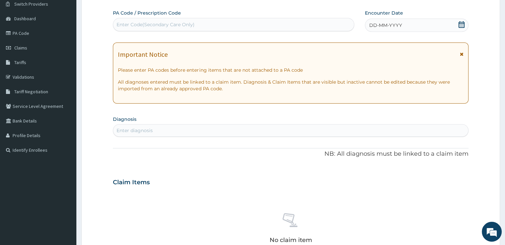
click at [250, 20] on div "Enter Code(Secondary Care Only)" at bounding box center [233, 24] width 241 height 11
type input "PA/FEBEF5"
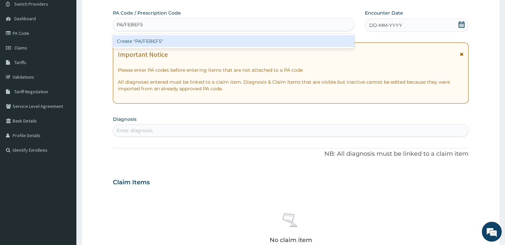
click at [272, 46] on div "Create "PA/FEBEF5"" at bounding box center [234, 41] width 242 height 12
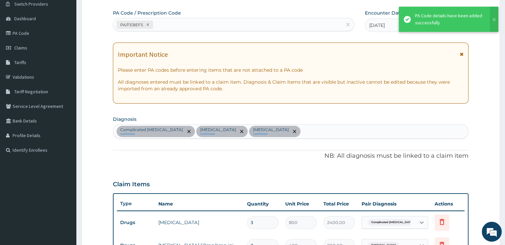
scroll to position [359, 0]
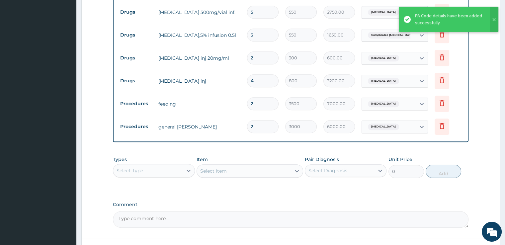
click at [296, 202] on label "Comment" at bounding box center [291, 205] width 356 height 6
click at [296, 211] on textarea "Comment" at bounding box center [291, 219] width 356 height 17
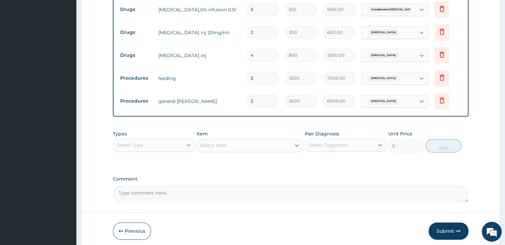
scroll to position [407, 0]
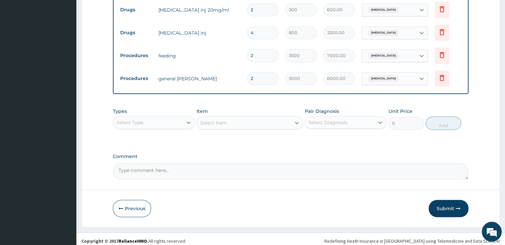
click at [217, 166] on textarea "Comment" at bounding box center [291, 171] width 356 height 17
type textarea "admissiom"
click at [454, 208] on button "Submit" at bounding box center [449, 208] width 40 height 17
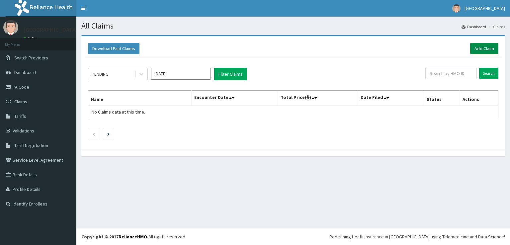
click at [478, 49] on link "Add Claim" at bounding box center [484, 48] width 28 height 11
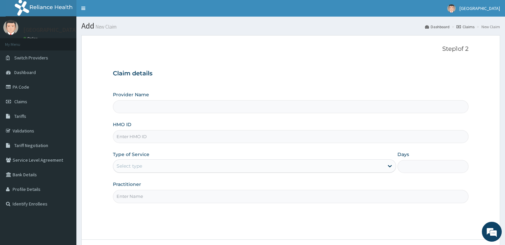
click at [234, 136] on input "HMO ID" at bounding box center [291, 136] width 356 height 13
type input "[GEOGRAPHIC_DATA]"
type input "pfn/10231/c"
click at [225, 161] on div "Select type" at bounding box center [248, 166] width 271 height 11
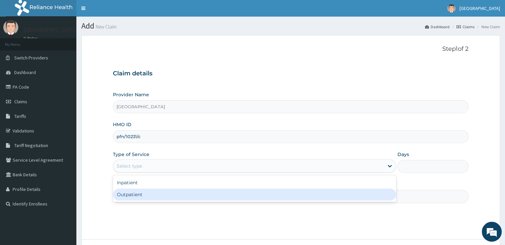
click at [199, 193] on div "Outpatient" at bounding box center [254, 195] width 283 height 12
type input "1"
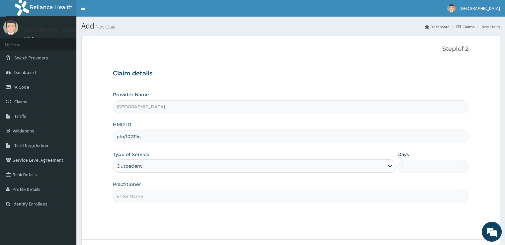
click at [376, 169] on div "Outpatient" at bounding box center [248, 166] width 271 height 11
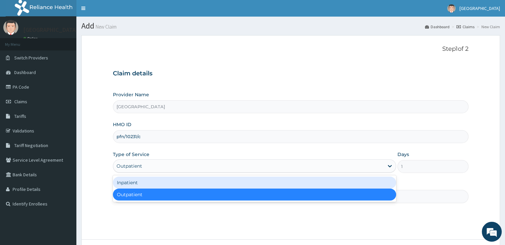
click at [337, 187] on div "Inpatient" at bounding box center [254, 183] width 283 height 12
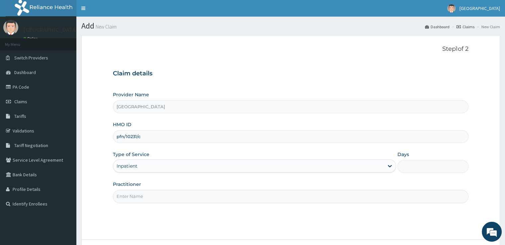
click at [408, 170] on input "Days" at bounding box center [433, 166] width 71 height 13
type input "2"
click at [303, 192] on input "Practitioner" at bounding box center [291, 196] width 356 height 13
type input "DR JOSHUA"
click at [237, 225] on div "Step 1 of 2 Claim details Provider Name Echos Hospital HMO ID pfn/10231/c Type …" at bounding box center [291, 138] width 356 height 184
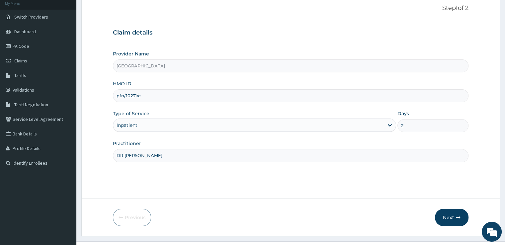
scroll to position [54, 0]
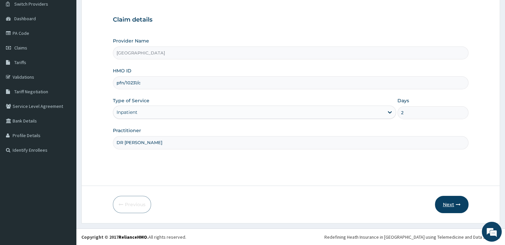
click at [461, 203] on button "Next" at bounding box center [452, 204] width 34 height 17
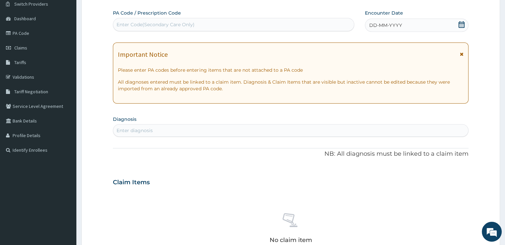
click at [429, 193] on div "No claim item" at bounding box center [291, 229] width 356 height 76
click at [230, 22] on div "Enter Code(Secondary Care Only)" at bounding box center [233, 24] width 241 height 11
type input "PA/ACD808"
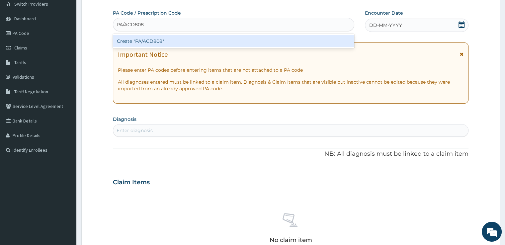
click at [204, 42] on div "Create "PA/ACD808"" at bounding box center [234, 41] width 242 height 12
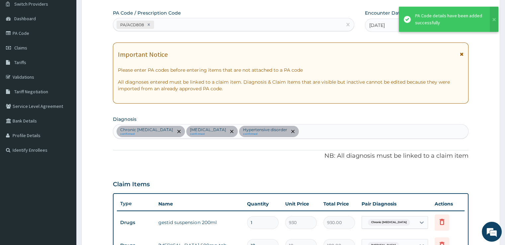
scroll to position [336, 0]
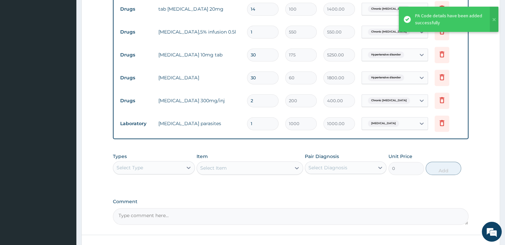
click at [295, 211] on textarea "Comment" at bounding box center [291, 216] width 356 height 17
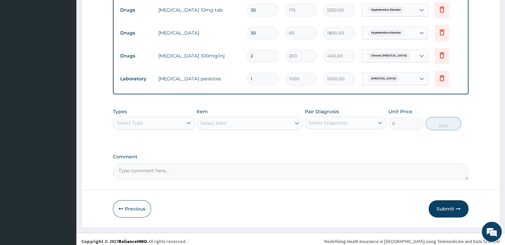
scroll to position [384, 0]
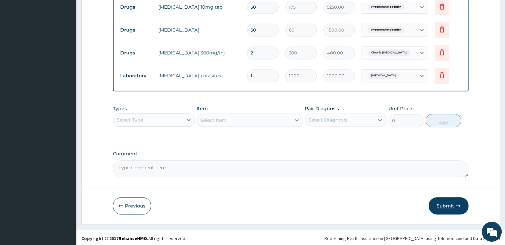
click at [435, 201] on button "Submit" at bounding box center [449, 205] width 40 height 17
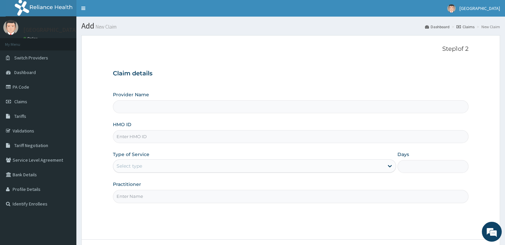
click at [258, 145] on div "Provider Name HMO ID Type of Service Select type Days Practitioner" at bounding box center [291, 147] width 356 height 112
click at [235, 140] on input "HMO ID" at bounding box center [291, 136] width 356 height 13
type input "p"
type input "[GEOGRAPHIC_DATA]"
type input "pfn/10231/c"
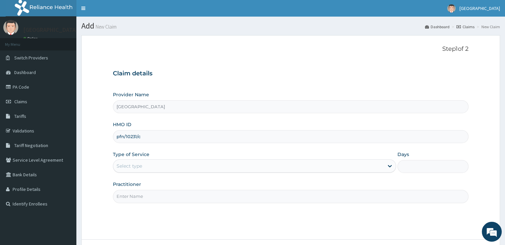
click at [191, 165] on div "Select type" at bounding box center [248, 166] width 271 height 11
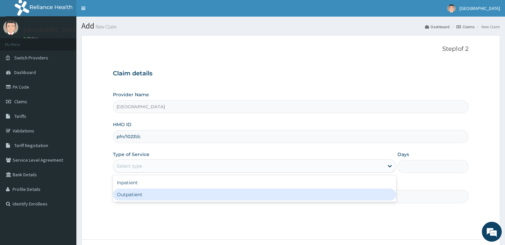
click at [164, 191] on div "Outpatient" at bounding box center [254, 195] width 283 height 12
type input "1"
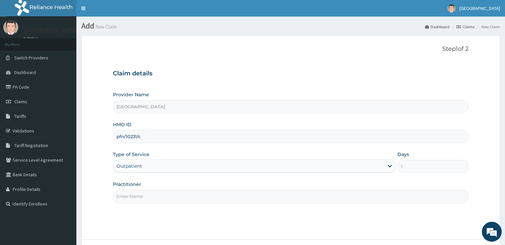
click at [291, 201] on input "Practitioner" at bounding box center [291, 196] width 356 height 13
type input "DR JOSHUA"
click at [344, 216] on div "Step 1 of 2 Claim details Provider Name Echos Hospital HMO ID pfn/10231/c Type …" at bounding box center [291, 138] width 356 height 184
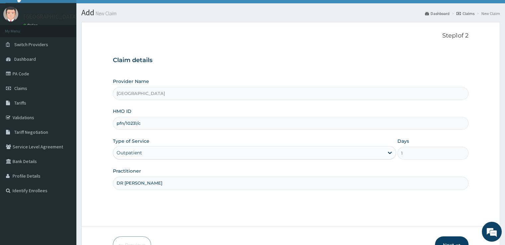
scroll to position [54, 0]
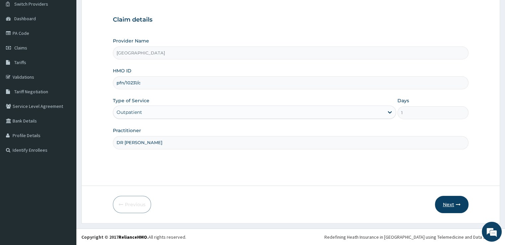
click at [439, 208] on button "Next" at bounding box center [452, 204] width 34 height 17
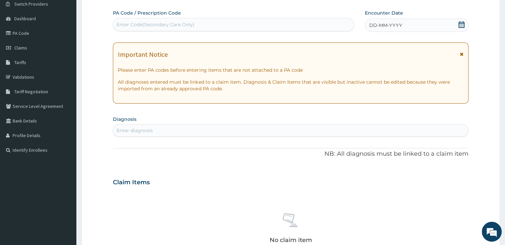
click at [304, 23] on div "Enter Code(Secondary Care Only)" at bounding box center [233, 24] width 241 height 11
type input "PA/94E840"
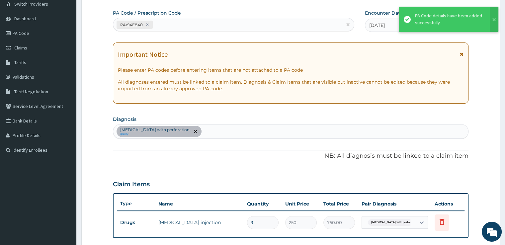
click at [296, 159] on p "NB: All diagnosis must be linked to a claim item" at bounding box center [291, 156] width 356 height 9
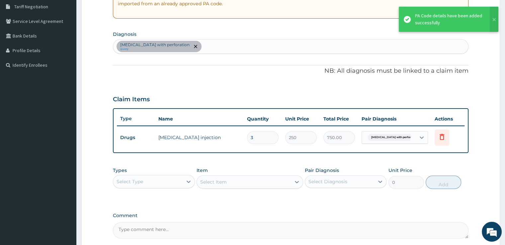
scroll to position [173, 0]
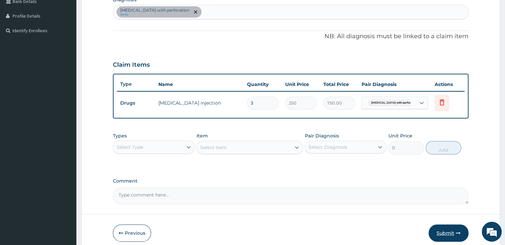
click at [447, 233] on button "Submit" at bounding box center [449, 233] width 40 height 17
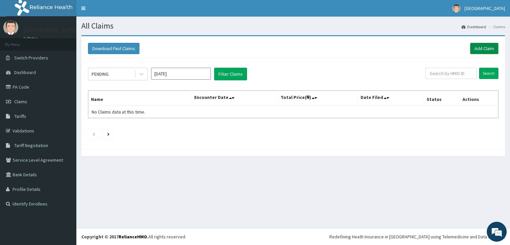
click at [481, 43] on link "Add Claim" at bounding box center [484, 48] width 28 height 11
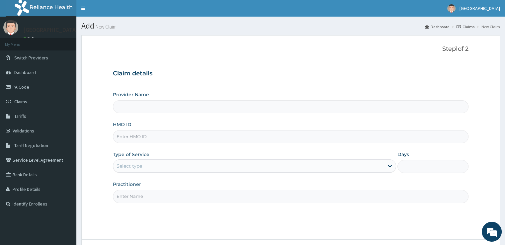
type input "[GEOGRAPHIC_DATA]"
click at [336, 141] on input "HMO ID" at bounding box center [291, 136] width 356 height 13
type input "pfn/10231/c"
click at [335, 168] on div "Select type" at bounding box center [248, 166] width 271 height 11
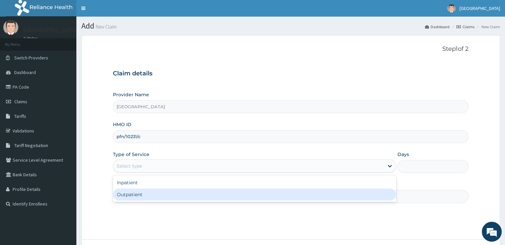
click at [315, 189] on div "Outpatient" at bounding box center [254, 195] width 283 height 12
type input "1"
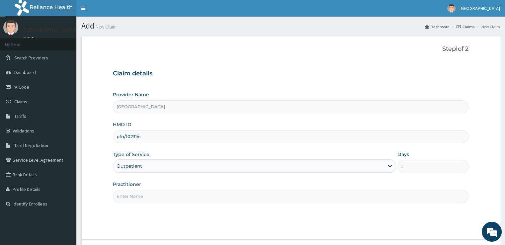
click at [338, 195] on input "Practitioner" at bounding box center [291, 196] width 356 height 13
type input "DR [PERSON_NAME]"
click at [296, 219] on div "Step 1 of 2 Claim details Provider Name [GEOGRAPHIC_DATA] HMO ID pfn/10231/c Ty…" at bounding box center [291, 138] width 356 height 184
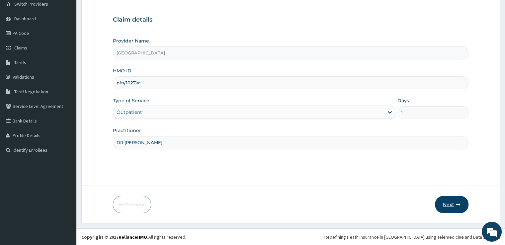
click at [459, 202] on button "Next" at bounding box center [452, 204] width 34 height 17
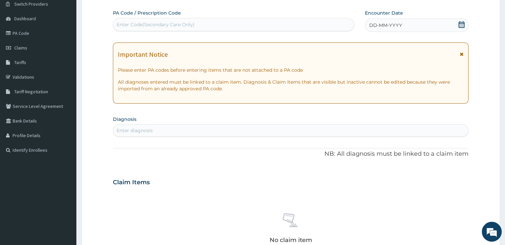
click at [271, 26] on div "Enter Code(Secondary Care Only)" at bounding box center [233, 24] width 241 height 11
type input "PA/ACD808"
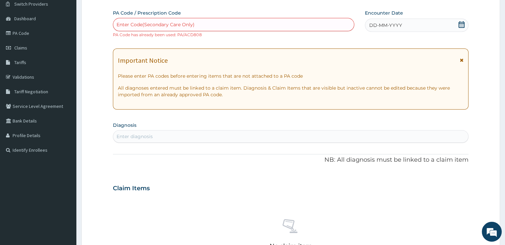
click at [299, 158] on p "NB: All diagnosis must be linked to a claim item" at bounding box center [291, 160] width 356 height 9
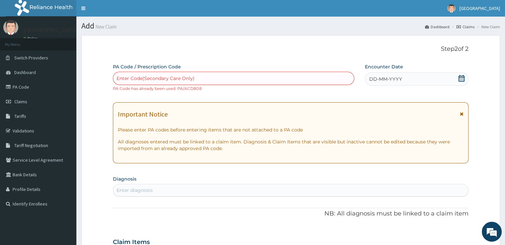
scroll to position [214, 0]
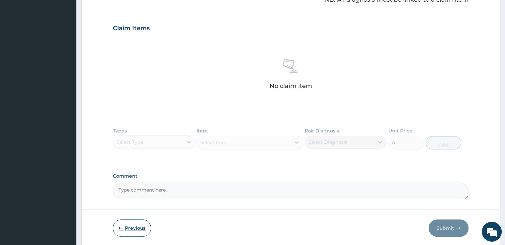
click at [122, 234] on button "Previous" at bounding box center [132, 228] width 38 height 17
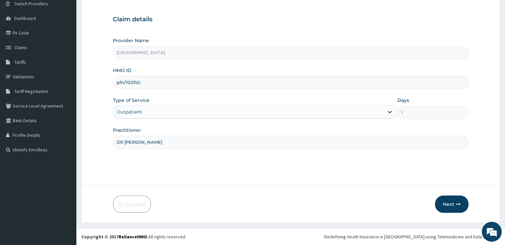
scroll to position [54, 0]
click at [153, 87] on input "pfn/10231/c" at bounding box center [291, 82] width 356 height 13
type input "p"
type input "hse/10182/a"
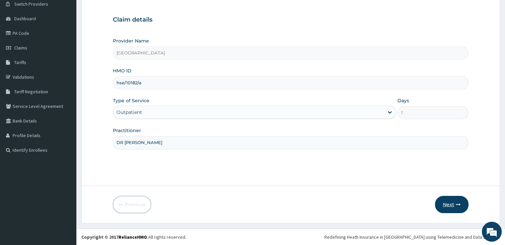
click at [450, 198] on button "Next" at bounding box center [452, 204] width 34 height 17
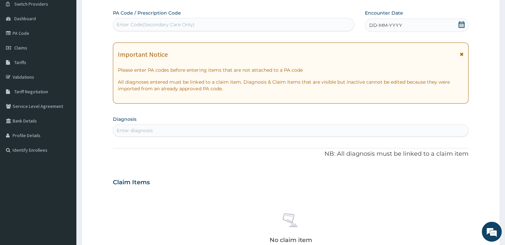
click at [264, 24] on div "Enter Code(Secondary Care Only)" at bounding box center [233, 24] width 241 height 11
type input "PA/BOB884"
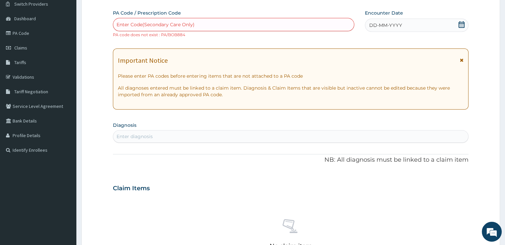
click at [460, 26] on icon at bounding box center [462, 24] width 7 height 7
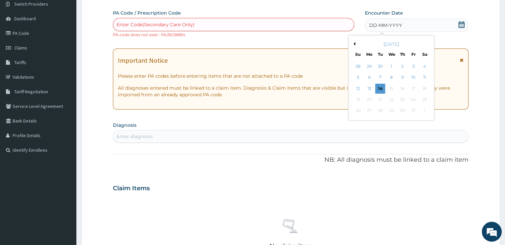
click at [352, 44] on button "Previous Month" at bounding box center [353, 43] width 3 height 3
click at [352, 41] on div "[DATE]" at bounding box center [392, 44] width 80 height 7
click at [355, 44] on button "Previous Month" at bounding box center [353, 43] width 3 height 3
click at [428, 45] on div "August 2025" at bounding box center [392, 44] width 80 height 7
click at [429, 45] on button "Next Month" at bounding box center [429, 43] width 3 height 3
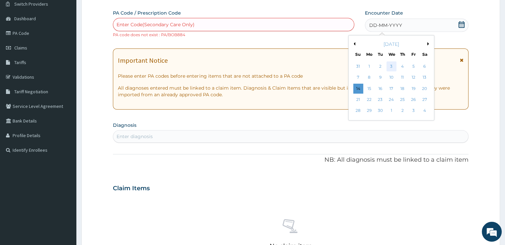
click at [394, 67] on div "3" at bounding box center [392, 66] width 10 height 10
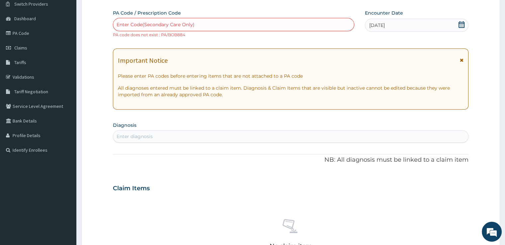
click at [257, 138] on div "Enter diagnosis" at bounding box center [290, 136] width 355 height 11
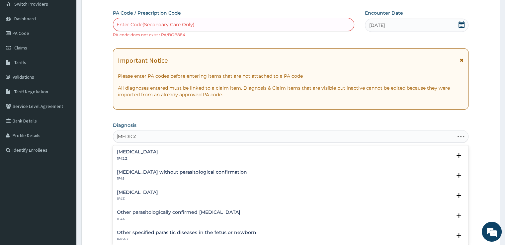
type input "malaria"
click at [158, 153] on h4 "Plasmodium malariae malaria without complication" at bounding box center [137, 152] width 41 height 5
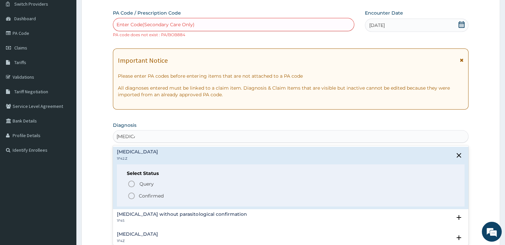
click at [182, 194] on span "Confirmed" at bounding box center [291, 196] width 327 height 8
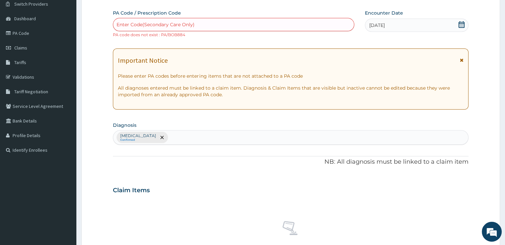
click at [193, 188] on div "Claim Items" at bounding box center [291, 188] width 356 height 17
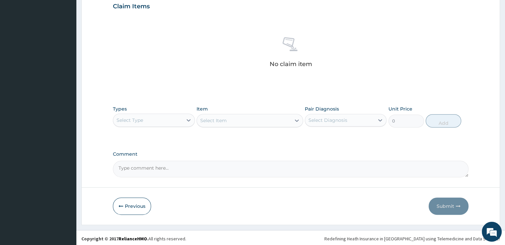
scroll to position [239, 0]
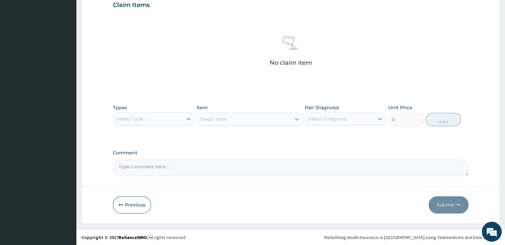
click at [182, 116] on div "Select Type" at bounding box center [147, 119] width 69 height 11
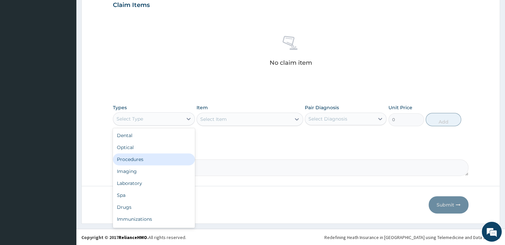
click at [145, 158] on div "Procedures" at bounding box center [154, 160] width 82 height 12
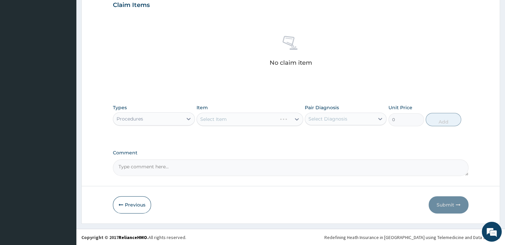
click at [249, 117] on div "Select Item" at bounding box center [250, 119] width 107 height 13
click at [244, 125] on div "Select Item" at bounding box center [250, 119] width 107 height 13
click at [295, 117] on icon at bounding box center [297, 119] width 7 height 7
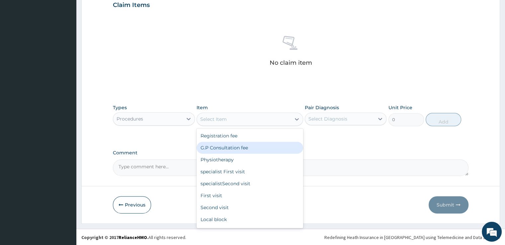
click at [250, 148] on div "G.P Consultation fee" at bounding box center [250, 148] width 107 height 12
type input "2000"
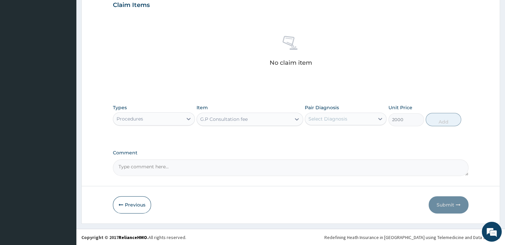
click at [333, 121] on div "Select Diagnosis" at bounding box center [328, 119] width 39 height 7
click at [325, 137] on label "Plasmodium malariae malaria without complication" at bounding box center [336, 135] width 41 height 7
checkbox input "true"
click at [444, 122] on button "Add" at bounding box center [444, 119] width 36 height 13
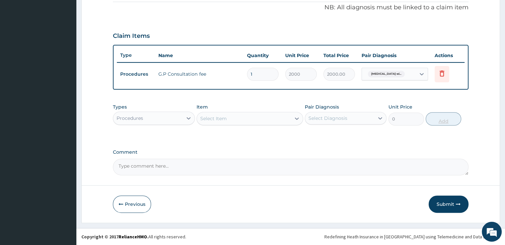
scroll to position [207, 0]
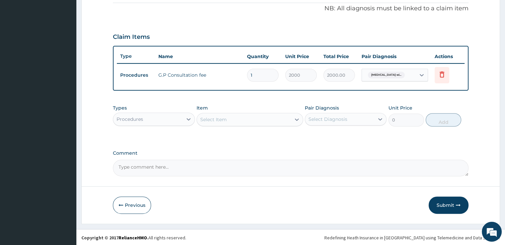
click at [177, 118] on div "Procedures" at bounding box center [147, 119] width 69 height 11
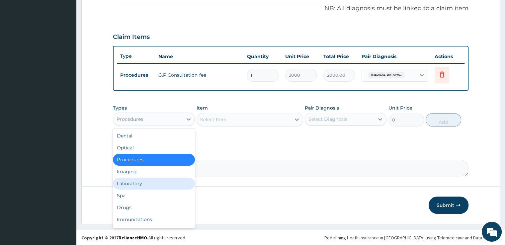
click at [137, 180] on div "Laboratory" at bounding box center [154, 184] width 82 height 12
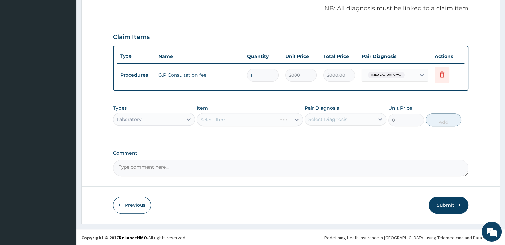
click at [238, 125] on div "Select Item" at bounding box center [250, 119] width 107 height 13
click at [241, 121] on div "Select Item" at bounding box center [244, 119] width 94 height 11
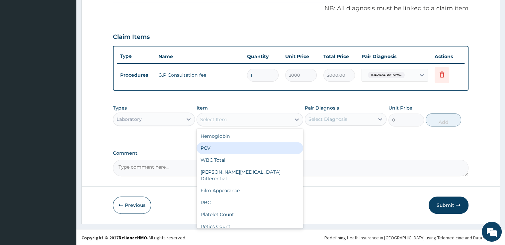
click at [211, 148] on div "PCV" at bounding box center [250, 148] width 107 height 12
type input "1000"
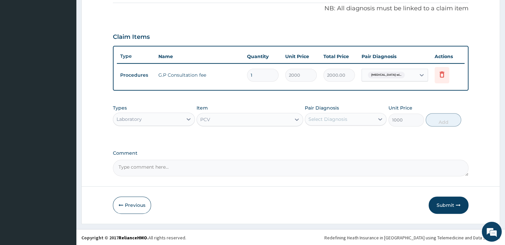
click at [371, 119] on div "Select Diagnosis" at bounding box center [339, 119] width 69 height 11
click at [357, 134] on label "Plasmodium malariae malaria without complication" at bounding box center [336, 135] width 41 height 7
checkbox input "true"
click at [444, 116] on button "Add" at bounding box center [444, 119] width 36 height 13
type input "0"
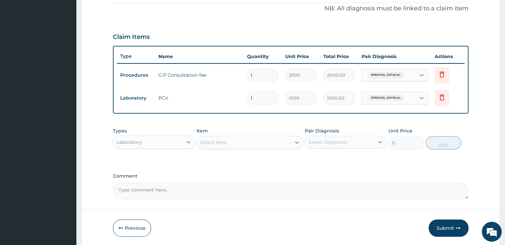
click at [288, 148] on div "Select Item" at bounding box center [250, 142] width 107 height 13
type input "para"
click at [280, 161] on div "Malaria Parasites" at bounding box center [250, 159] width 107 height 12
type input "1000"
click at [364, 141] on div "Select Diagnosis" at bounding box center [339, 142] width 69 height 11
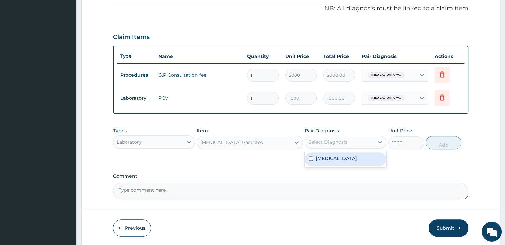
click at [352, 159] on label "Plasmodium malariae malaria without complication" at bounding box center [336, 158] width 41 height 7
checkbox input "true"
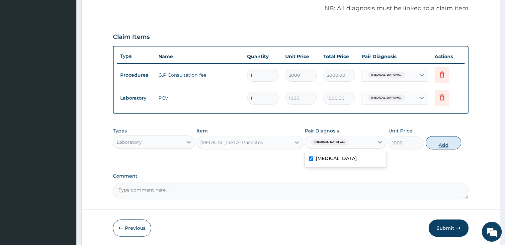
click at [435, 145] on button "Add" at bounding box center [444, 142] width 36 height 13
type input "0"
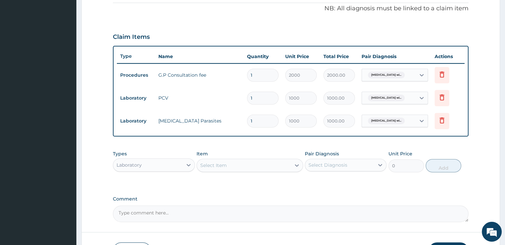
click at [175, 169] on div "Laboratory" at bounding box center [154, 164] width 82 height 13
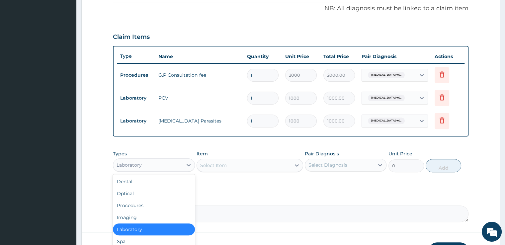
click at [239, 200] on label "Comment" at bounding box center [291, 199] width 356 height 6
click at [239, 206] on textarea "Comment" at bounding box center [291, 214] width 356 height 17
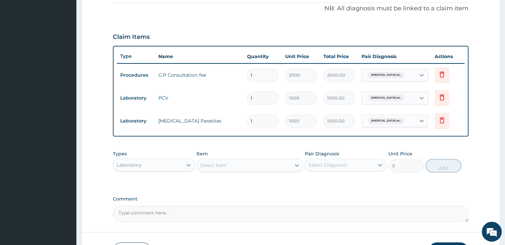
click at [252, 185] on div "PA Code / Prescription Code Enter Code(Secondary Care Only) PA code does not ex…" at bounding box center [291, 39] width 356 height 366
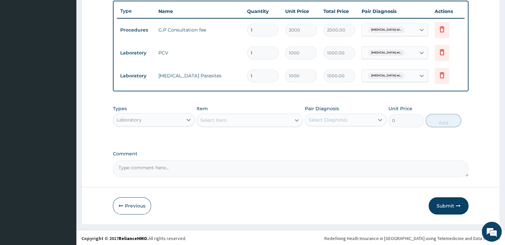
scroll to position [253, 0]
click at [186, 119] on icon at bounding box center [188, 119] width 7 height 7
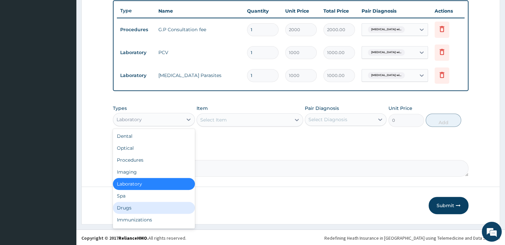
click at [152, 210] on div "Drugs" at bounding box center [154, 208] width 82 height 12
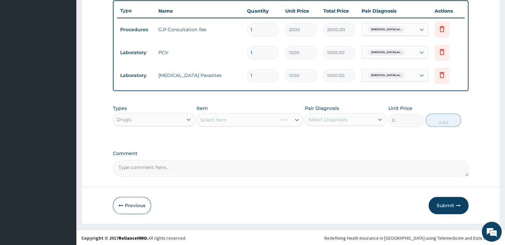
click at [276, 119] on div "Select Item" at bounding box center [250, 119] width 107 height 13
click at [295, 117] on icon at bounding box center [297, 120] width 7 height 7
type input "maxol"
type input "150"
click at [380, 117] on icon at bounding box center [380, 119] width 7 height 7
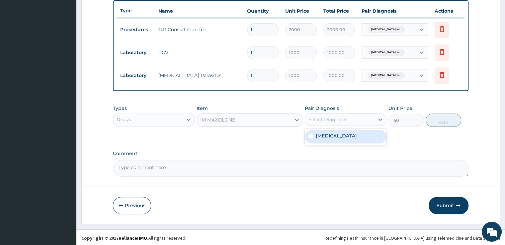
click at [357, 136] on label "Plasmodium malariae malaria without complication" at bounding box center [336, 136] width 41 height 7
checkbox input "true"
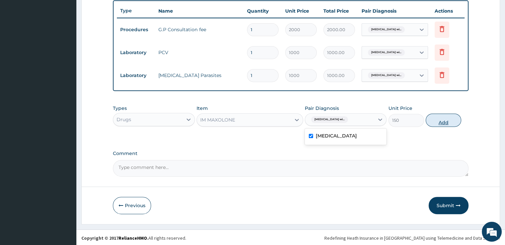
click at [438, 120] on button "Add" at bounding box center [444, 120] width 36 height 13
type input "0"
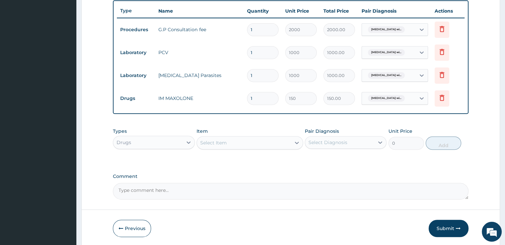
click at [275, 143] on div "Select Item" at bounding box center [244, 143] width 94 height 11
type input "maxo"
click at [262, 196] on textarea "Comment" at bounding box center [291, 191] width 356 height 17
click at [257, 138] on div "Select Item" at bounding box center [244, 143] width 94 height 11
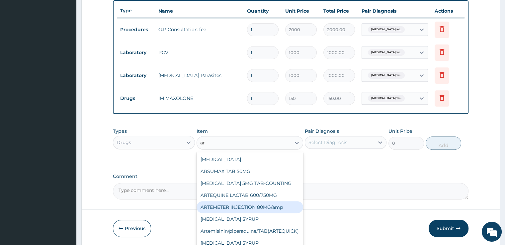
type input "a"
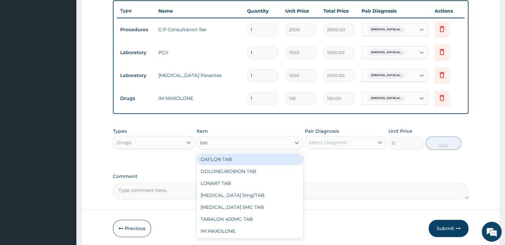
type input "lona"
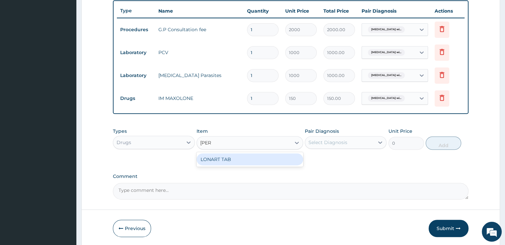
click at [249, 160] on div "LONART TAB" at bounding box center [250, 160] width 107 height 12
type input "2000"
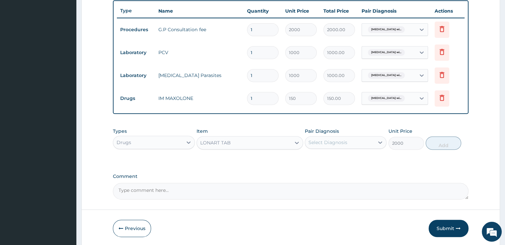
click at [324, 140] on div "Select Diagnosis" at bounding box center [328, 142] width 39 height 7
click at [313, 164] on div "Plasmodium malariae malaria without complication" at bounding box center [346, 160] width 82 height 14
checkbox input "true"
click at [438, 143] on button "Add" at bounding box center [444, 143] width 36 height 13
type input "0"
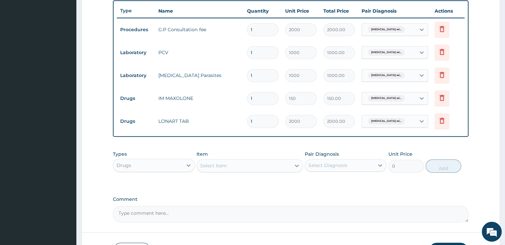
click at [230, 167] on div "Select Item" at bounding box center [244, 165] width 94 height 11
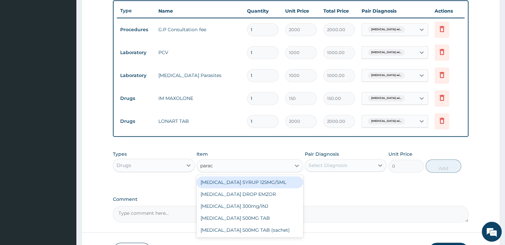
type input "parace"
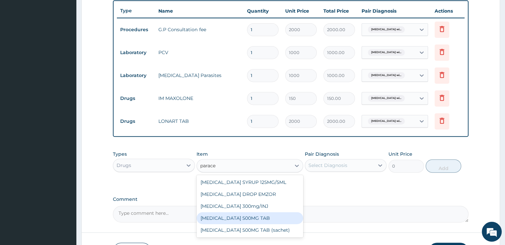
click at [229, 221] on div "PARACETAMOL 500MG TAB" at bounding box center [250, 218] width 107 height 12
type input "10"
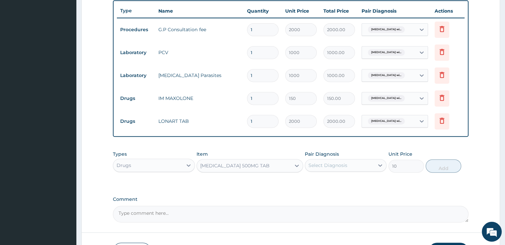
click at [354, 165] on div "Select Diagnosis" at bounding box center [339, 165] width 69 height 11
click at [339, 185] on label "Plasmodium malariae malaria without complication" at bounding box center [336, 181] width 41 height 7
checkbox input "true"
click at [448, 170] on button "Add" at bounding box center [444, 165] width 36 height 13
type input "0"
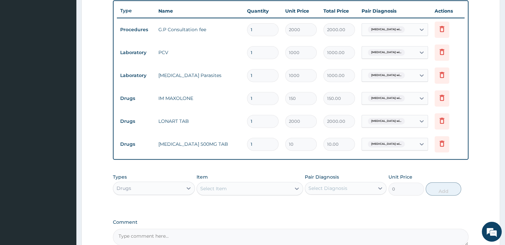
type input "18"
type input "180.00"
type input "18"
click at [192, 170] on div "Types Drugs Item Select Item Pair Diagnosis Select Diagnosis Unit Price 0 Add" at bounding box center [291, 184] width 356 height 29
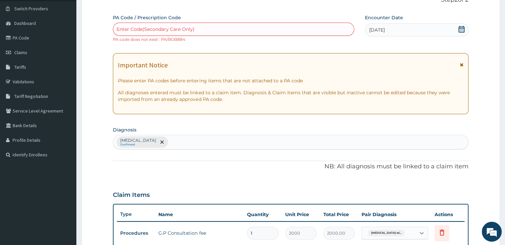
scroll to position [39, 0]
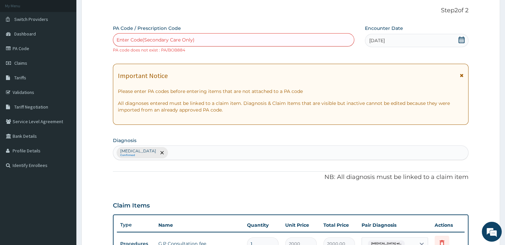
click at [258, 149] on div "Plasmodium malariae malaria without complication Confirmed" at bounding box center [290, 153] width 355 height 14
type input "anem"
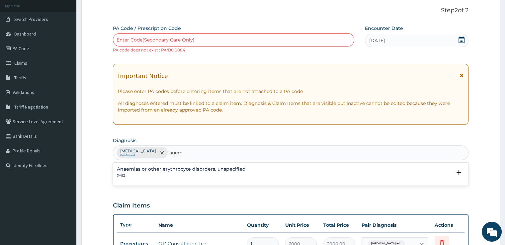
click at [193, 173] on p "3A9Z" at bounding box center [181, 175] width 129 height 5
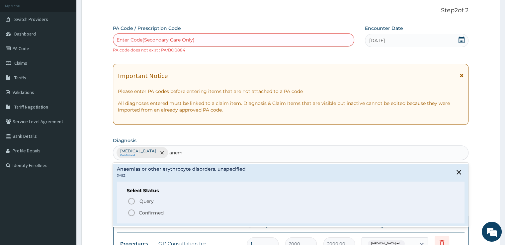
click at [153, 205] on div "Query Query covers suspected (?), Keep in view (kiv), Ruled out (r/o) Confirmed" at bounding box center [291, 207] width 328 height 20
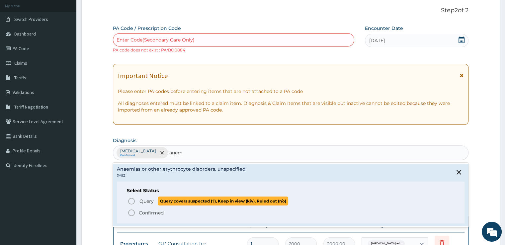
click at [130, 200] on icon "status option query" at bounding box center [132, 201] width 8 height 8
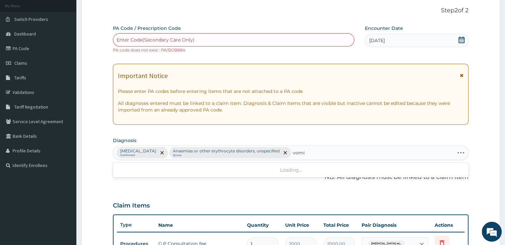
type input "vomit"
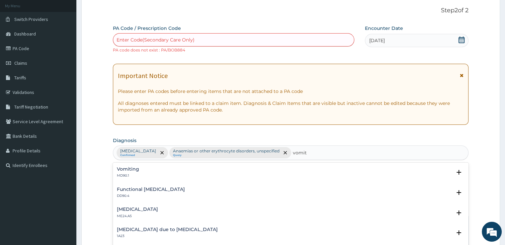
click at [130, 171] on h4 "Vomiting" at bounding box center [128, 169] width 22 height 5
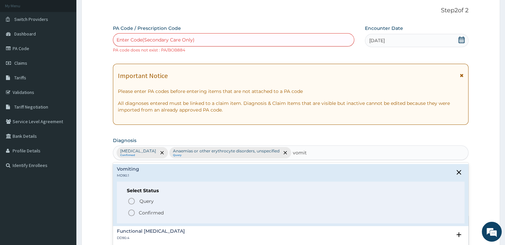
click at [149, 210] on p "Confirmed" at bounding box center [151, 213] width 25 height 7
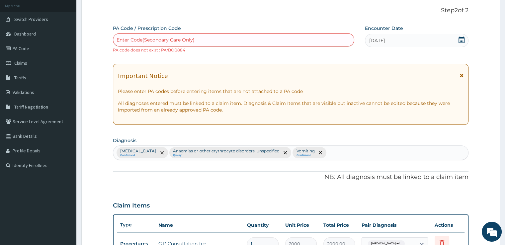
click at [230, 183] on div "PA Code / Prescription Code Enter Code(Secondary Care Only) PA code does not ex…" at bounding box center [291, 242] width 356 height 435
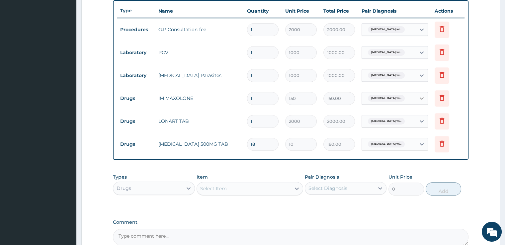
click at [417, 98] on div at bounding box center [422, 98] width 12 height 12
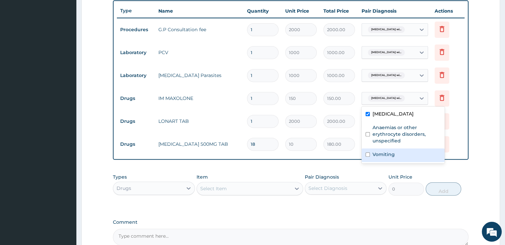
click at [378, 158] on label "Vomiting" at bounding box center [384, 154] width 22 height 7
checkbox input "true"
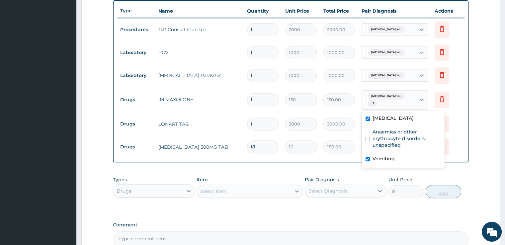
click at [420, 52] on icon at bounding box center [422, 53] width 4 height 2
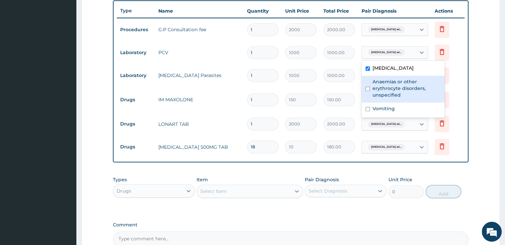
click at [376, 98] on label "Anaemias or other erythrocyte disorders, unspecified" at bounding box center [407, 88] width 68 height 20
checkbox input "true"
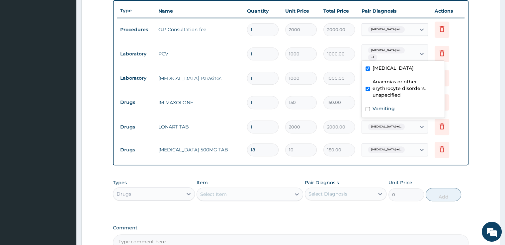
click at [274, 222] on div "PA Code / Prescription Code Enter Code(Secondary Care Only) PA code does not ex…" at bounding box center [291, 31] width 356 height 441
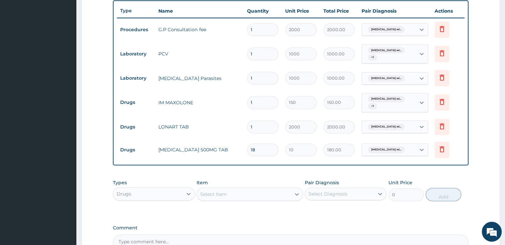
scroll to position [327, 0]
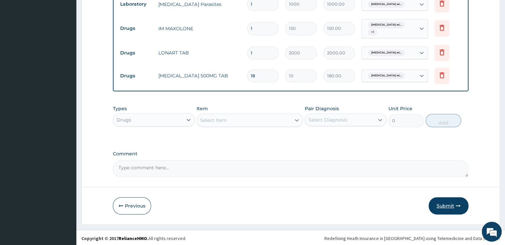
click at [439, 203] on button "Submit" at bounding box center [449, 205] width 40 height 17
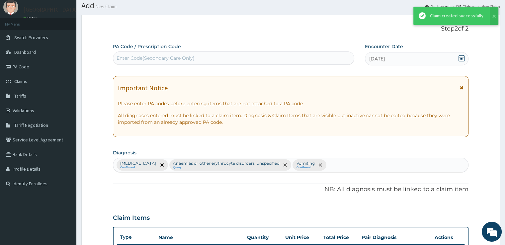
scroll to position [321, 0]
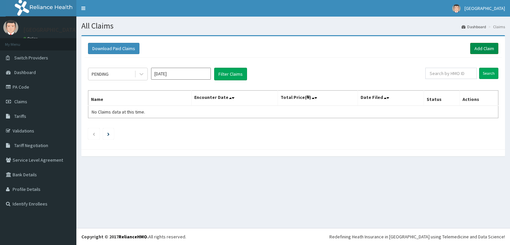
click at [486, 48] on link "Add Claim" at bounding box center [484, 48] width 28 height 11
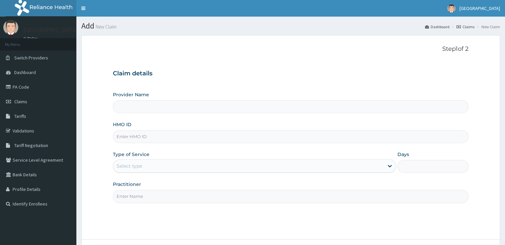
click at [245, 140] on input "HMO ID" at bounding box center [291, 136] width 356 height 13
type input "[GEOGRAPHIC_DATA]"
type input "sh/dol/0108/b"
click at [202, 170] on div "Select type" at bounding box center [248, 166] width 271 height 11
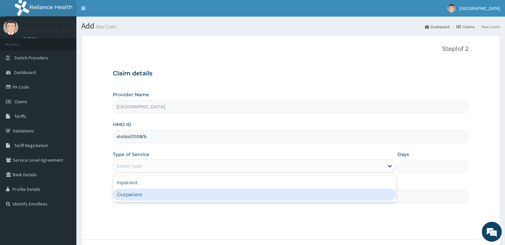
click at [183, 193] on div "Outpatient" at bounding box center [254, 195] width 283 height 12
type input "1"
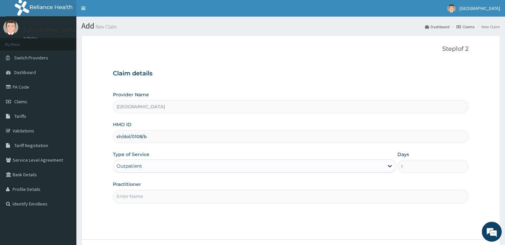
click at [179, 195] on input "Practitioner" at bounding box center [291, 196] width 356 height 13
type input "DR PEACE"
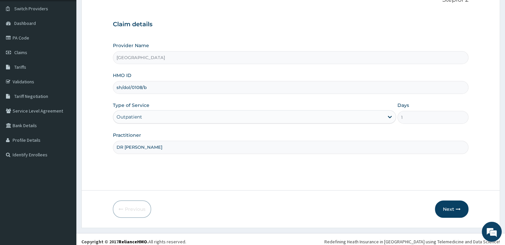
scroll to position [54, 0]
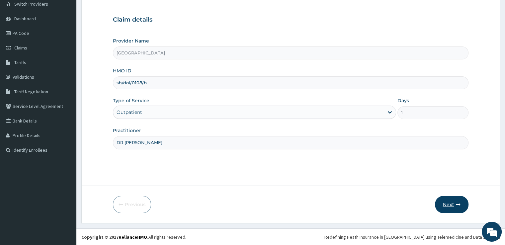
click at [446, 202] on button "Next" at bounding box center [452, 204] width 34 height 17
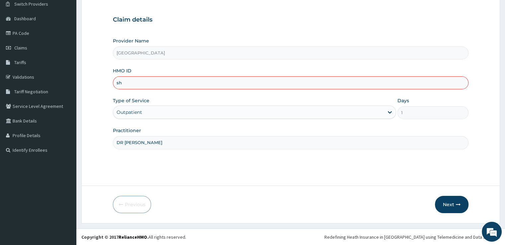
type input "s"
click at [186, 110] on div "Outpatient" at bounding box center [248, 112] width 271 height 11
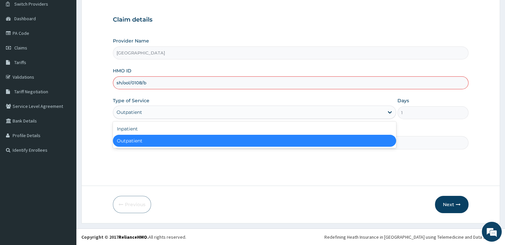
click at [176, 139] on div "Outpatient" at bounding box center [254, 141] width 283 height 12
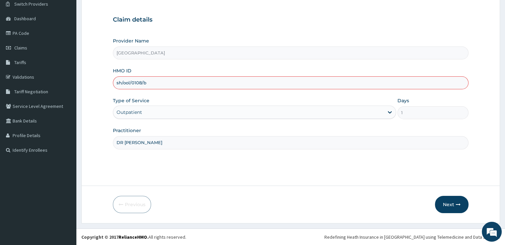
click at [183, 155] on div "Step 1 of 2 Claim details Provider Name Echos Hospital HMO ID sh/ool/0108/b Typ…" at bounding box center [291, 84] width 356 height 184
click at [156, 84] on input "sh/ool/0108/b" at bounding box center [291, 82] width 356 height 13
click at [177, 125] on div "Provider Name Echos Hospital HMO ID sh/Dol/0108/b Type of Service Outpatient Da…" at bounding box center [291, 94] width 356 height 112
click at [168, 83] on input "sh/Dol/0108/b" at bounding box center [291, 82] width 356 height 13
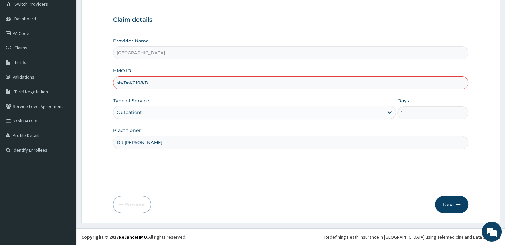
click at [162, 98] on div "Type of Service Outpatient" at bounding box center [254, 108] width 283 height 22
click at [169, 84] on input "sh/Dol/0108/D" at bounding box center [291, 82] width 356 height 13
type input "s"
click at [155, 119] on div "Type of Service Outpatient" at bounding box center [254, 108] width 283 height 22
click at [170, 140] on input "DR PEACE" at bounding box center [291, 142] width 356 height 13
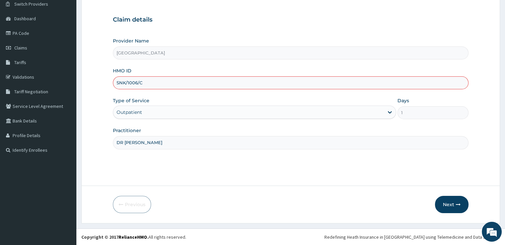
click at [126, 80] on input "SNK/1006/C" at bounding box center [291, 82] width 356 height 13
type input "S"
type input "CHG/1002/C"
click at [132, 115] on div "Outpatient" at bounding box center [130, 112] width 26 height 7
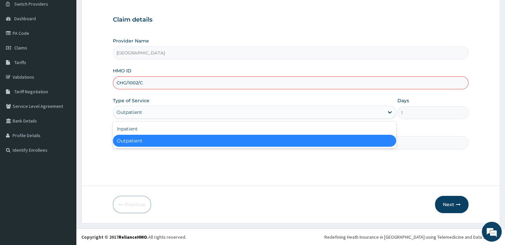
click at [159, 91] on div "Provider Name Echos Hospital HMO ID CHG/1002/C Type of Service option Outpatien…" at bounding box center [291, 94] width 356 height 112
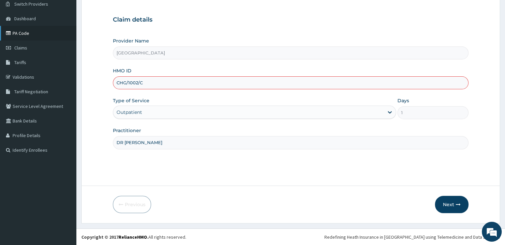
click at [31, 34] on link "PA Code" at bounding box center [38, 33] width 76 height 15
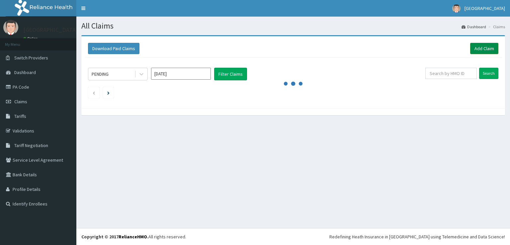
click at [482, 46] on link "Add Claim" at bounding box center [484, 48] width 28 height 11
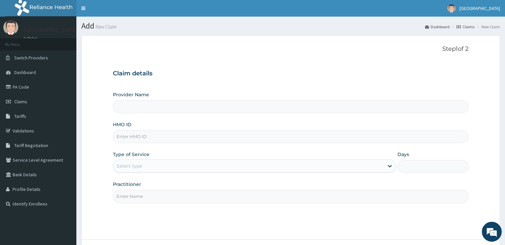
drag, startPoint x: 258, startPoint y: 144, endPoint x: 241, endPoint y: 139, distance: 18.1
click at [241, 139] on div "Provider Name HMO ID Type of Service Select type Days Practitioner" at bounding box center [291, 147] width 356 height 112
click at [241, 139] on input "HMO ID" at bounding box center [291, 136] width 356 height 13
type input "[GEOGRAPHIC_DATA]"
paste input "CHG/10002/C"
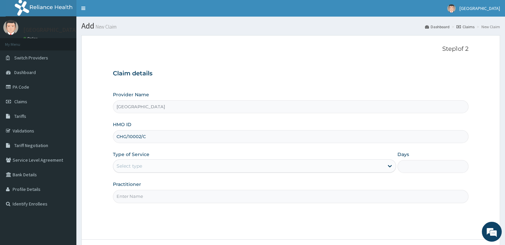
click at [242, 138] on input "CHG/10002/C" at bounding box center [291, 136] width 356 height 13
type input "CHG/10002/C"
click at [227, 164] on div "Select type" at bounding box center [248, 166] width 271 height 11
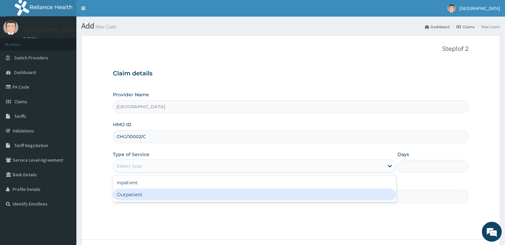
click at [199, 190] on div "Outpatient" at bounding box center [254, 195] width 283 height 12
type input "1"
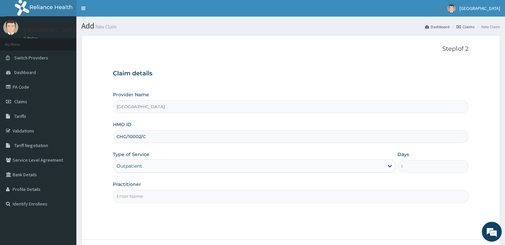
click at [278, 193] on input "Practitioner" at bounding box center [291, 196] width 356 height 13
type input "DR PEACE"
click at [312, 206] on div "Step 1 of 2 Claim details Provider Name Echos Hospital HMO ID CHG/10002/C Type …" at bounding box center [291, 138] width 356 height 184
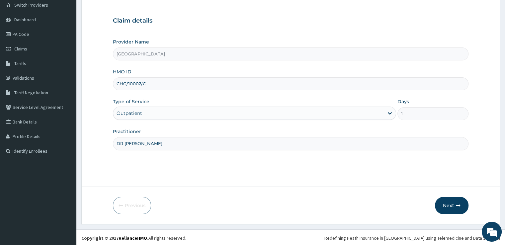
scroll to position [54, 0]
click at [457, 201] on button "Next" at bounding box center [452, 204] width 34 height 17
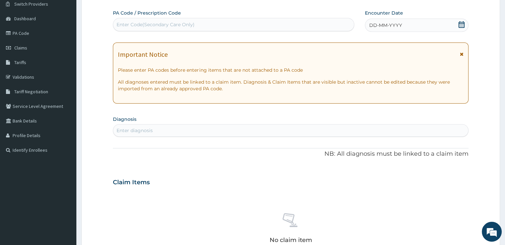
click at [293, 38] on div "PA Code / Prescription Code Enter Code(Secondary Care Only) Encounter Date DD-M…" at bounding box center [291, 182] width 356 height 344
click at [280, 25] on div "Enter Code(Secondary Care Only)" at bounding box center [233, 24] width 241 height 11
type input "PA/EA8098"
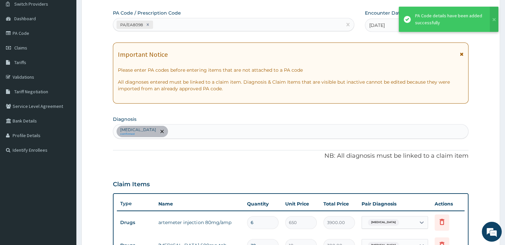
scroll to position [222, 0]
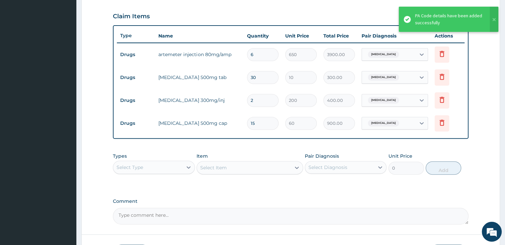
click at [174, 171] on div "Select Type" at bounding box center [147, 167] width 69 height 11
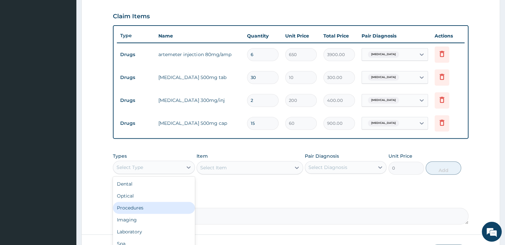
click at [149, 210] on div "Procedures" at bounding box center [154, 208] width 82 height 12
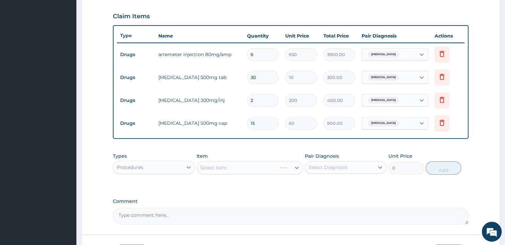
click at [284, 168] on div "Select Item" at bounding box center [250, 167] width 107 height 13
click at [296, 164] on icon at bounding box center [297, 167] width 7 height 7
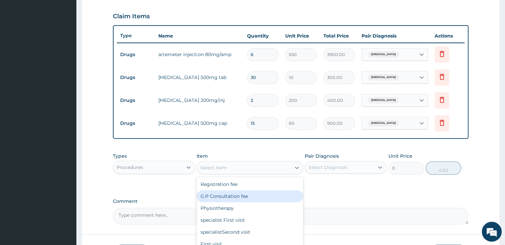
click at [256, 194] on div "G.P Consultation fee" at bounding box center [250, 196] width 107 height 12
type input "2000"
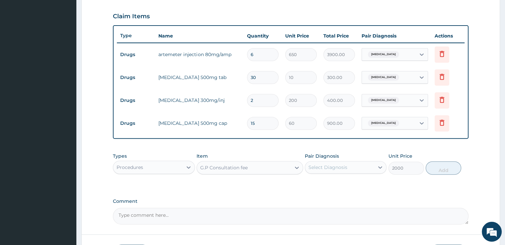
click at [345, 169] on div "Select Diagnosis" at bounding box center [328, 167] width 39 height 7
click at [337, 185] on div "Malaria" at bounding box center [346, 185] width 82 height 14
checkbox input "true"
click at [441, 170] on button "Add" at bounding box center [444, 167] width 36 height 13
type input "0"
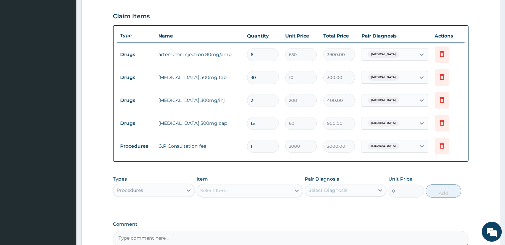
click at [169, 192] on div "Procedures" at bounding box center [147, 190] width 69 height 11
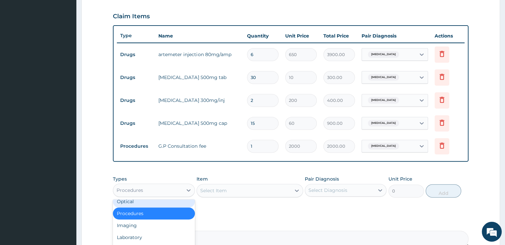
scroll to position [23, 0]
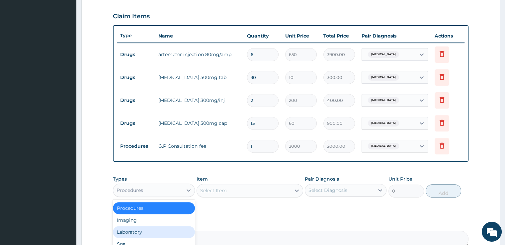
click at [156, 233] on div "Laboratory" at bounding box center [154, 232] width 82 height 12
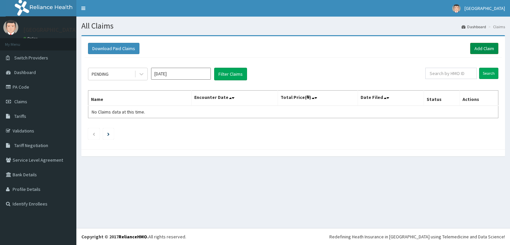
click at [490, 50] on link "Add Claim" at bounding box center [484, 48] width 28 height 11
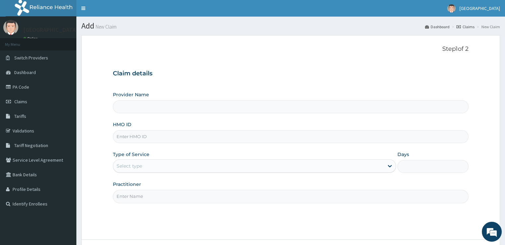
click at [255, 137] on input "HMO ID" at bounding box center [291, 136] width 356 height 13
paste input "CHG/10002/C"
type input "CHG/10002/C"
click at [216, 167] on div "Select type" at bounding box center [248, 166] width 271 height 11
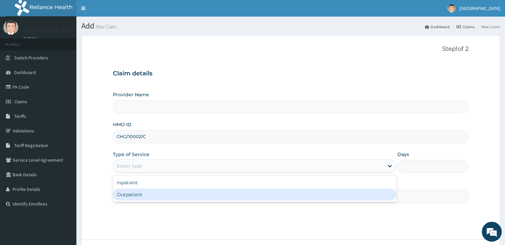
click at [197, 197] on div "Outpatient" at bounding box center [254, 195] width 283 height 12
type input "1"
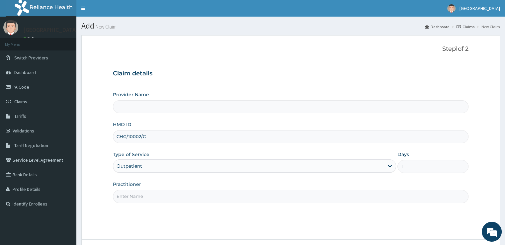
click at [194, 197] on input "Practitioner" at bounding box center [291, 196] width 356 height 13
type input "[GEOGRAPHIC_DATA]"
type input "DR PEACE"
click at [249, 212] on div "Step 1 of 2 Claim details Provider Name Echos Hospital HMO ID CHG/10002/C Type …" at bounding box center [291, 138] width 356 height 184
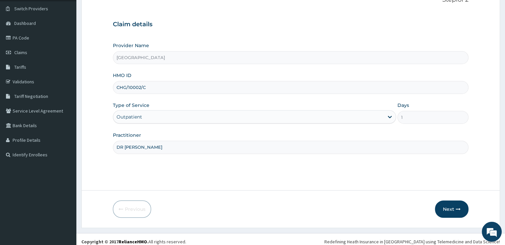
scroll to position [54, 0]
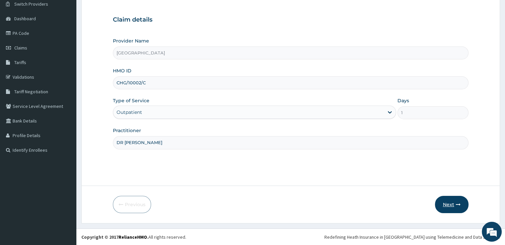
click at [448, 205] on button "Next" at bounding box center [452, 204] width 34 height 17
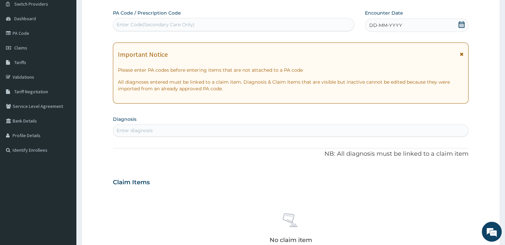
scroll to position [0, 0]
click at [290, 35] on div "PA Code / Prescription Code Enter Code(Secondary Care Only) Encounter Date DD-M…" at bounding box center [291, 182] width 356 height 344
click at [277, 24] on div "Enter Code(Secondary Care Only)" at bounding box center [233, 24] width 241 height 11
type input "PA/FB631D"
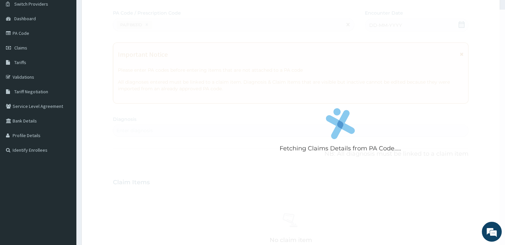
click at [209, 130] on div "Fetching Claims Details from PA Code....." at bounding box center [340, 132] width 455 height 245
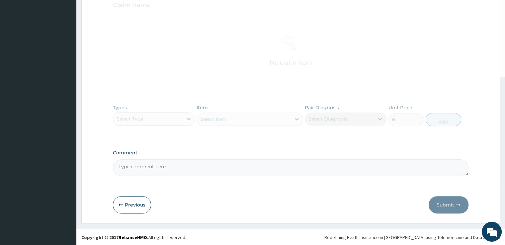
click at [216, 95] on div "Fetching Claims Details from PA Code..... PA Code / Prescription Code PA/FB631D…" at bounding box center [291, 4] width 356 height 344
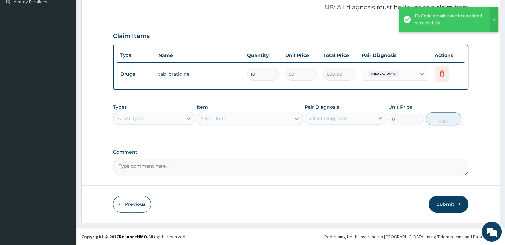
scroll to position [201, 0]
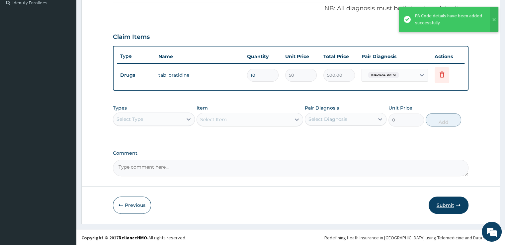
click at [450, 206] on button "Submit" at bounding box center [449, 205] width 40 height 17
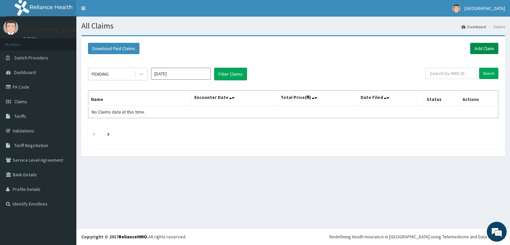
click at [493, 47] on link "Add Claim" at bounding box center [484, 48] width 28 height 11
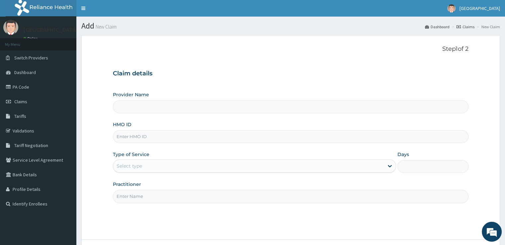
type input "[GEOGRAPHIC_DATA]"
click at [276, 141] on input "HMO ID" at bounding box center [291, 136] width 356 height 13
type input "SNK/1006/C"
click at [253, 165] on div "Select type" at bounding box center [248, 166] width 271 height 11
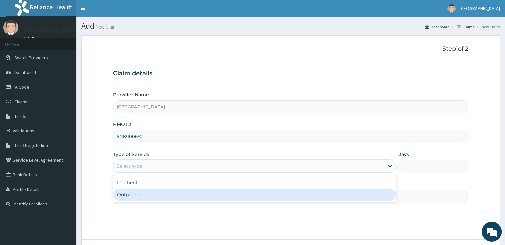
click at [213, 194] on div "Outpatient" at bounding box center [254, 195] width 283 height 12
type input "1"
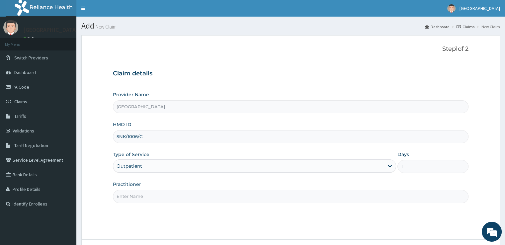
click at [271, 191] on input "Practitioner" at bounding box center [291, 196] width 356 height 13
type input "DR [PERSON_NAME]"
click at [444, 228] on div "Step 1 of 2 Claim details Provider Name [GEOGRAPHIC_DATA] HMO ID SNK/1006/C Typ…" at bounding box center [291, 138] width 356 height 184
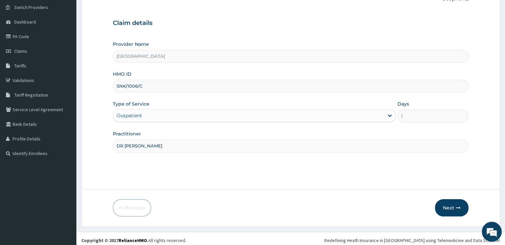
scroll to position [54, 0]
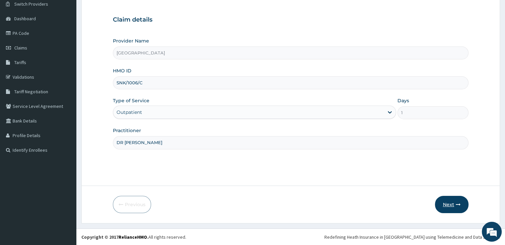
click at [447, 207] on button "Next" at bounding box center [452, 204] width 34 height 17
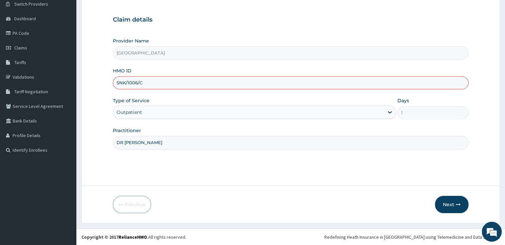
click at [134, 82] on input "SNK/1006/C" at bounding box center [291, 82] width 356 height 13
click at [170, 168] on div "Step 1 of 2 Claim details Provider Name Echos Hospital HMO ID SNK/10006/C Type …" at bounding box center [291, 84] width 356 height 184
click at [238, 178] on form "Step 1 of 2 Claim details Provider Name [GEOGRAPHIC_DATA] HMO ID SNK/10006/C Ty…" at bounding box center [290, 102] width 419 height 242
click at [150, 83] on input "SNK/10006/C" at bounding box center [291, 82] width 356 height 13
type input "SNK/10006/C"
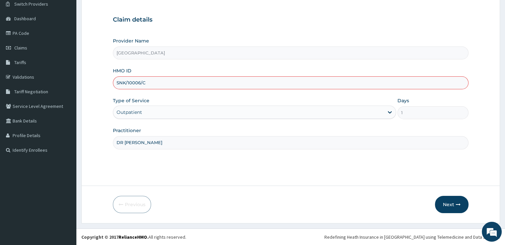
click at [147, 102] on label "Type of Service" at bounding box center [131, 100] width 37 height 7
click at [22, 38] on link "PA Code" at bounding box center [38, 33] width 76 height 15
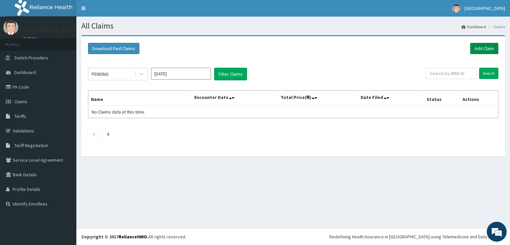
click at [476, 52] on link "Add Claim" at bounding box center [484, 48] width 28 height 11
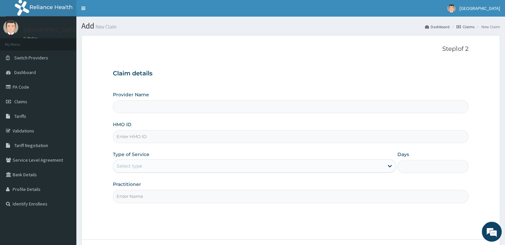
click at [177, 139] on input "HMO ID" at bounding box center [291, 136] width 356 height 13
paste input "SNK/10006/C"
type input "SNK/10006/C"
click at [177, 139] on input "SNK/10006/C" at bounding box center [291, 136] width 356 height 13
type input "[GEOGRAPHIC_DATA]"
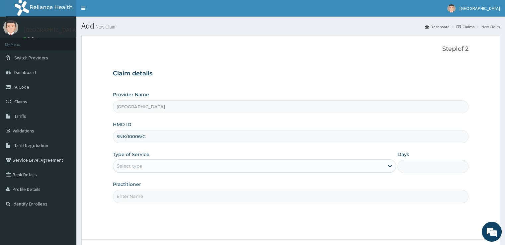
type input "SNK/10006/C"
click at [157, 168] on div "Select type" at bounding box center [248, 166] width 271 height 11
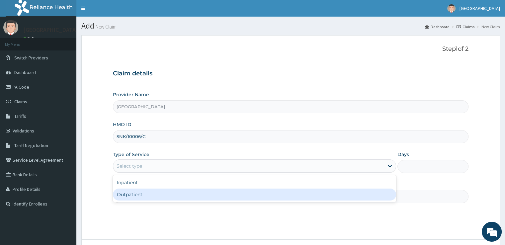
click at [146, 195] on div "Outpatient" at bounding box center [254, 195] width 283 height 12
type input "1"
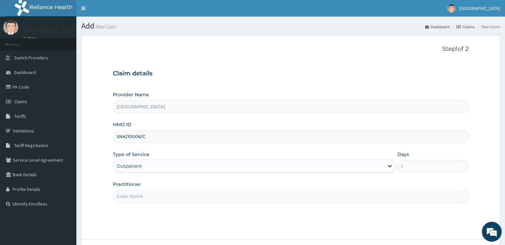
click at [170, 217] on div "Step 1 of 2 Claim details Provider Name Echos Hospital HMO ID SNK/10006/C Type …" at bounding box center [291, 138] width 356 height 184
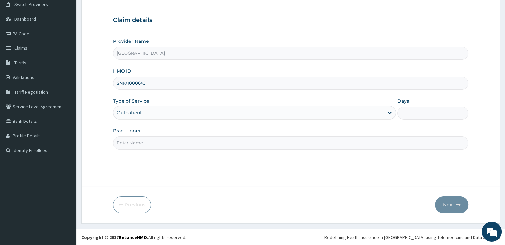
scroll to position [54, 0]
click at [180, 141] on input "Practitioner" at bounding box center [291, 142] width 356 height 13
type input "DR [PERSON_NAME]"
click at [464, 207] on button "Next" at bounding box center [452, 204] width 34 height 17
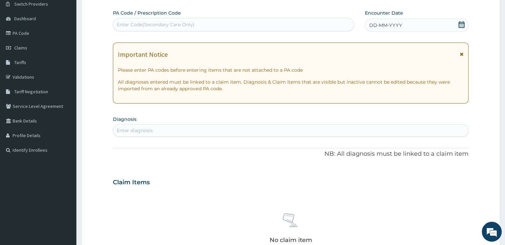
click at [272, 28] on div "Enter Code(Secondary Care Only)" at bounding box center [233, 24] width 241 height 11
type input "PA/C010B5"
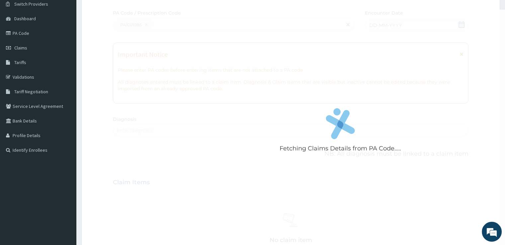
scroll to position [199, 0]
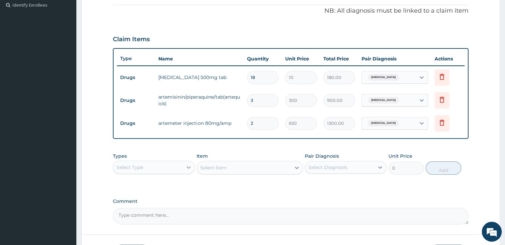
click at [186, 164] on icon at bounding box center [188, 167] width 7 height 7
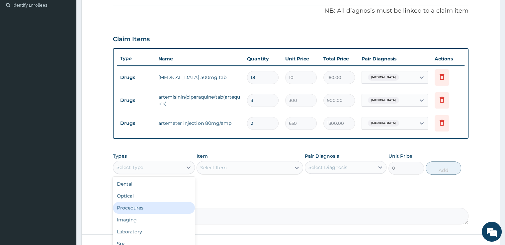
click at [157, 205] on div "Procedures" at bounding box center [154, 208] width 82 height 12
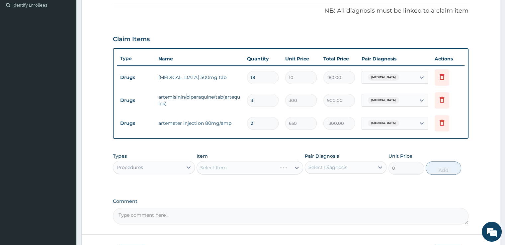
click at [272, 165] on div "Select Item" at bounding box center [250, 167] width 107 height 13
click at [296, 165] on icon at bounding box center [297, 167] width 7 height 7
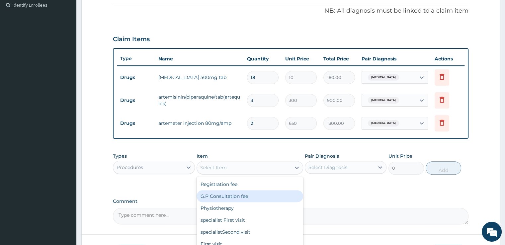
click at [248, 198] on div "G.P Consultation fee" at bounding box center [250, 196] width 107 height 12
type input "2000"
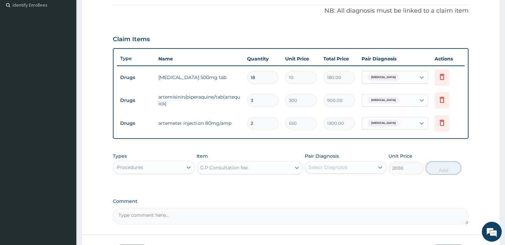
click at [328, 167] on div "Select Diagnosis" at bounding box center [328, 167] width 39 height 7
click at [328, 186] on label "Malaria" at bounding box center [336, 183] width 41 height 7
checkbox input "true"
click at [437, 166] on button "Add" at bounding box center [444, 167] width 36 height 13
type input "0"
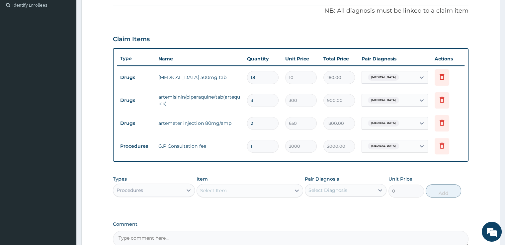
click at [177, 184] on div "Procedures" at bounding box center [154, 190] width 82 height 13
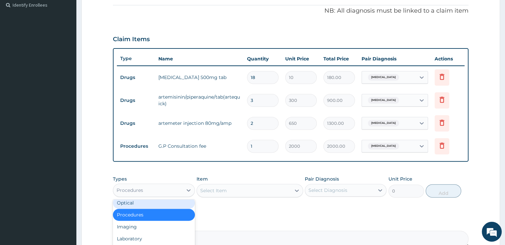
scroll to position [23, 0]
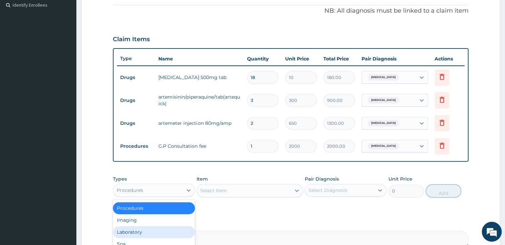
click at [150, 229] on div "Laboratory" at bounding box center [154, 232] width 82 height 12
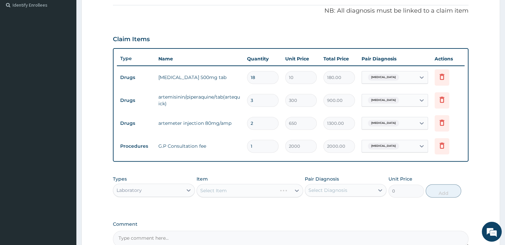
click at [295, 191] on div "Select Item" at bounding box center [250, 190] width 107 height 13
click at [303, 205] on div "Types Laboratory Item Select Item Pair Diagnosis Select Diagnosis Unit Price 0 …" at bounding box center [291, 191] width 356 height 39
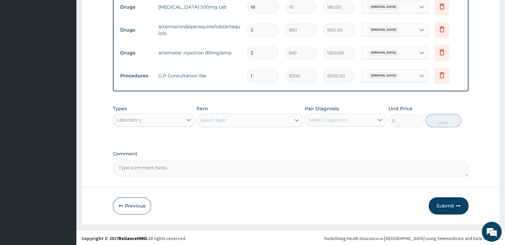
scroll to position [270, 0]
click at [295, 121] on icon at bounding box center [297, 120] width 7 height 7
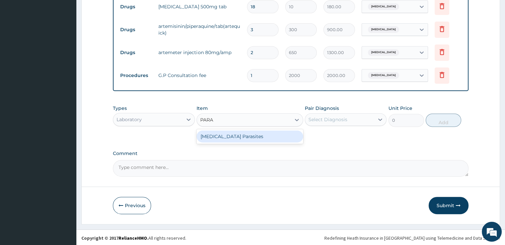
type input "PARAS"
click at [253, 133] on div "Malaria Parasites" at bounding box center [250, 137] width 107 height 12
type input "1000"
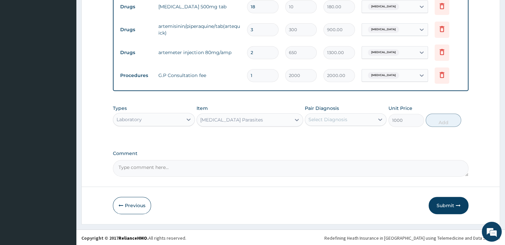
click at [348, 119] on div "Select Diagnosis" at bounding box center [339, 119] width 69 height 11
click at [339, 137] on div "Malaria" at bounding box center [346, 137] width 82 height 14
checkbox input "true"
click at [447, 118] on button "Add" at bounding box center [444, 120] width 36 height 13
type input "0"
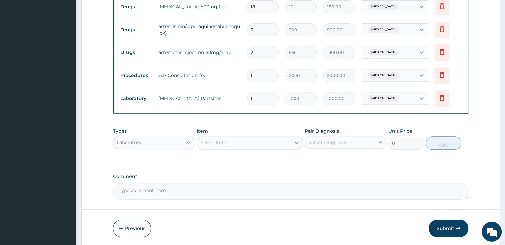
click at [475, 130] on form "Step 2 of 2 PA Code / Prescription Code PA/C010B5 Encounter Date 09-09-2025 Imp…" at bounding box center [290, 6] width 419 height 482
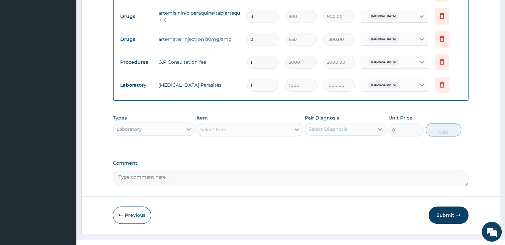
scroll to position [293, 0]
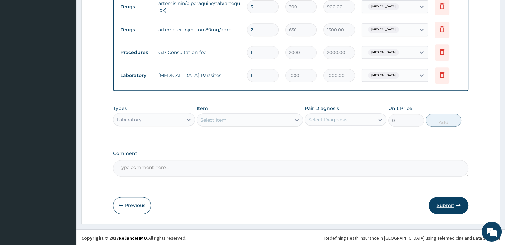
click at [447, 201] on button "Submit" at bounding box center [449, 205] width 40 height 17
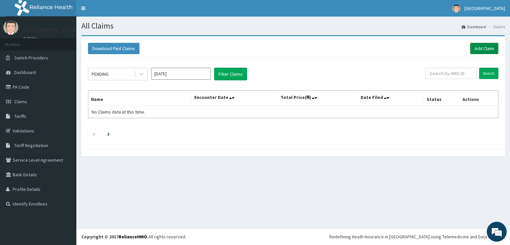
click at [482, 52] on link "Add Claim" at bounding box center [484, 48] width 28 height 11
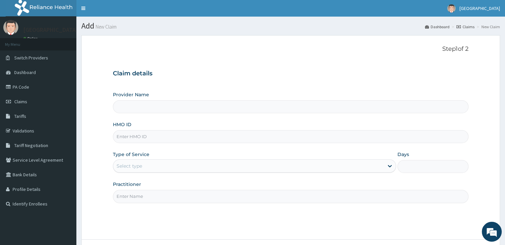
click at [243, 144] on div "Provider Name HMO ID Type of Service Select type Days Practitioner" at bounding box center [291, 147] width 356 height 112
click at [231, 137] on input "HMO ID" at bounding box center [291, 136] width 356 height 13
type input "TSE/10039/C"
click at [196, 164] on div "Select type" at bounding box center [248, 166] width 271 height 11
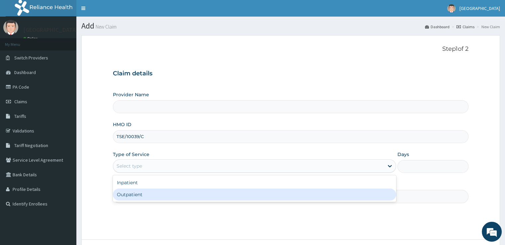
type input "[GEOGRAPHIC_DATA]"
click at [173, 192] on div "Outpatient" at bounding box center [254, 195] width 283 height 12
type input "1"
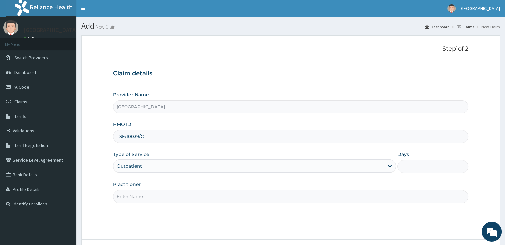
click at [169, 199] on input "Practitioner" at bounding box center [291, 196] width 356 height 13
type input "DR [PERSON_NAME]"
click at [199, 215] on div "Step 1 of 2 Claim details Provider Name Echos Hospital HMO ID TSE/10039/C Type …" at bounding box center [291, 138] width 356 height 184
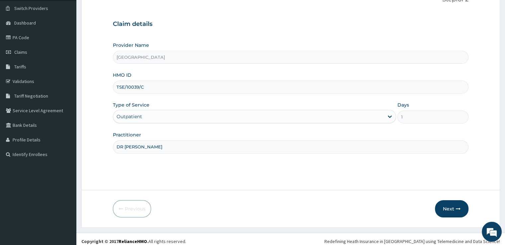
scroll to position [54, 0]
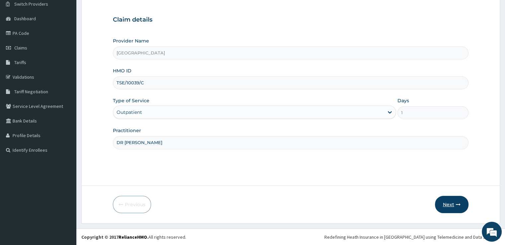
click at [454, 204] on button "Next" at bounding box center [452, 204] width 34 height 17
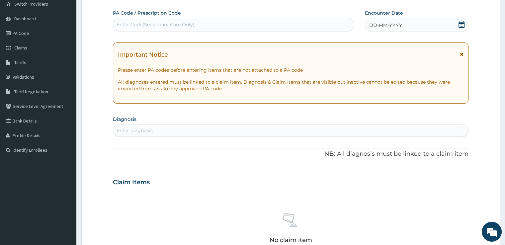
click at [340, 129] on div "Enter diagnosis" at bounding box center [290, 130] width 355 height 11
type input "TONSIL"
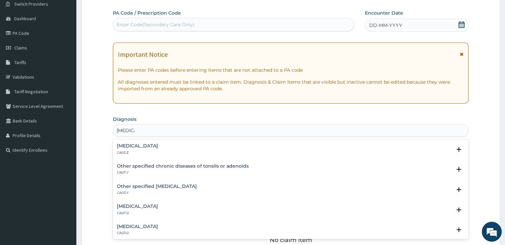
click at [209, 146] on div "Acute tonsillitis, unspecified CA03.Z" at bounding box center [291, 150] width 348 height 12
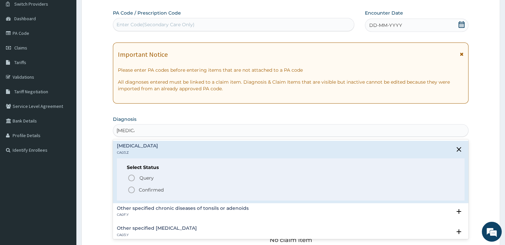
click at [148, 192] on p "Confirmed" at bounding box center [151, 190] width 25 height 7
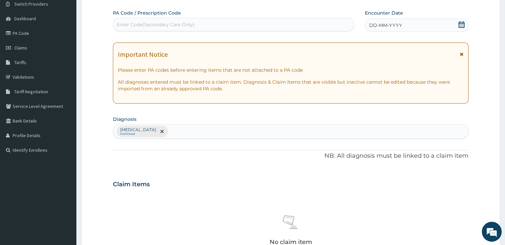
click at [261, 168] on div "PA Code / Prescription Code Enter Code(Secondary Care Only) Encounter Date DD-M…" at bounding box center [291, 183] width 356 height 346
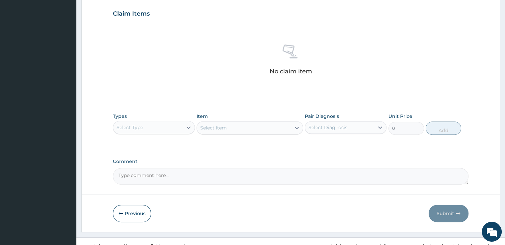
scroll to position [233, 0]
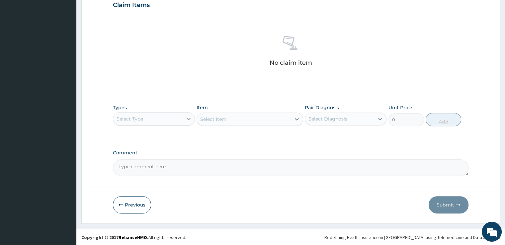
click at [188, 119] on icon at bounding box center [189, 119] width 4 height 2
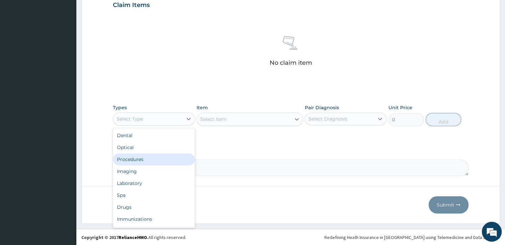
click at [153, 158] on div "Procedures" at bounding box center [154, 160] width 82 height 12
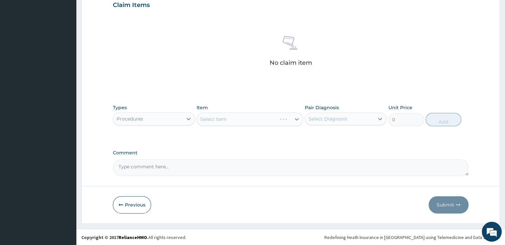
click at [232, 120] on div "Select Item" at bounding box center [250, 119] width 107 height 13
click at [294, 116] on icon at bounding box center [297, 119] width 7 height 7
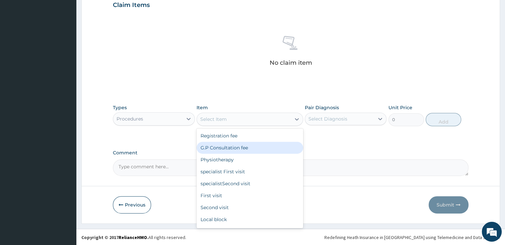
click at [258, 144] on div "G.P Consultation fee" at bounding box center [250, 148] width 107 height 12
type input "2000"
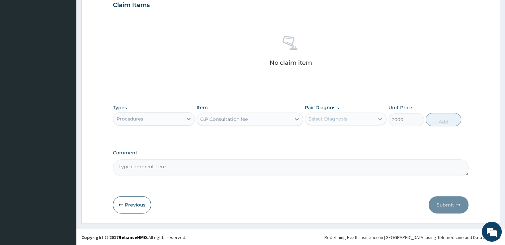
click at [375, 123] on div at bounding box center [380, 119] width 12 height 12
click at [365, 139] on div "Acute tonsillitis, unspecified" at bounding box center [346, 136] width 82 height 14
checkbox input "true"
click at [445, 116] on button "Add" at bounding box center [444, 119] width 36 height 13
type input "0"
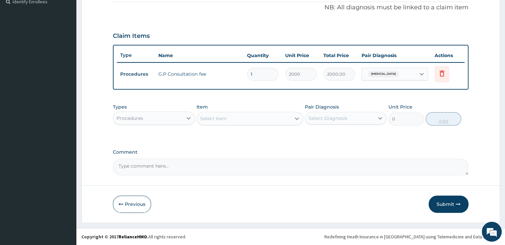
scroll to position [201, 0]
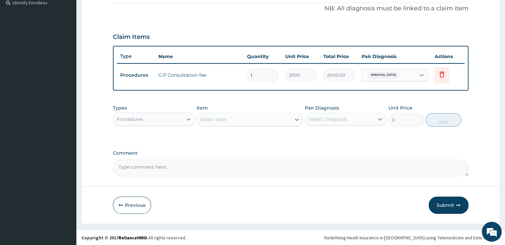
click at [181, 120] on div "Procedures" at bounding box center [147, 119] width 69 height 11
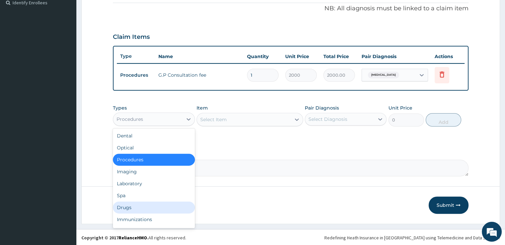
click at [136, 202] on div "Drugs" at bounding box center [154, 208] width 82 height 12
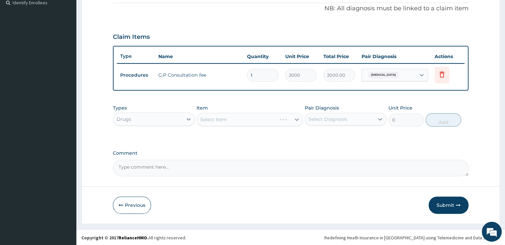
click at [296, 122] on div "Select Item" at bounding box center [250, 119] width 107 height 13
click at [295, 120] on icon at bounding box center [297, 119] width 7 height 7
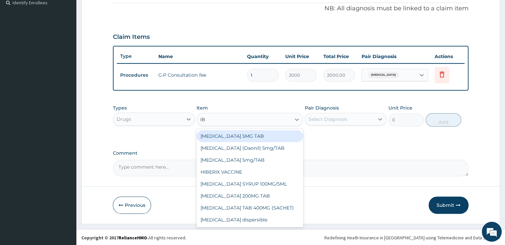
type input "IBU"
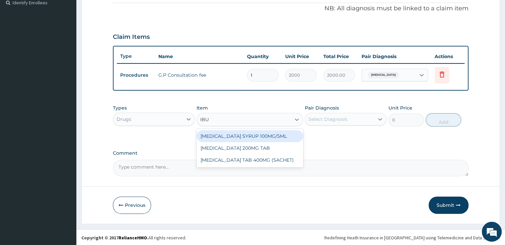
click at [270, 133] on div "IBUPROFEN SYRUP 100MG/5ML" at bounding box center [250, 136] width 107 height 12
type input "450"
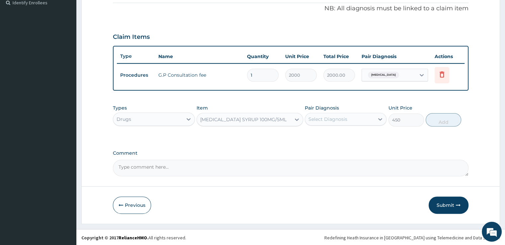
click at [355, 116] on div "Select Diagnosis" at bounding box center [339, 119] width 69 height 11
click at [342, 135] on label "Acute tonsillitis, unspecified" at bounding box center [336, 135] width 41 height 7
checkbox input "true"
click at [433, 118] on button "Add" at bounding box center [444, 119] width 36 height 13
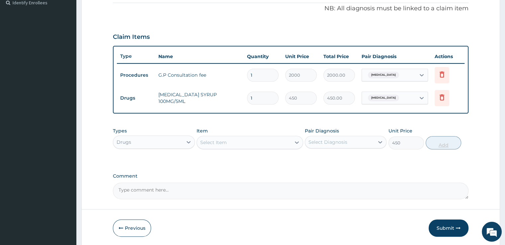
type input "0"
click at [257, 143] on div "Select Item" at bounding box center [244, 142] width 94 height 11
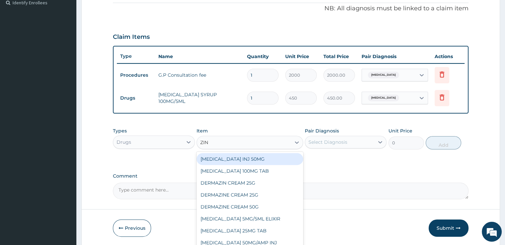
type input "ZINC"
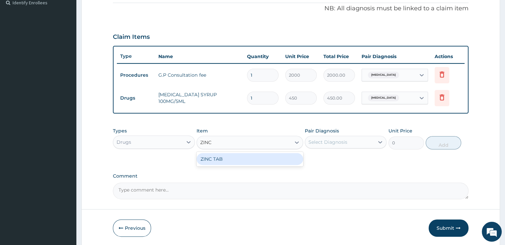
click at [246, 157] on div "ZINC TAB" at bounding box center [250, 159] width 107 height 12
type input "15"
click at [325, 145] on div "Select Diagnosis" at bounding box center [339, 142] width 69 height 11
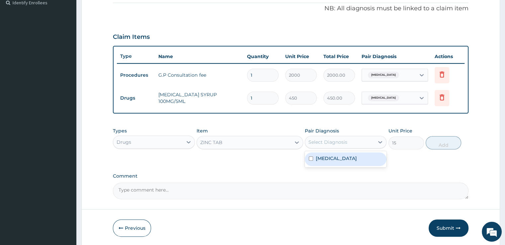
click at [322, 158] on label "Acute tonsillitis, unspecified" at bounding box center [336, 158] width 41 height 7
checkbox input "true"
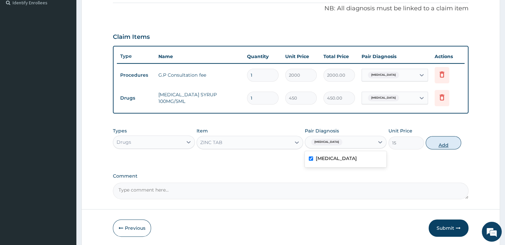
click at [449, 143] on button "Add" at bounding box center [444, 142] width 36 height 13
type input "0"
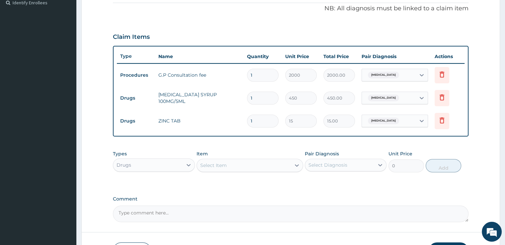
click at [234, 168] on div "Select Item" at bounding box center [244, 165] width 94 height 11
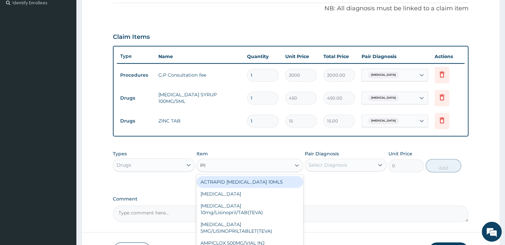
type input "PIRI"
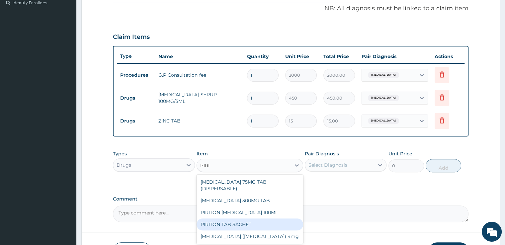
click at [228, 219] on div "PIRITON TAB SACHET" at bounding box center [250, 225] width 107 height 12
type input "20"
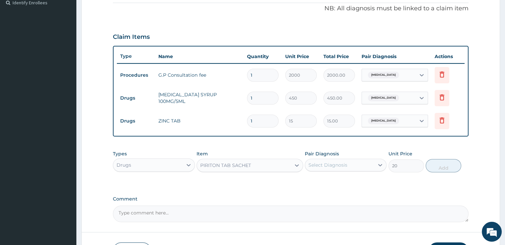
click at [326, 166] on div "Select Diagnosis" at bounding box center [328, 165] width 39 height 7
click at [323, 181] on label "Acute tonsillitis, unspecified" at bounding box center [336, 181] width 41 height 7
checkbox input "true"
click at [436, 164] on button "Add" at bounding box center [444, 165] width 36 height 13
type input "0"
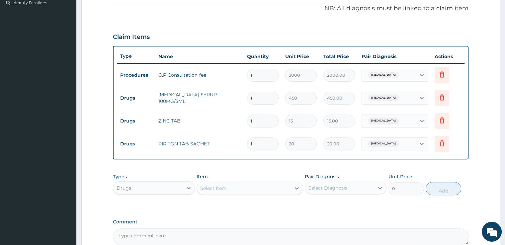
click at [261, 121] on input "1" at bounding box center [263, 121] width 32 height 13
type input "10"
type input "150.00"
type input "10"
click at [257, 142] on input "1" at bounding box center [263, 144] width 32 height 13
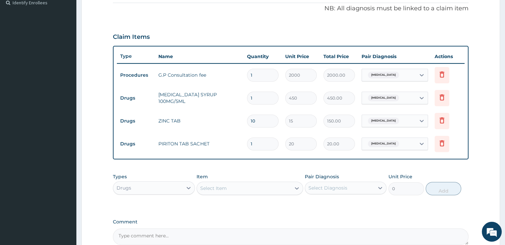
type input "0.00"
type input "4"
type input "80.00"
type input "4"
click at [257, 208] on div "PA Code / Prescription Code Enter Code(Secondary Care Only) Encounter Date DD-M…" at bounding box center [291, 53] width 356 height 383
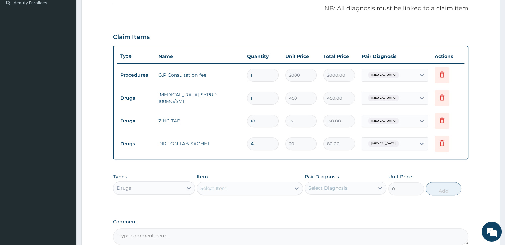
scroll to position [0, 0]
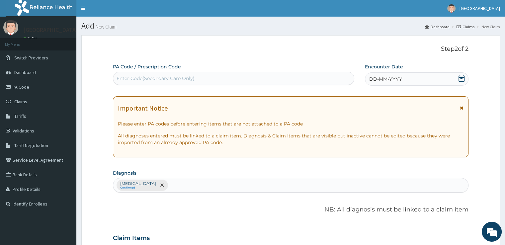
click at [243, 184] on div "Acute tonsillitis, unspecified Confirmed" at bounding box center [290, 185] width 355 height 14
type input "UPPER"
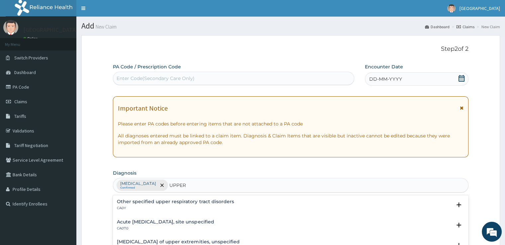
click at [179, 204] on h4 "Other specified upper respiratory tract disorders" at bounding box center [175, 201] width 117 height 5
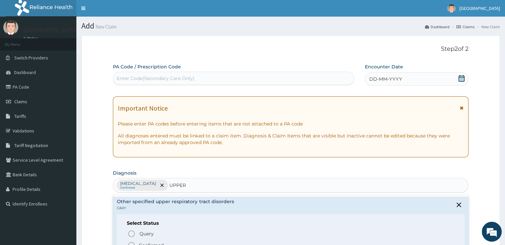
click at [154, 244] on p "Confirmed" at bounding box center [151, 245] width 25 height 7
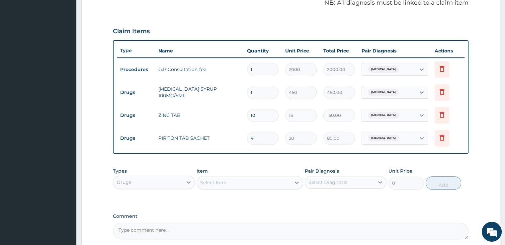
scroll to position [214, 0]
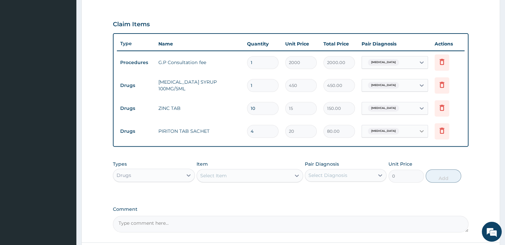
click at [422, 132] on icon at bounding box center [422, 131] width 7 height 7
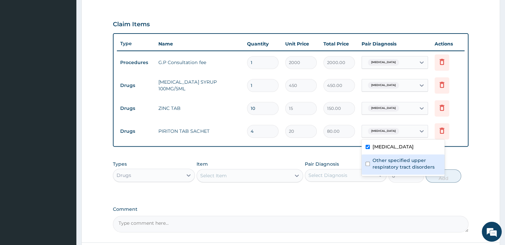
click at [402, 163] on label "Other specified upper respiratory tract disorders" at bounding box center [407, 163] width 68 height 13
checkbox input "true"
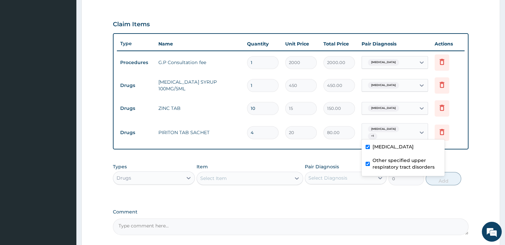
click at [482, 167] on form "Step 2 of 2 PA Code / Prescription Code Enter Code(Secondary Care Only) Encount…" at bounding box center [290, 52] width 419 height 462
click at [467, 165] on div "Types Drugs Item Select Item Pair Diagnosis Select Diagnosis Unit Price 0 Add" at bounding box center [291, 174] width 356 height 29
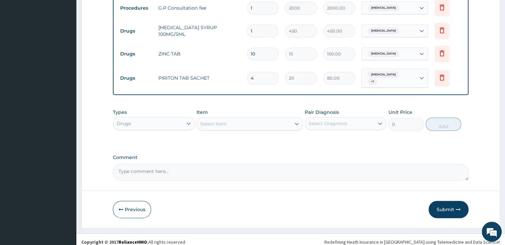
scroll to position [272, 0]
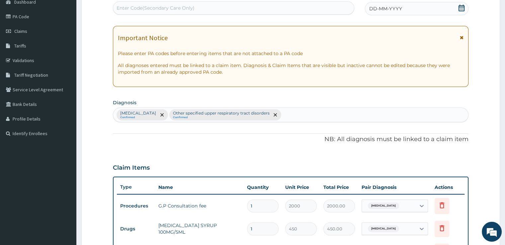
scroll to position [58, 0]
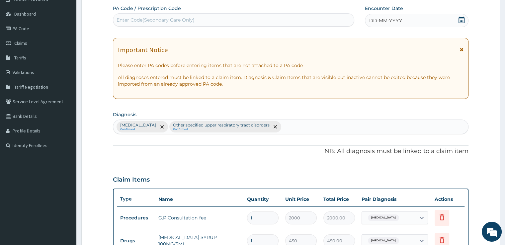
click at [461, 20] on icon at bounding box center [462, 20] width 6 height 7
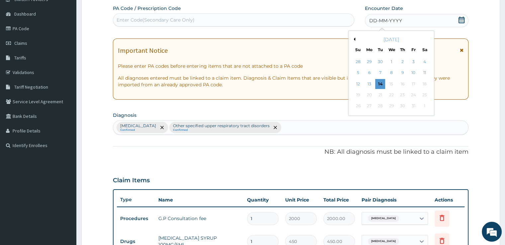
click at [355, 40] on button "Previous Month" at bounding box center [353, 39] width 3 height 3
click at [372, 83] on div "11" at bounding box center [370, 84] width 10 height 10
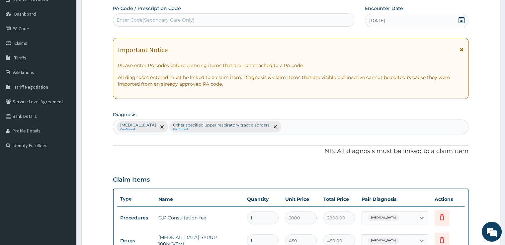
click at [480, 132] on form "Step 2 of 2 PA Code / Prescription Code Enter Code(Secondary Care Only) Encount…" at bounding box center [290, 208] width 419 height 462
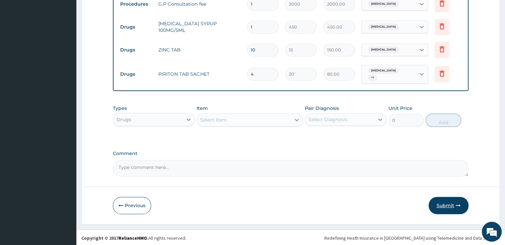
click at [436, 205] on button "Submit" at bounding box center [449, 205] width 40 height 17
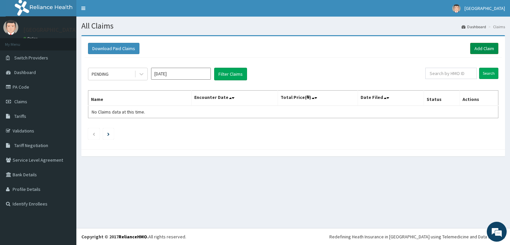
click at [480, 46] on link "Add Claim" at bounding box center [484, 48] width 28 height 11
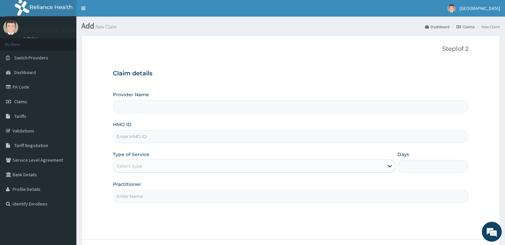
type input "[GEOGRAPHIC_DATA]"
click at [302, 137] on input "HMO ID" at bounding box center [291, 136] width 356 height 13
type input "[PERSON_NAME]/10093/A"
click at [273, 165] on div "Select type" at bounding box center [248, 166] width 271 height 11
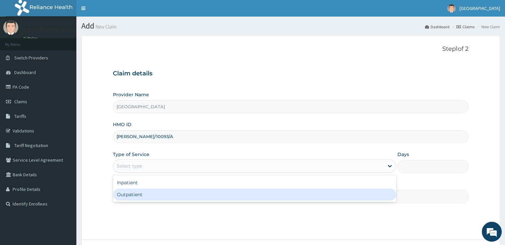
click at [238, 193] on div "Outpatient" at bounding box center [254, 195] width 283 height 12
type input "1"
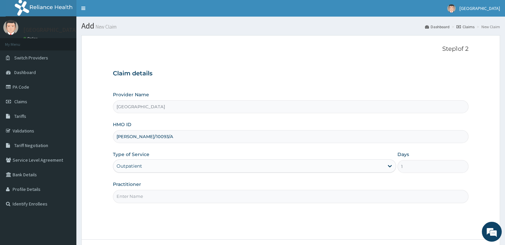
click at [324, 207] on div "Step 1 of 2 Claim details Provider Name Echos Hospital HMO ID [PERSON_NAME]/100…" at bounding box center [291, 138] width 356 height 184
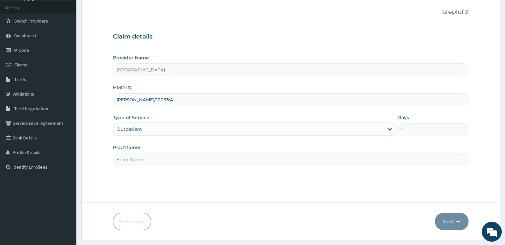
scroll to position [54, 0]
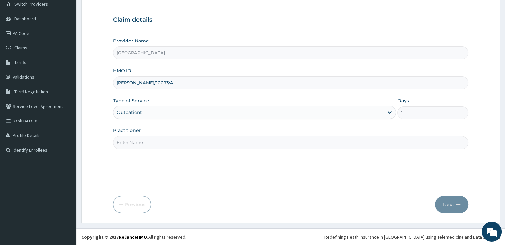
click at [314, 143] on input "Practitioner" at bounding box center [291, 142] width 356 height 13
type input "DR [PERSON_NAME]"
click at [449, 206] on button "Next" at bounding box center [452, 204] width 34 height 17
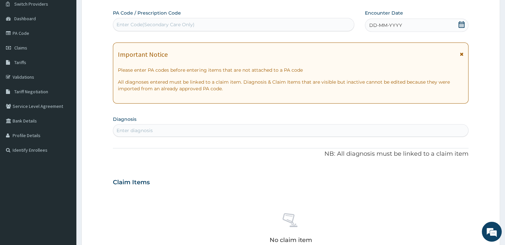
click at [275, 24] on div "Enter Code(Secondary Care Only)" at bounding box center [233, 24] width 241 height 11
type input "M"
click at [458, 24] on div "DD-MM-YYYY" at bounding box center [416, 25] width 103 height 13
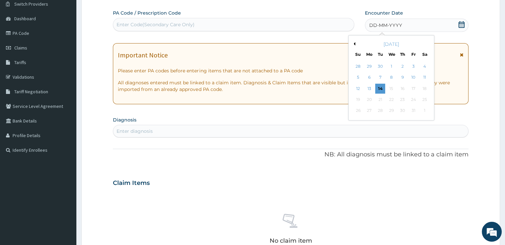
click at [356, 45] on div "[DATE]" at bounding box center [392, 44] width 80 height 7
click at [355, 44] on button "Previous Month" at bounding box center [353, 43] width 3 height 3
click at [411, 88] on div "19" at bounding box center [414, 89] width 10 height 10
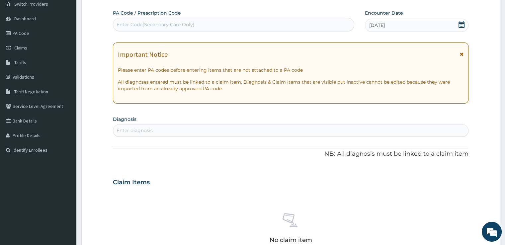
click at [230, 132] on div "Enter diagnosis" at bounding box center [290, 130] width 355 height 11
type input "MYALGIA"
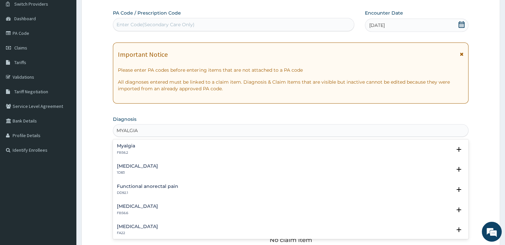
click at [130, 149] on div "Myalgia FB56.2" at bounding box center [126, 150] width 18 height 12
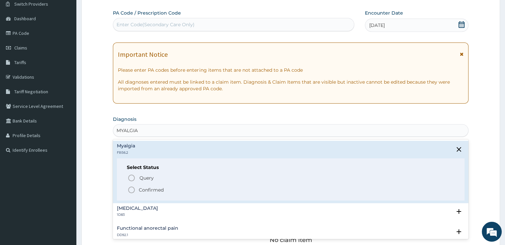
click at [138, 189] on span "Confirmed" at bounding box center [291, 190] width 327 height 8
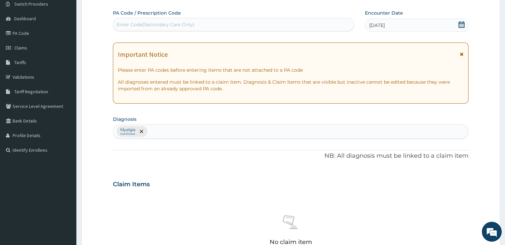
click at [196, 180] on div "Claim Items" at bounding box center [291, 182] width 356 height 17
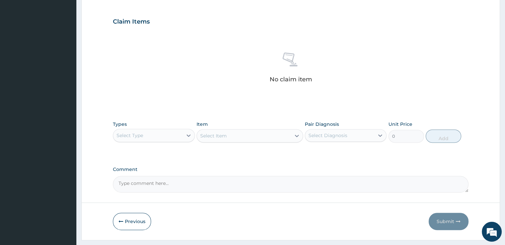
scroll to position [233, 0]
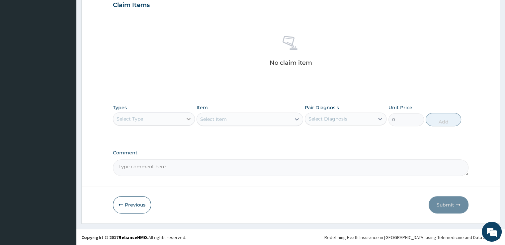
click at [185, 118] on icon at bounding box center [188, 119] width 7 height 7
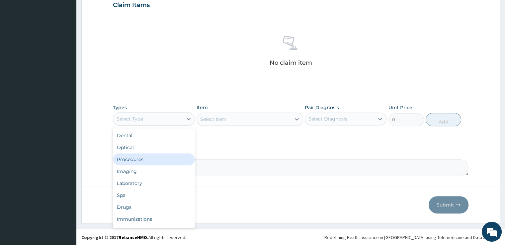
click at [152, 156] on div "Procedures" at bounding box center [154, 160] width 82 height 12
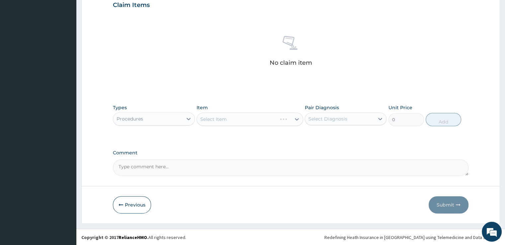
click at [241, 116] on div "Select Item" at bounding box center [250, 119] width 107 height 13
click at [295, 119] on icon at bounding box center [297, 119] width 7 height 7
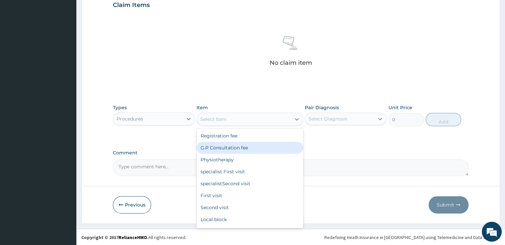
click at [250, 151] on div "G.P Consultation fee" at bounding box center [250, 148] width 107 height 12
type input "2000"
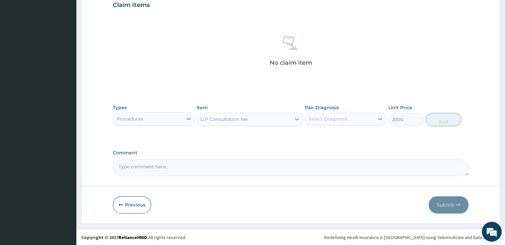
click at [364, 122] on div "Select Diagnosis" at bounding box center [339, 119] width 69 height 11
click at [347, 137] on div "Myalgia" at bounding box center [346, 136] width 82 height 14
checkbox input "true"
click at [447, 120] on button "Add" at bounding box center [444, 119] width 36 height 13
type input "0"
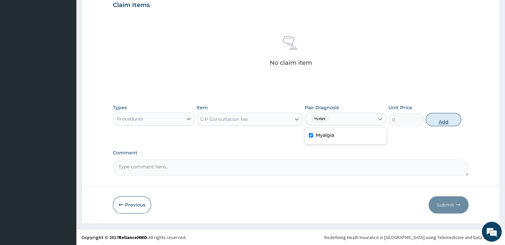
scroll to position [201, 0]
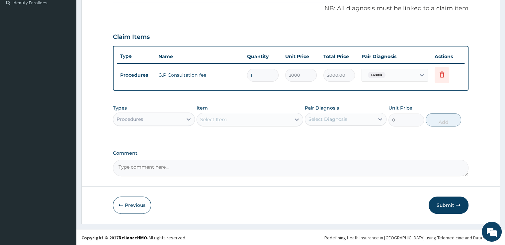
click at [171, 123] on div "Procedures" at bounding box center [147, 119] width 69 height 11
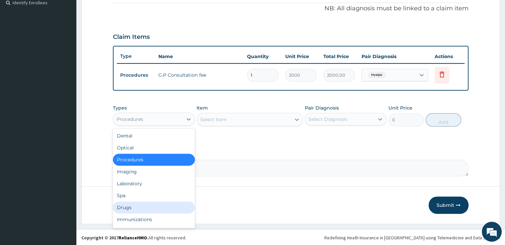
click at [138, 205] on div "Drugs" at bounding box center [154, 208] width 82 height 12
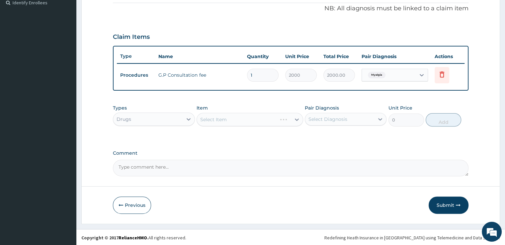
click at [294, 117] on div "Select Item" at bounding box center [250, 119] width 107 height 13
click at [294, 117] on icon at bounding box center [297, 119] width 7 height 7
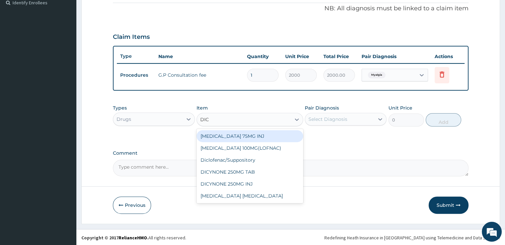
type input "DICL"
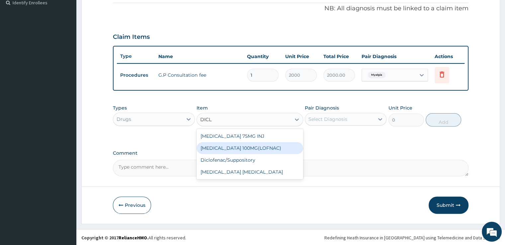
click at [256, 147] on div "[MEDICAL_DATA] 100MG(LOFNAC)" at bounding box center [250, 148] width 107 height 12
type input "50"
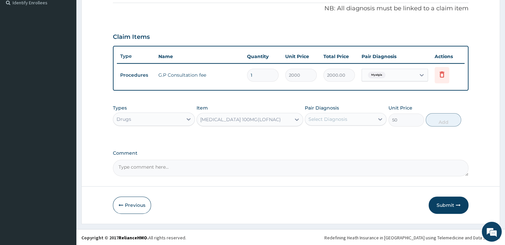
click at [331, 119] on div "Select Diagnosis" at bounding box center [328, 119] width 39 height 7
click at [324, 134] on label "Myalgia" at bounding box center [325, 135] width 18 height 7
checkbox input "true"
click at [441, 117] on button "Add" at bounding box center [444, 119] width 36 height 13
type input "0"
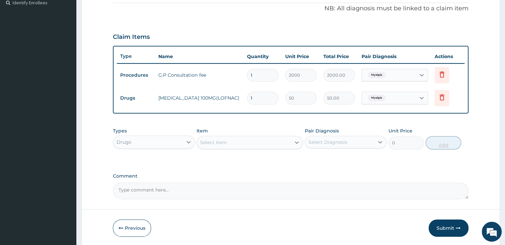
type input "10"
type input "500.00"
click at [445, 225] on button "Submit" at bounding box center [449, 228] width 40 height 17
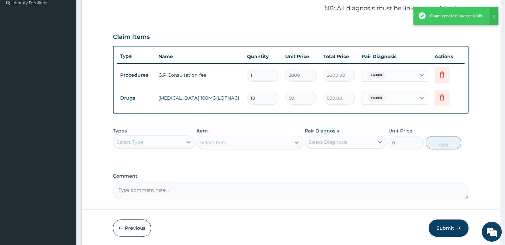
scroll to position [197, 0]
